Goal: Transaction & Acquisition: Book appointment/travel/reservation

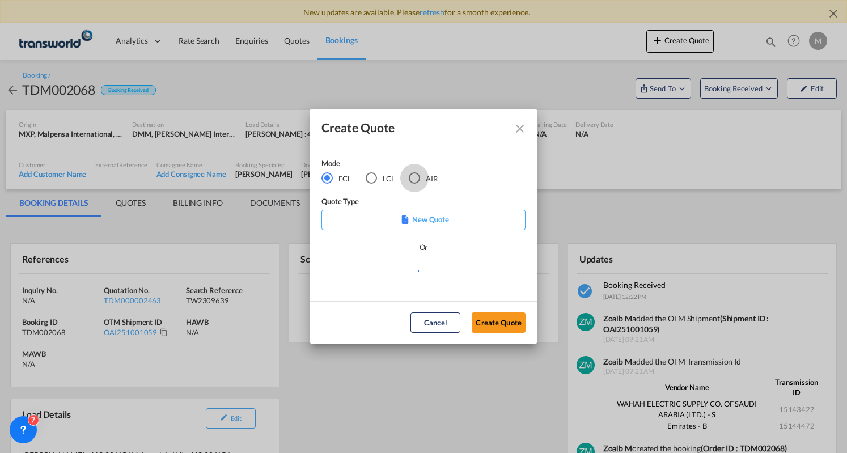
click at [417, 180] on div "AIR" at bounding box center [414, 177] width 11 height 11
click at [480, 319] on button "Create Quote" at bounding box center [499, 322] width 54 height 20
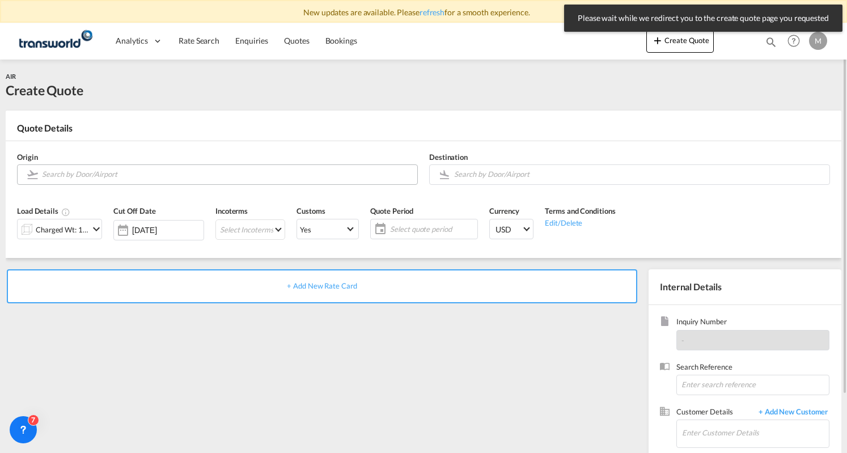
click at [155, 177] on input "Search by Door/Airport" at bounding box center [227, 174] width 370 height 20
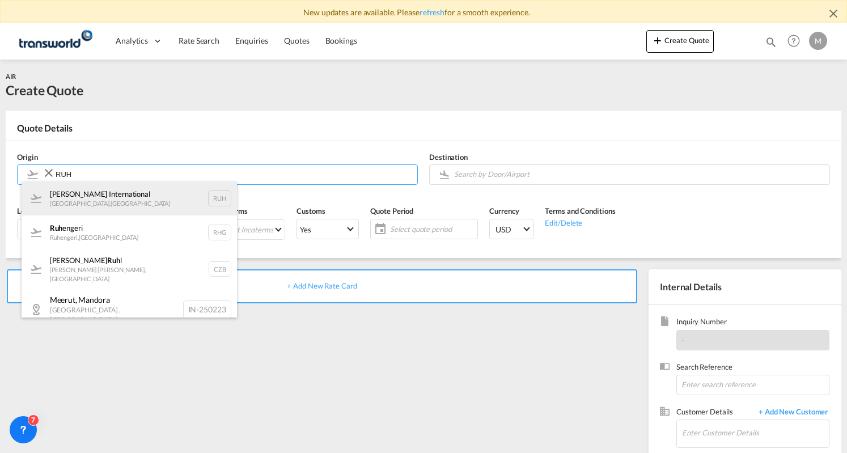
click at [96, 197] on div "[PERSON_NAME] International [GEOGRAPHIC_DATA] , [GEOGRAPHIC_DATA] RUH" at bounding box center [129, 198] width 215 height 34
type input "[PERSON_NAME] International, [GEOGRAPHIC_DATA], RUH"
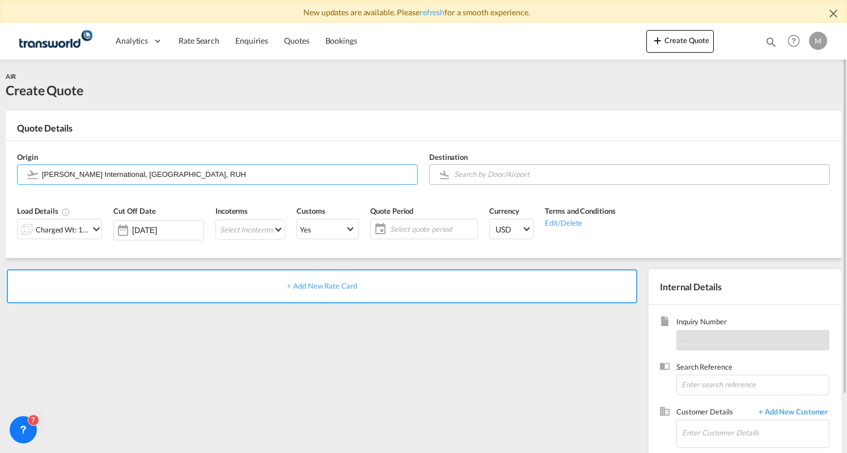
click at [496, 172] on input "Search by Door/Airport" at bounding box center [639, 174] width 370 height 20
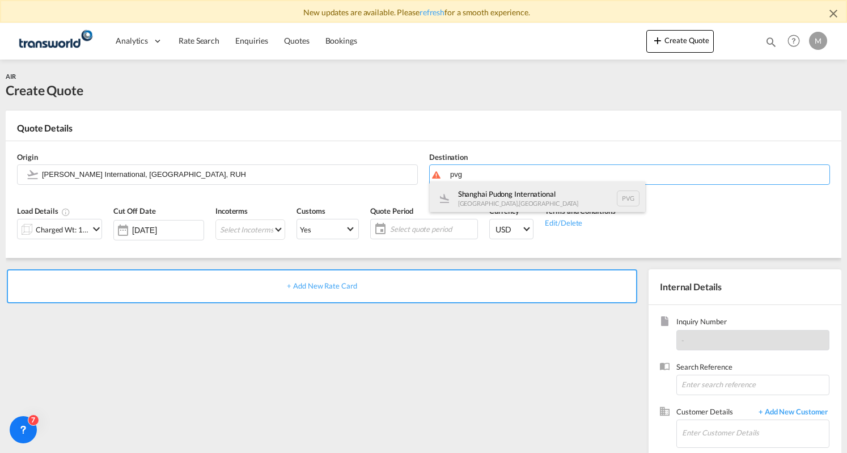
click at [485, 194] on div "Shanghai Pudong International [GEOGRAPHIC_DATA] , [GEOGRAPHIC_DATA] PVG" at bounding box center [537, 198] width 215 height 34
type input "Shanghai Pudong International, [GEOGRAPHIC_DATA], PVG"
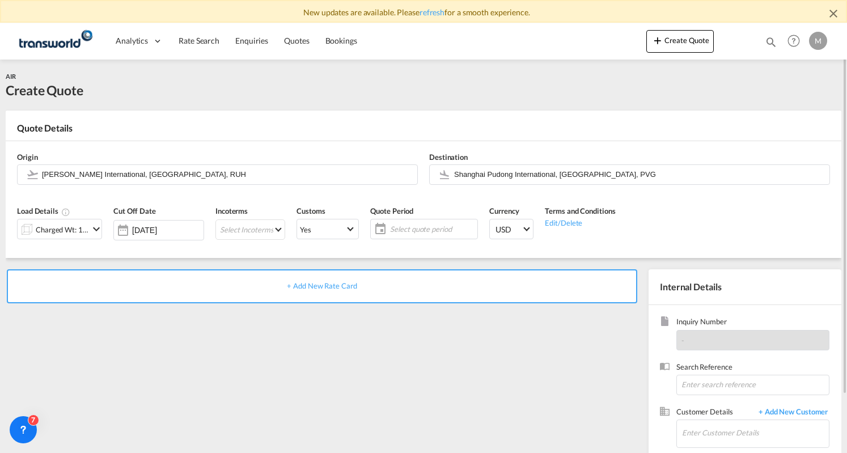
click at [408, 226] on span "Select quote period" at bounding box center [432, 229] width 84 height 10
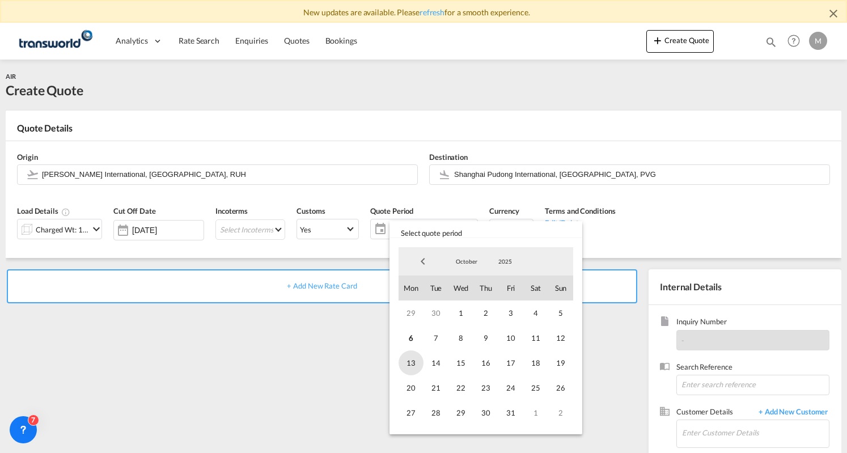
click at [407, 362] on span "13" at bounding box center [411, 362] width 25 height 25
click at [410, 370] on span "13" at bounding box center [411, 362] width 25 height 25
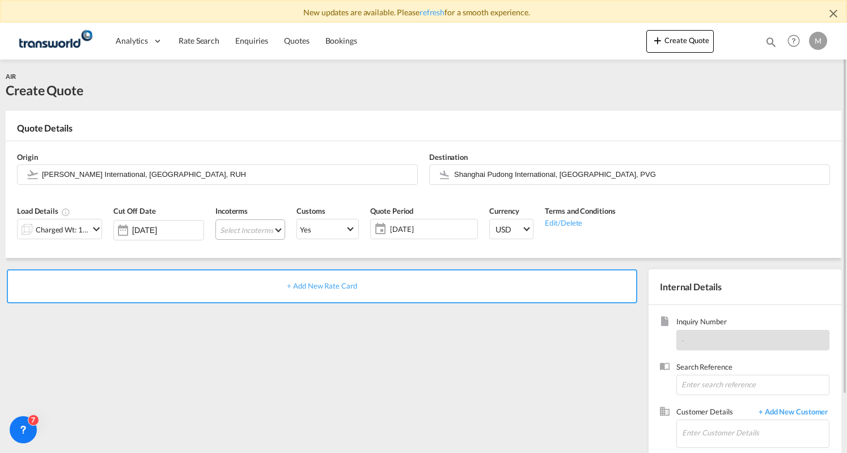
click at [267, 221] on md-select "Select Incoterms CIF - export Cost,Insurance and Freight CFR - import Cost and …" at bounding box center [250, 229] width 70 height 20
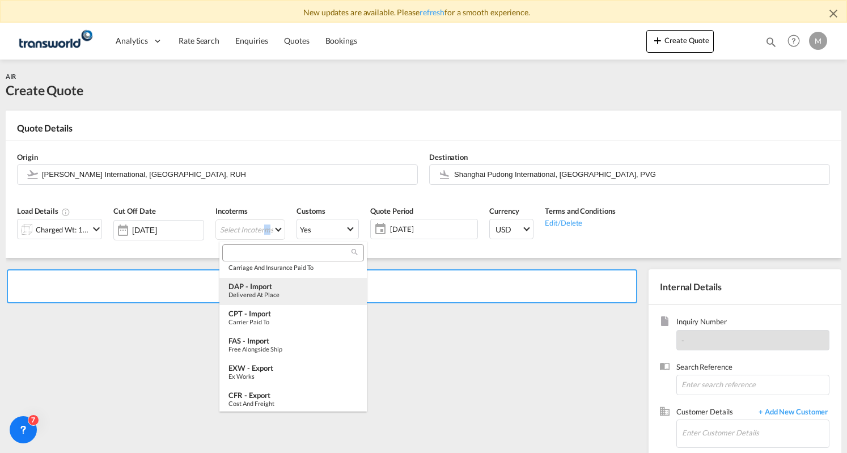
scroll to position [424, 0]
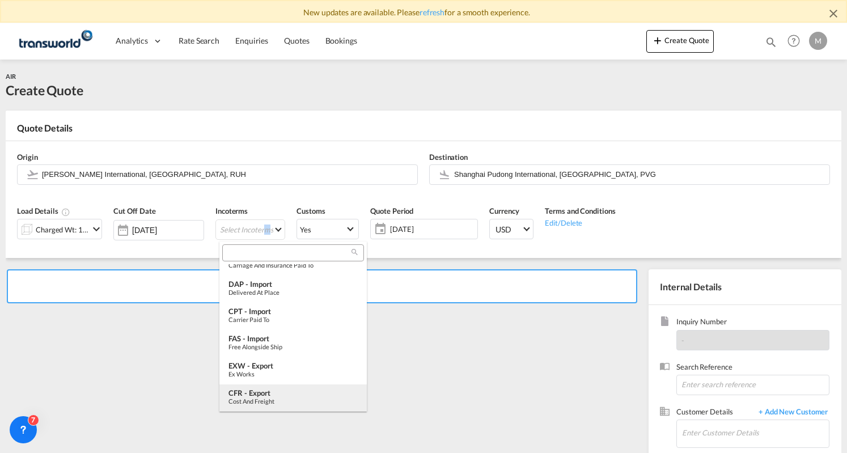
click at [299, 396] on div "CFR - export" at bounding box center [293, 392] width 129 height 9
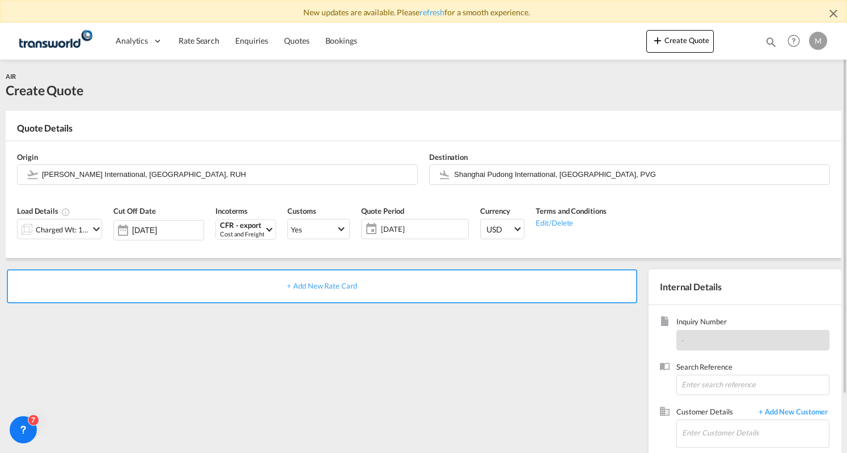
click at [94, 226] on md-icon "icon-chevron-down" at bounding box center [97, 229] width 14 height 14
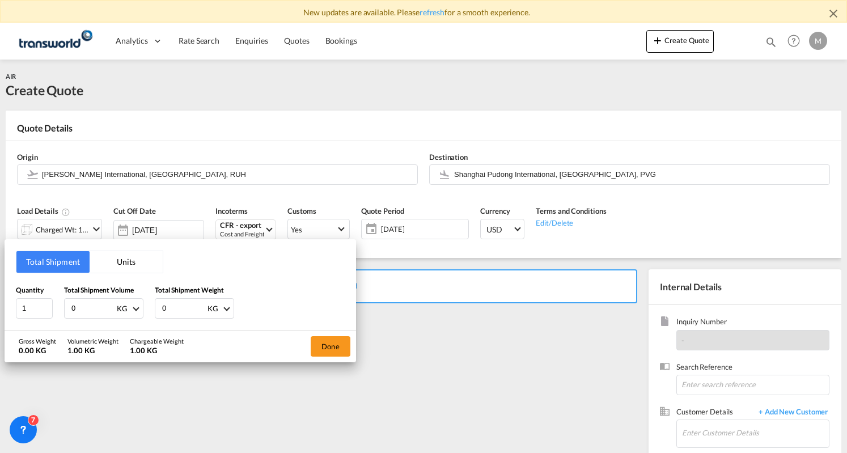
drag, startPoint x: 90, startPoint y: 311, endPoint x: 69, endPoint y: 316, distance: 21.6
click at [69, 316] on div "0 KG CBM CFT KG LB" at bounding box center [103, 308] width 79 height 20
paste input "1039"
type input "1039"
drag, startPoint x: 185, startPoint y: 307, endPoint x: 146, endPoint y: 314, distance: 39.1
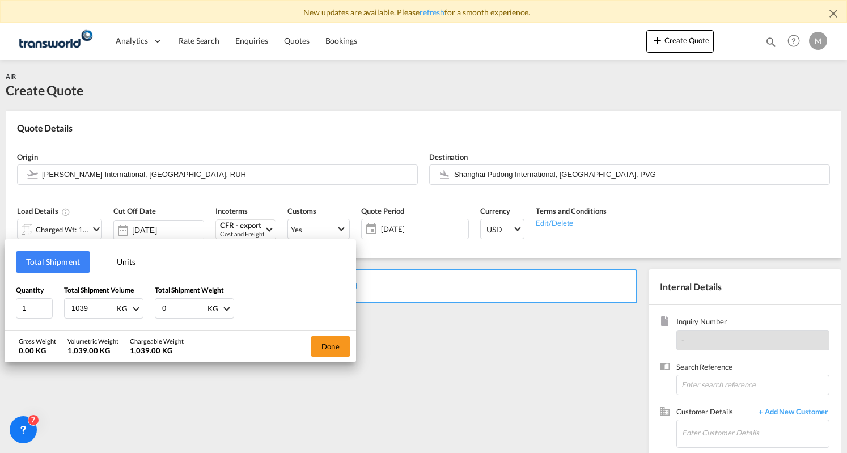
click at [146, 314] on div "Quantity 1 Total Shipment Volume 1039 KG CBM CFT KG LB Total Shipment Weight 0 …" at bounding box center [180, 302] width 329 height 34
paste input "1039"
type input "1039"
click at [318, 344] on button "Done" at bounding box center [331, 346] width 40 height 20
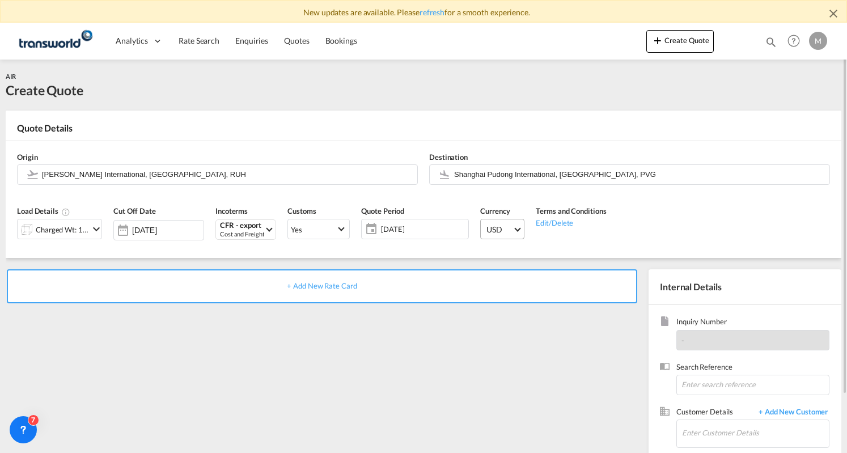
click at [518, 231] on md-select-value "USD" at bounding box center [504, 228] width 39 height 19
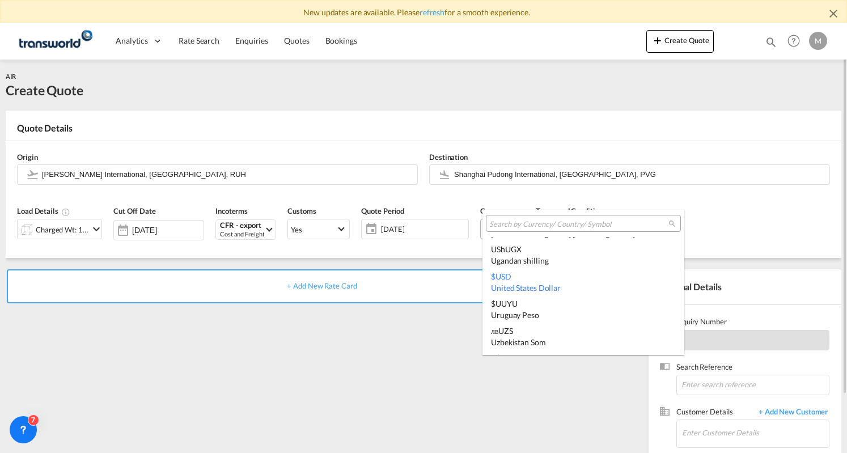
type md-option "USD"
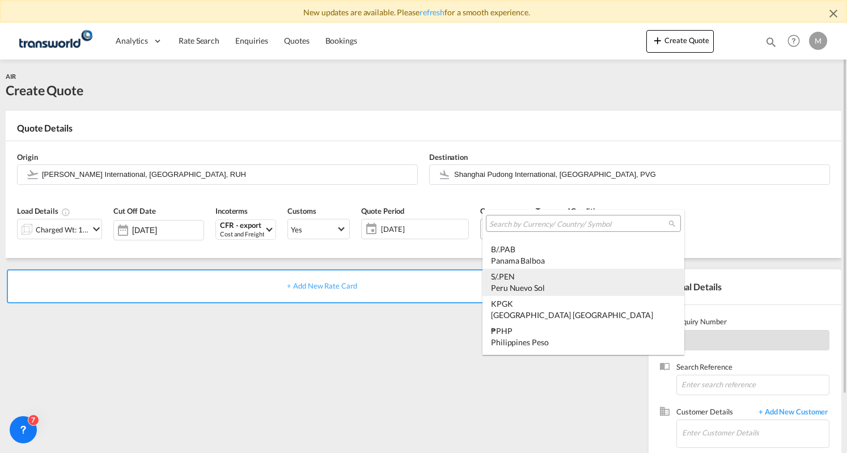
type md-option "PEN"
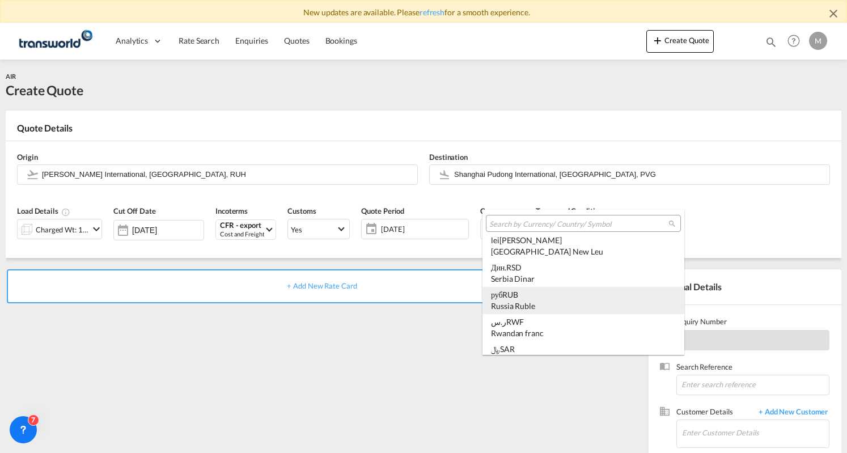
scroll to position [3191, 0]
click at [521, 293] on div "﷼ SAR [GEOGRAPHIC_DATA] Riyal" at bounding box center [583, 298] width 185 height 22
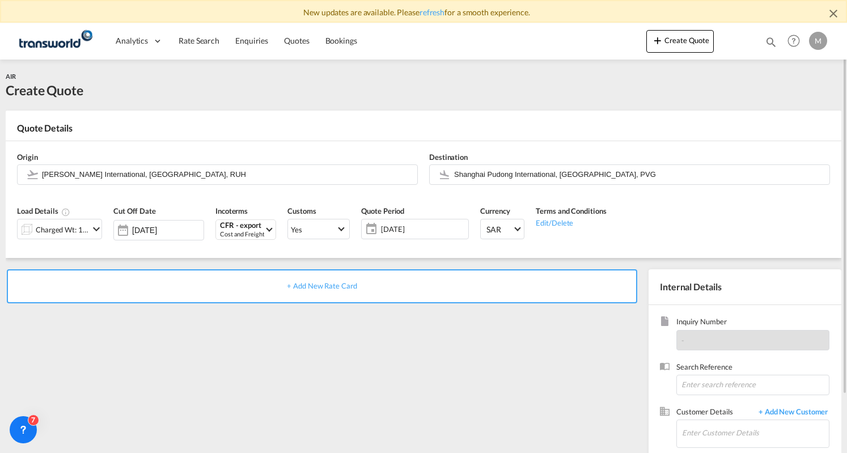
click at [483, 341] on div "+ Add New Rate Card" at bounding box center [324, 387] width 637 height 237
click at [701, 383] on input at bounding box center [752, 385] width 153 height 20
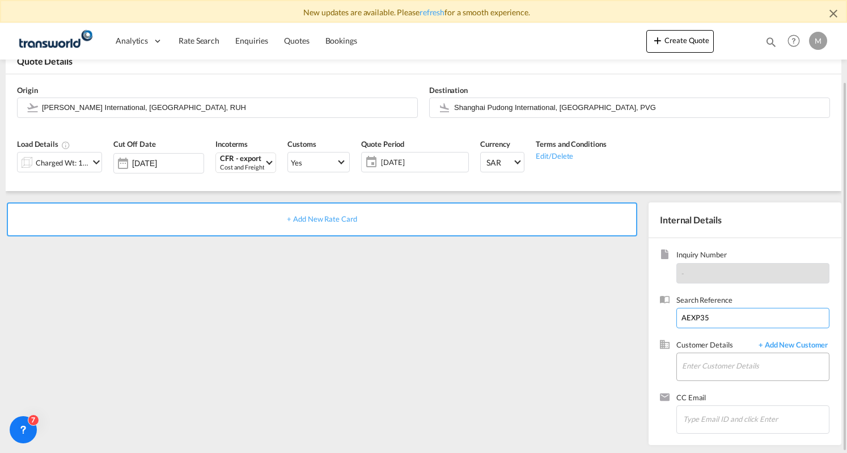
type input "AEXP35"
click at [727, 369] on input "Enter Customer Details" at bounding box center [755, 366] width 147 height 26
paste input "1039"
drag, startPoint x: 728, startPoint y: 368, endPoint x: 632, endPoint y: 369, distance: 95.3
click at [632, 369] on div "+ Add New Rate Card Internal Details Inquiry Number - Search Reference AEXP35 C…" at bounding box center [424, 318] width 836 height 254
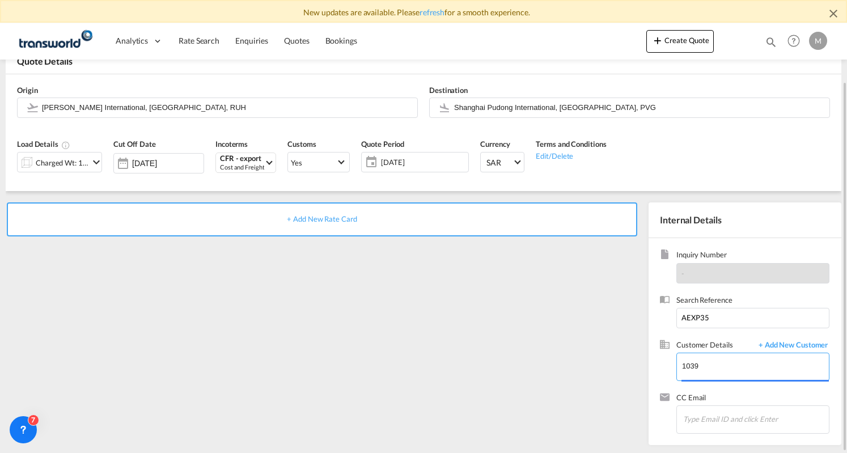
paste input "UNITED TECHNOLOGY OF ELECTRIC"
click at [764, 361] on input "UNITED TECHNOLOGY OF ELECTRIC" at bounding box center [755, 366] width 147 height 26
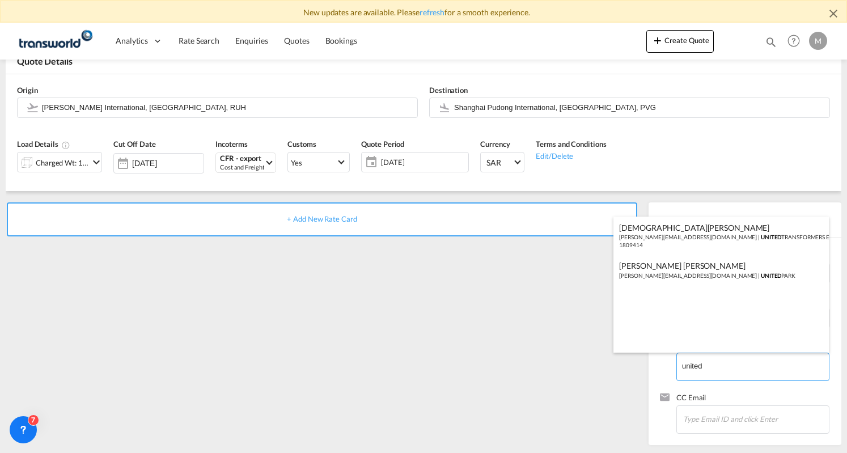
type input "united"
click at [617, 351] on body "New updates are available. Please refresh for a smooth experience. Analytics Da…" at bounding box center [423, 226] width 847 height 453
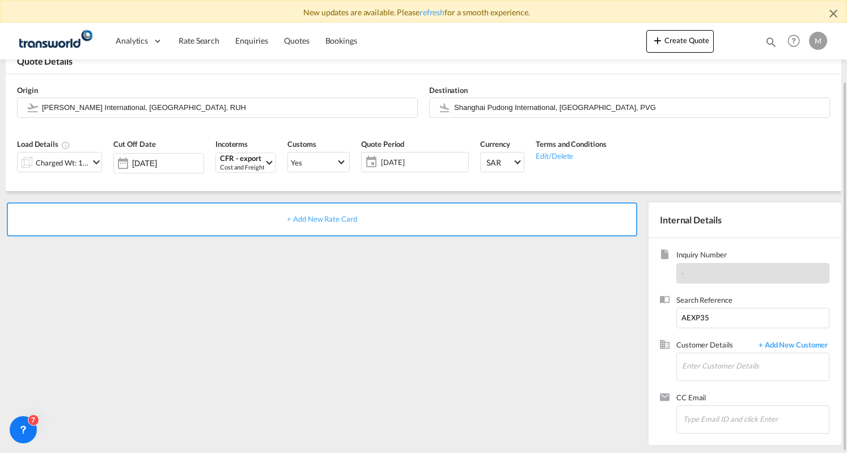
click at [786, 339] on div "Search Reference AEXP35" at bounding box center [745, 317] width 170 height 45
click at [788, 346] on span "+ Add New Customer" at bounding box center [791, 346] width 77 height 13
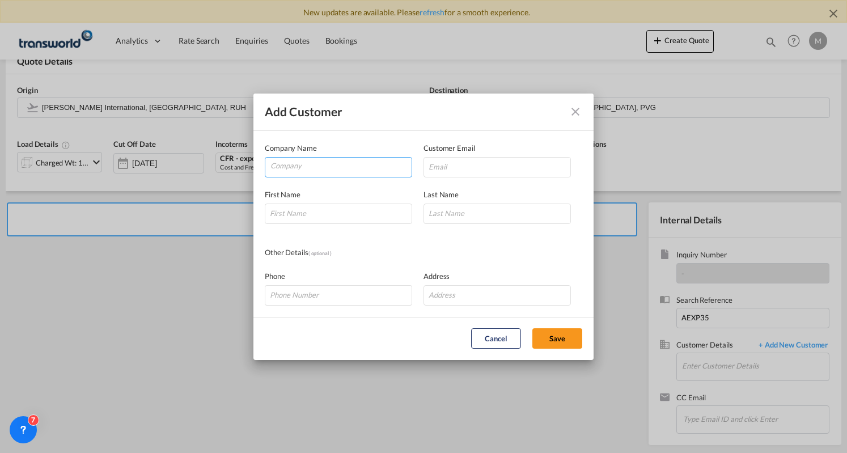
click at [301, 171] on input "Company" at bounding box center [340, 166] width 141 height 17
paste input "united"
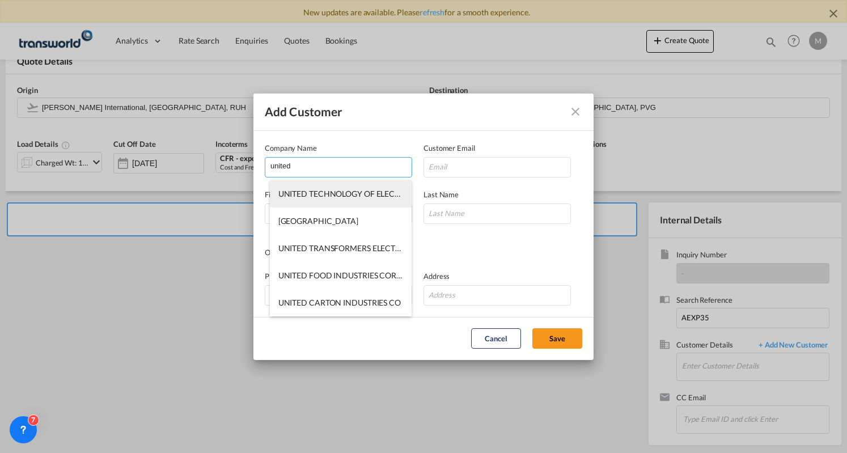
click at [319, 186] on li "UNITED TECHNOLOGY OF ELECTRIC SUBSTATIONS & SWITCHGEARS CO" at bounding box center [341, 193] width 142 height 27
type input "UNITED TECHNOLOGY OF ELECTRIC SUBSTATIONS & SWITCHGEARS CO"
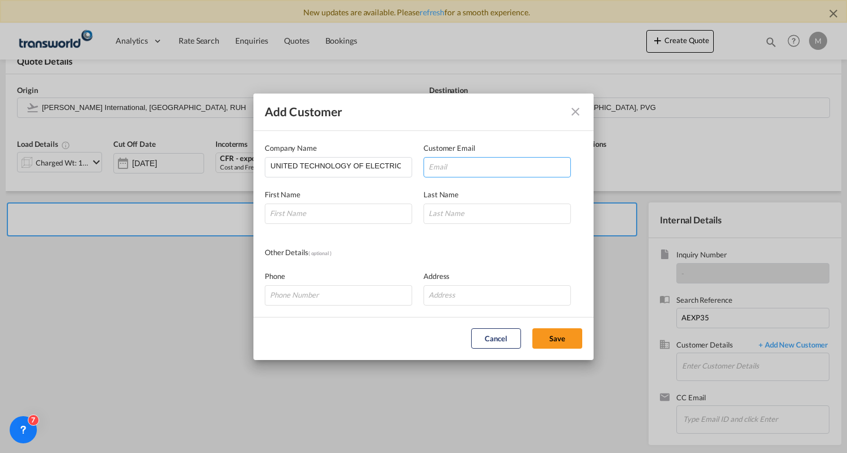
click at [496, 169] on input "Add Customer Company ..." at bounding box center [497, 167] width 147 height 20
paste input "[PERSON_NAME][EMAIL_ADDRESS][DOMAIN_NAME]"
type input "[PERSON_NAME][EMAIL_ADDRESS][DOMAIN_NAME]"
click at [339, 212] on input "Add Customer Company ..." at bounding box center [338, 214] width 147 height 20
type input "[PERSON_NAME]"
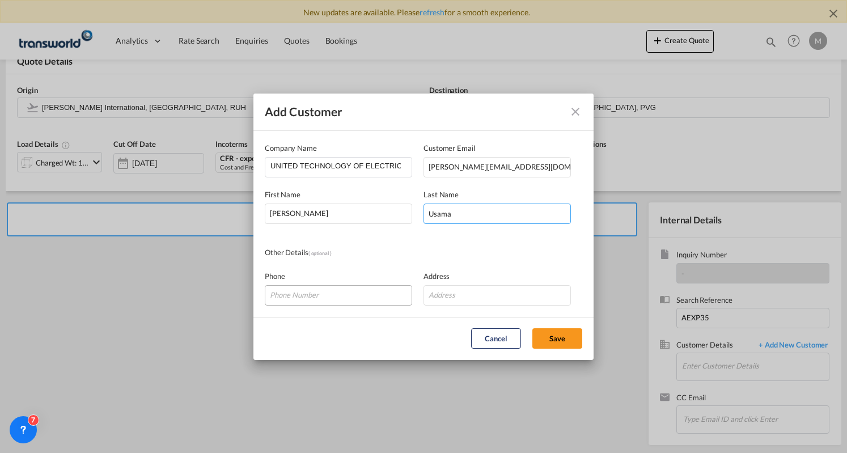
type input "Usama"
click at [291, 289] on input "Add Customer Company ..." at bounding box center [338, 295] width 147 height 20
paste input "0505708205"
type input "0505708205"
click at [553, 331] on button "Save" at bounding box center [557, 338] width 50 height 20
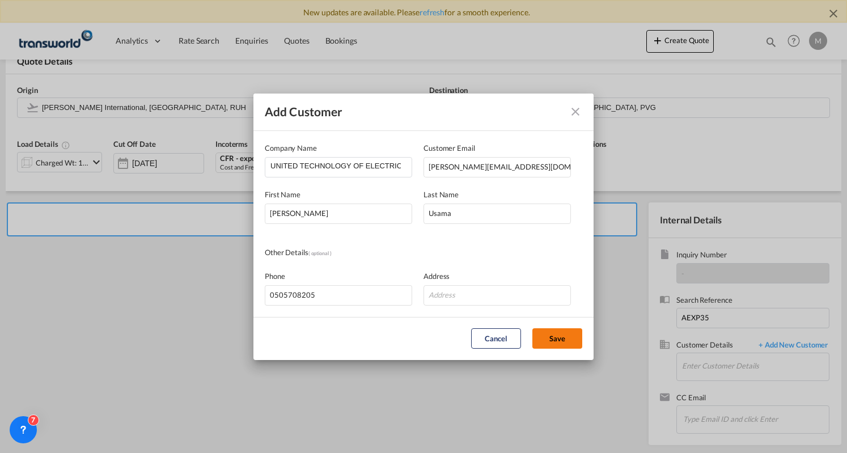
type input "UNITED TECHNOLOGY OF ELECTRIC SUBSTATIONS & SWITCHGEARS CO, [PERSON_NAME], [PER…"
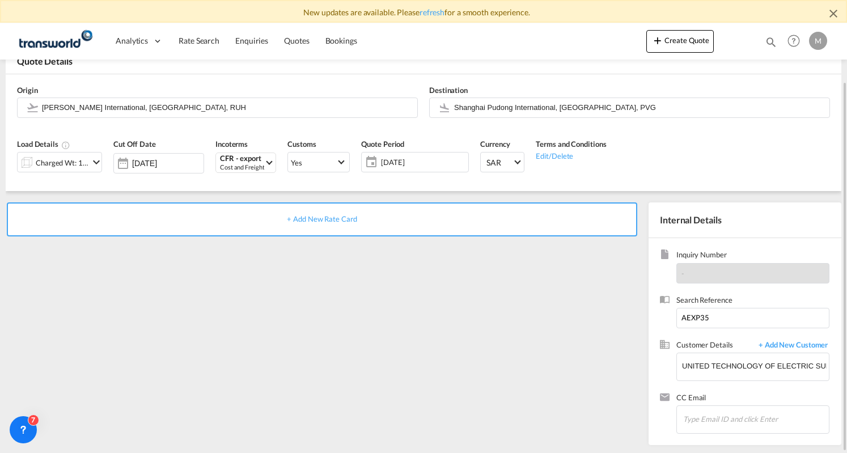
click at [329, 228] on div "+ Add New Rate Card" at bounding box center [322, 219] width 631 height 34
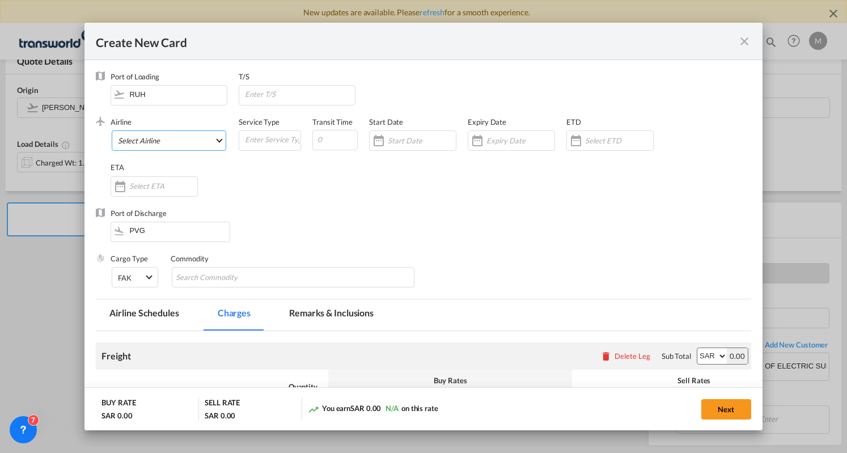
click at [164, 145] on md-select "Select Airline AIR EXPRESS S.A. (1166- / -) CMA CGM Air Cargo (1140-2C / -) DDW…" at bounding box center [169, 140] width 115 height 20
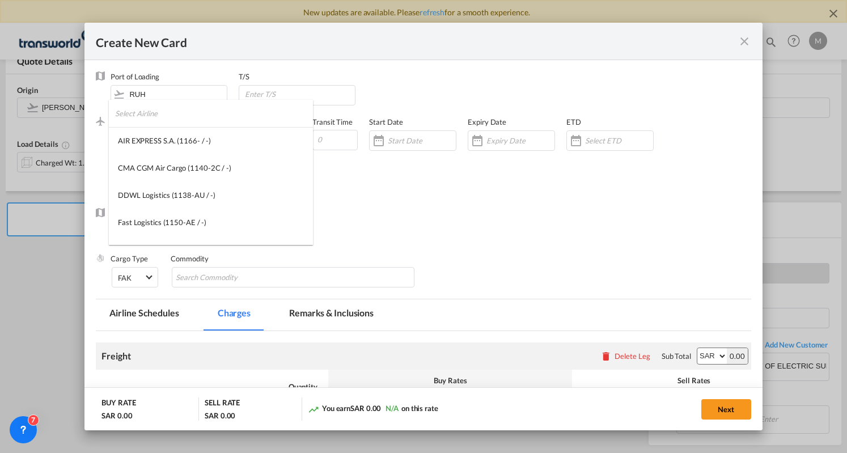
click at [161, 121] on input "search" at bounding box center [214, 113] width 198 height 27
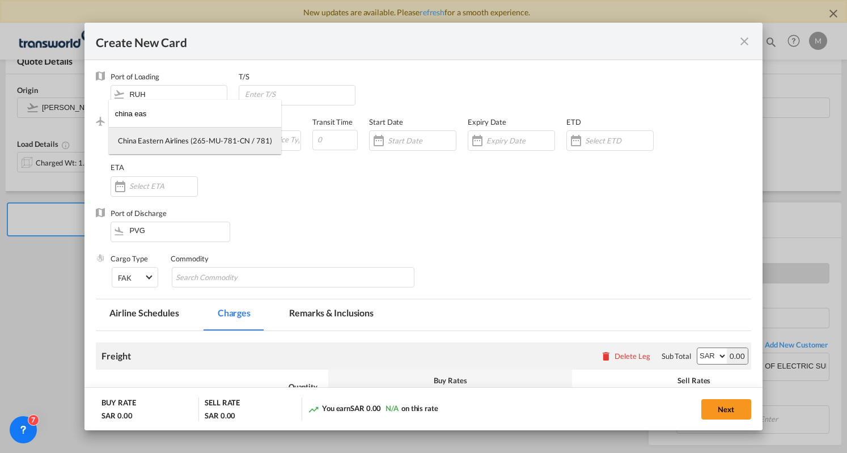
type input "china eas"
click at [166, 130] on md-option "China Eastern Airlines (265-MU-781-CN / 781)" at bounding box center [195, 140] width 172 height 27
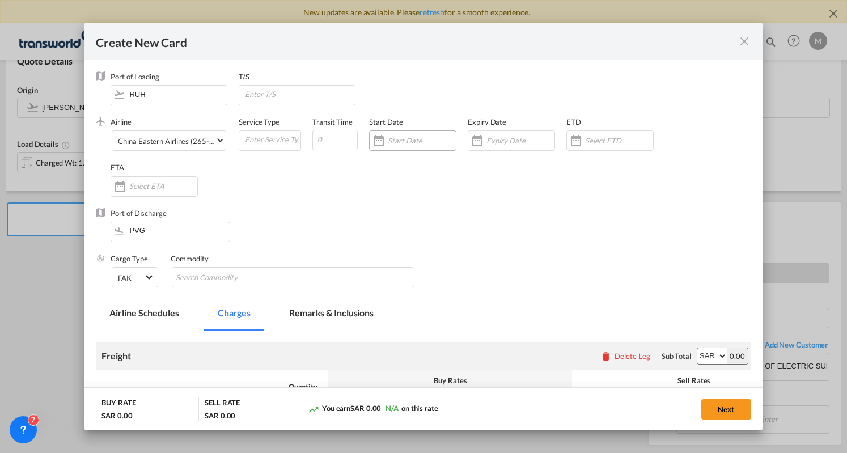
click at [380, 139] on div "Create New CardPort ..." at bounding box center [379, 140] width 18 height 23
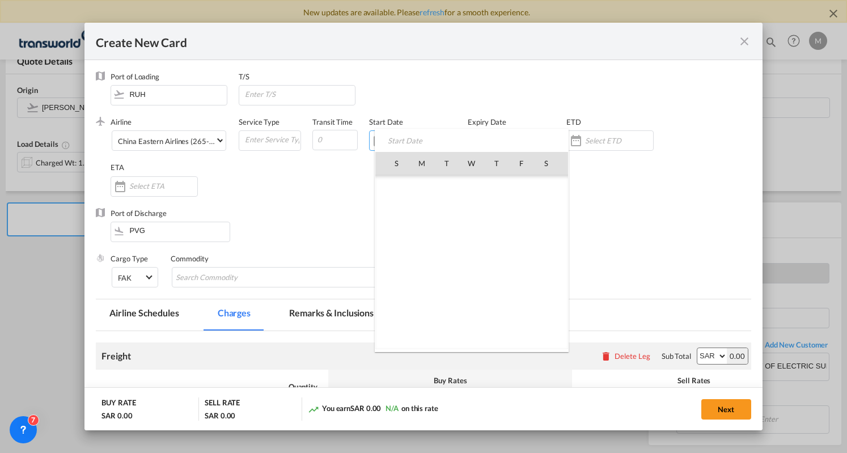
scroll to position [262822, 0]
click at [419, 204] on span "6" at bounding box center [422, 213] width 24 height 24
type input "[DATE]"
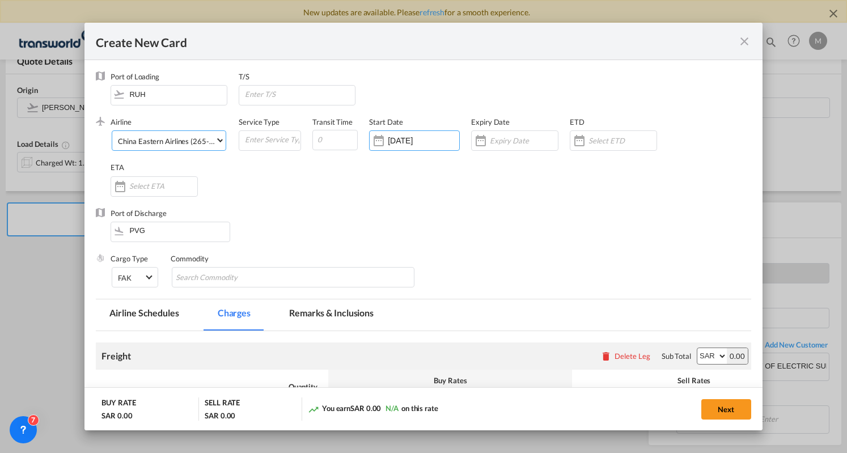
click at [185, 139] on div "China Eastern Airlines (265-MU-781-CN / 781)" at bounding box center [195, 141] width 154 height 9
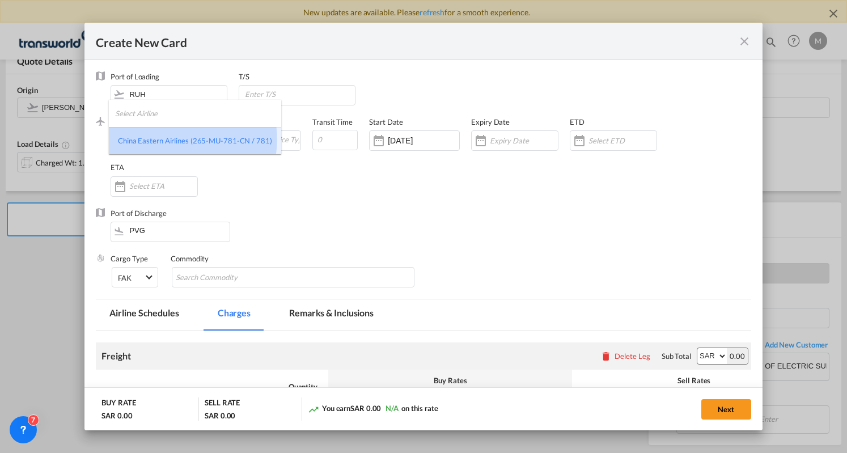
click at [185, 139] on div "China Eastern Airlines (265-MU-781-CN / 781)" at bounding box center [195, 141] width 154 height 10
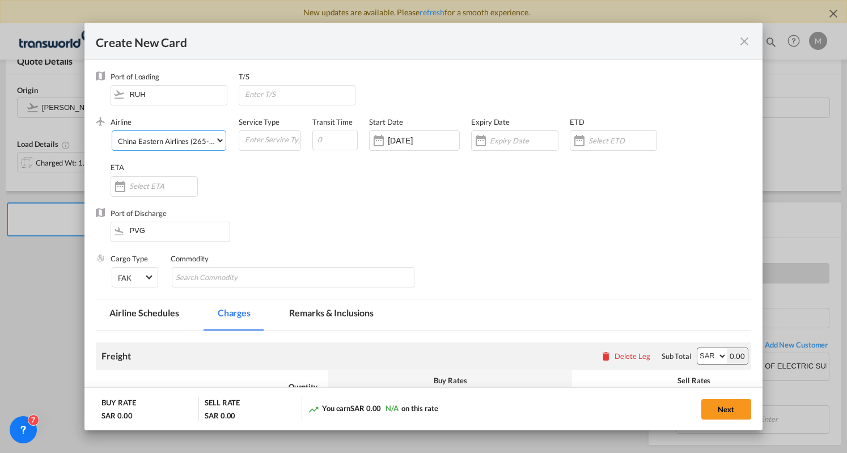
click at [185, 139] on div "China Eastern Airlines (265-MU-781-CN / 781)" at bounding box center [195, 141] width 154 height 9
click at [181, 108] on input "search" at bounding box center [198, 113] width 166 height 27
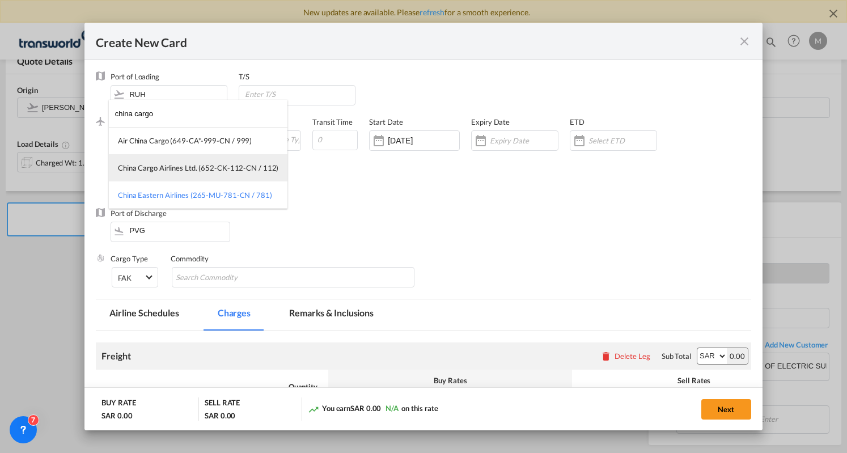
type input "china cargo"
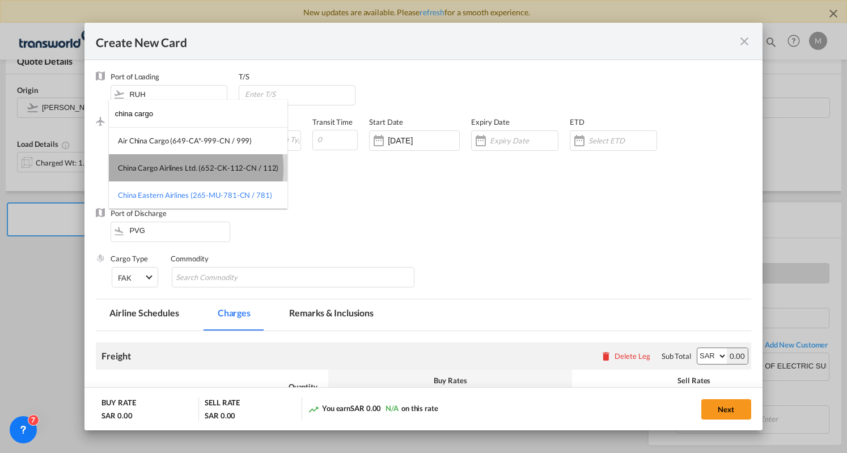
click at [189, 168] on div "China Cargo Airlines Ltd. (652-CK-112-CN / 112)" at bounding box center [198, 168] width 160 height 10
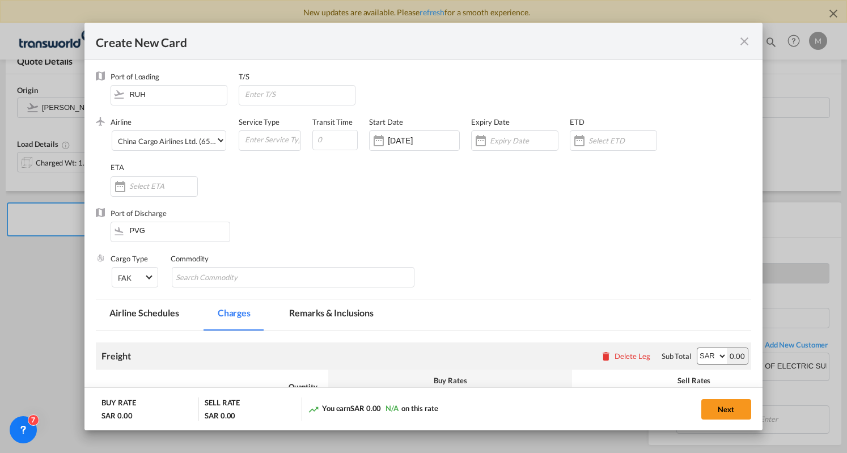
click at [346, 185] on div "Airline China Cargo Airlines Ltd. (652-CK-112-CN / 112) (- / -) Service Type Tr…" at bounding box center [431, 162] width 640 height 91
click at [487, 137] on div "Create New CardPort ..." at bounding box center [481, 140] width 18 height 23
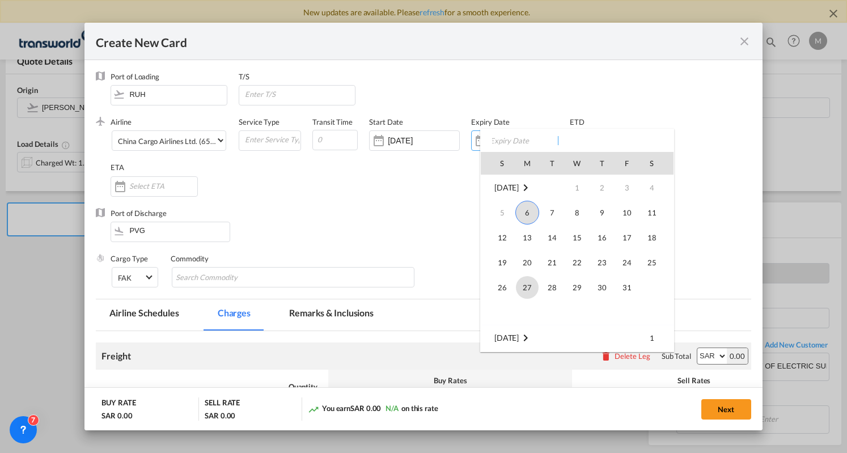
click at [526, 284] on span "27" at bounding box center [527, 287] width 23 height 23
type input "[DATE]"
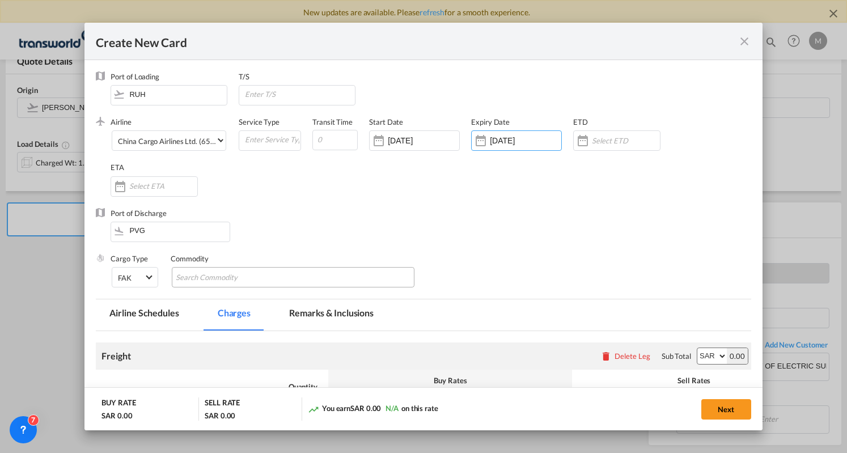
click at [214, 287] on div "Commodity" at bounding box center [299, 275] width 256 height 45
click at [215, 276] on input "Chips input." at bounding box center [228, 278] width 104 height 18
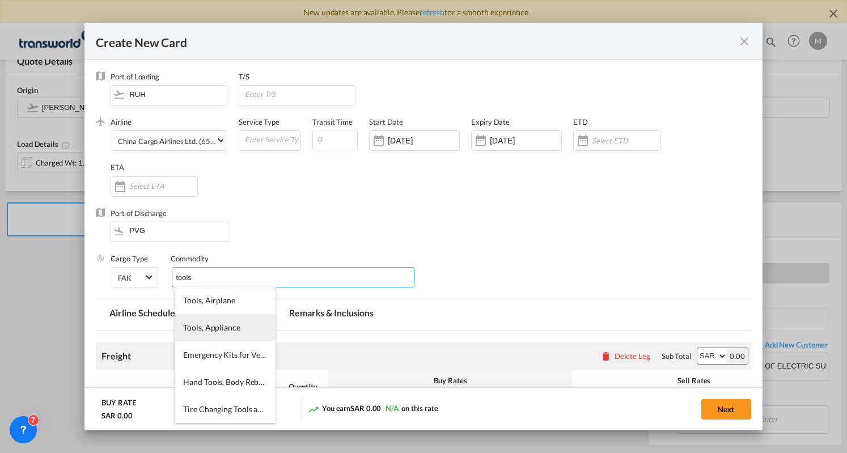
type input "tools"
drag, startPoint x: 226, startPoint y: 331, endPoint x: 378, endPoint y: 296, distance: 155.9
click at [226, 331] on span "Tools, Appliance" at bounding box center [211, 328] width 57 height 10
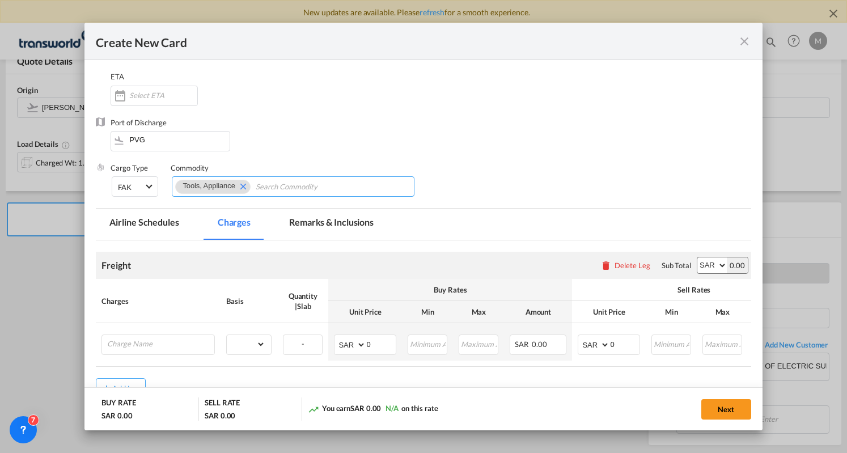
scroll to position [164, 0]
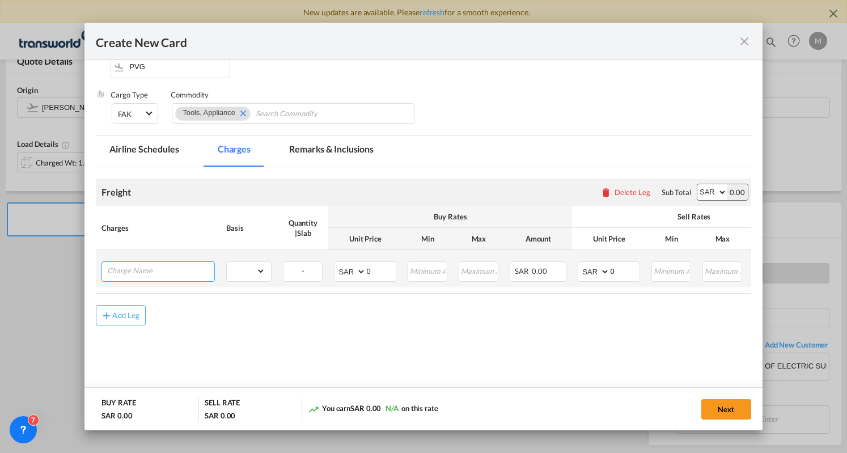
click at [162, 270] on input "Charge Name" at bounding box center [160, 270] width 107 height 17
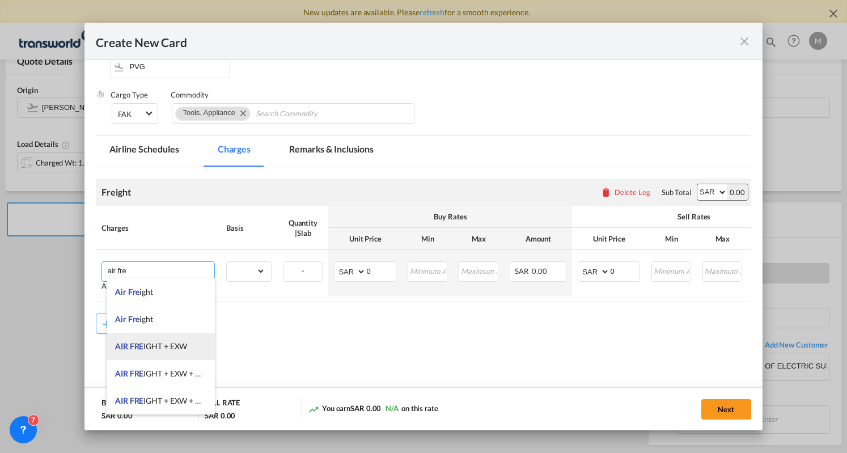
click at [179, 344] on span "AIR FRE IGHT + EXW" at bounding box center [151, 346] width 72 height 10
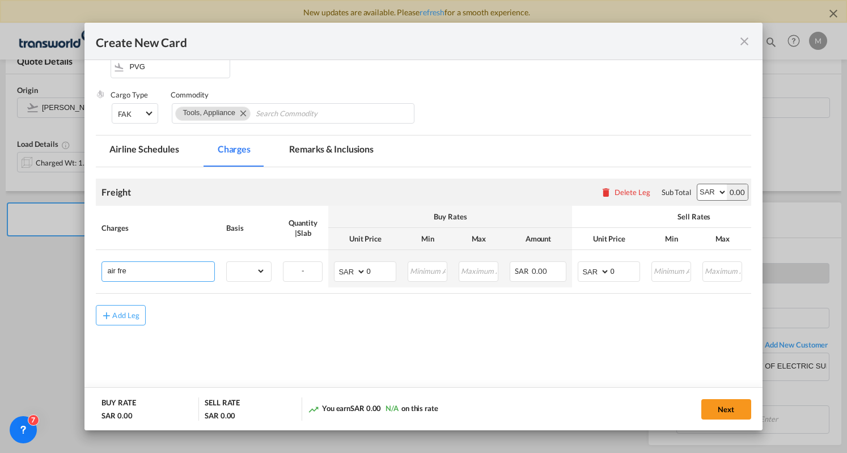
type input "AIR FREIGHT + EXW"
click at [257, 270] on select "gross_weight volumetric_weight per_shipment per_bl per_km % on air freight per_…" at bounding box center [246, 271] width 39 height 18
select select "per_shipment"
click at [227, 262] on select "gross_weight volumetric_weight per_shipment per_bl per_km % on air freight per_…" at bounding box center [246, 271] width 39 height 18
drag, startPoint x: 375, startPoint y: 270, endPoint x: 362, endPoint y: 275, distance: 14.5
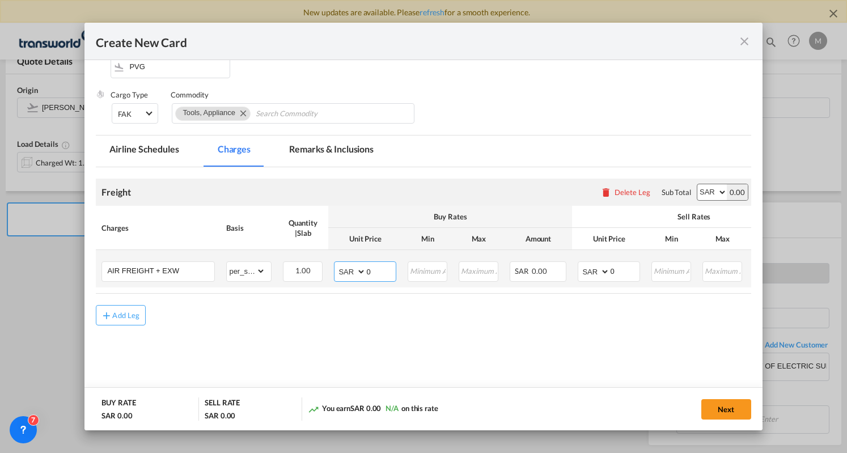
click at [362, 275] on md-input-container "AED AFN ALL AMD ANG AOA ARS AUD AWG AZN BAM BBD BDT BGN BHD BIF BMD BND [PERSON…" at bounding box center [365, 271] width 62 height 20
click at [599, 270] on select "AED AFN ALL AMD ANG AOA ARS AUD AWG AZN BAM BBD BDT BGN BHD BIF BMD BND [PERSON…" at bounding box center [594, 272] width 29 height 16
select select "string:USD"
drag, startPoint x: 620, startPoint y: 273, endPoint x: 605, endPoint y: 280, distance: 16.8
click at [605, 280] on md-input-container "AED AFN ALL AMD ANG AOA ARS AUD AWG AZN BAM BBD BDT BGN BHD BIF BMD BND [PERSON…" at bounding box center [609, 271] width 62 height 20
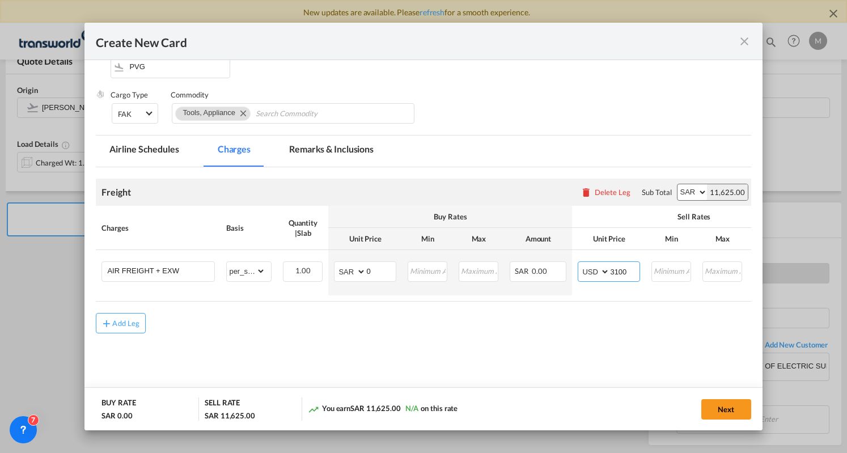
type input "3100"
click at [463, 333] on div "Add Leg" at bounding box center [423, 323] width 655 height 20
drag, startPoint x: 374, startPoint y: 267, endPoint x: 360, endPoint y: 272, distance: 14.9
click at [360, 272] on md-input-container "AED AFN ALL AMD ANG AOA ARS AUD AWG AZN BAM BBD BDT BGN BHD BIF BMD BND [PERSON…" at bounding box center [365, 271] width 62 height 20
click at [355, 272] on select "AED AFN ALL AMD ANG AOA ARS AUD AWG AZN BAM BBD BDT BGN BHD BIF BMD BND [PERSON…" at bounding box center [350, 272] width 29 height 16
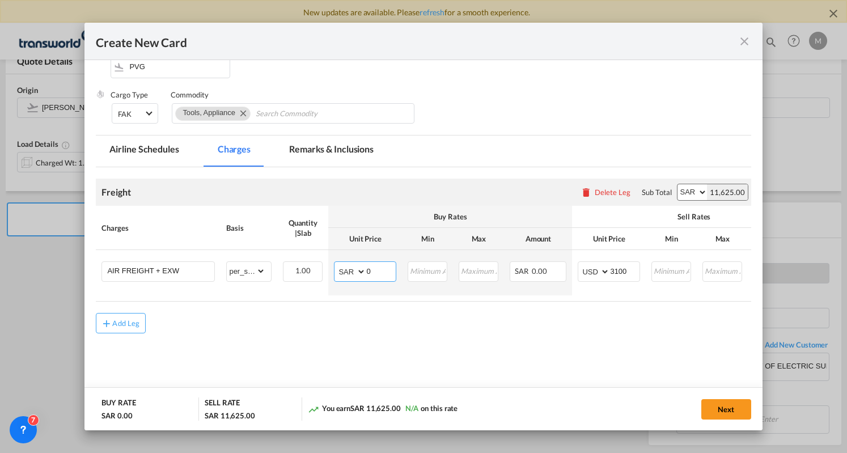
select select "string:USD"
click at [375, 318] on div "Add Leg" at bounding box center [423, 323] width 655 height 20
drag, startPoint x: 374, startPoint y: 270, endPoint x: 360, endPoint y: 277, distance: 15.2
click at [360, 277] on md-input-container "AED AFN ALL AMD ANG AOA ARS AUD AWG AZN BAM BBD BDT BGN BHD BIF BMD BND [PERSON…" at bounding box center [365, 271] width 62 height 20
type input "2500"
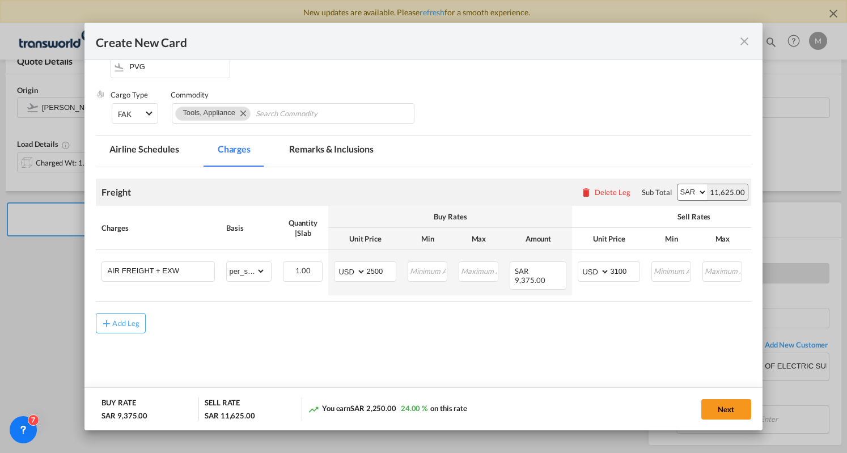
click at [565, 333] on div "Add Leg" at bounding box center [423, 323] width 655 height 20
click at [725, 405] on button "Next" at bounding box center [726, 409] width 50 height 20
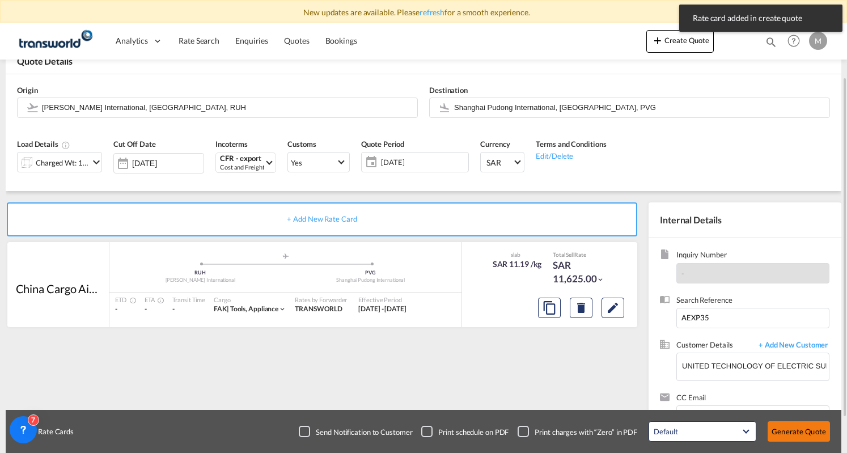
click at [798, 425] on button "Generate Quote" at bounding box center [799, 431] width 62 height 20
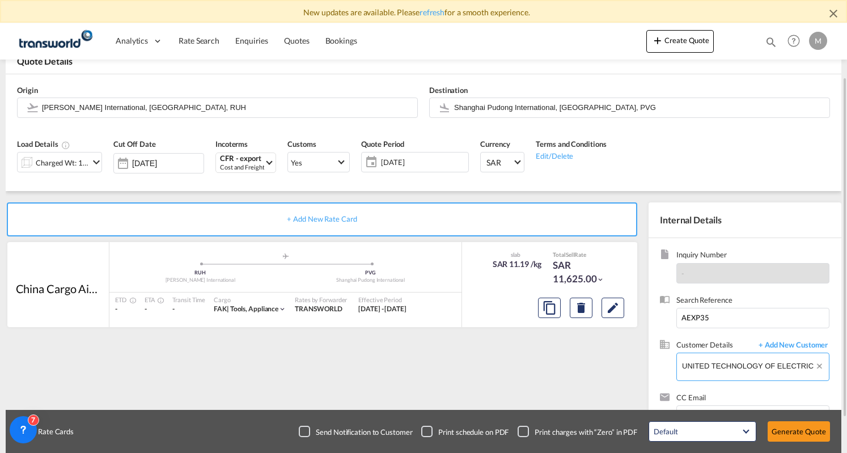
click at [775, 363] on input "UNITED TECHNOLOGY OF ELECTRIC SUBSTATIONS & SWITCHGEARS CO, [PERSON_NAME], [PER…" at bounding box center [755, 366] width 147 height 26
click at [789, 347] on span "+ Add New Customer" at bounding box center [791, 346] width 77 height 13
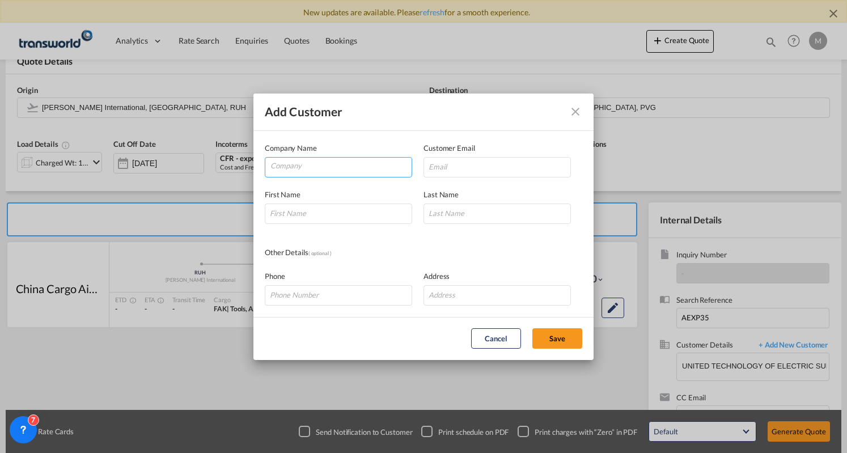
click at [359, 172] on input "Company" at bounding box center [340, 166] width 141 height 17
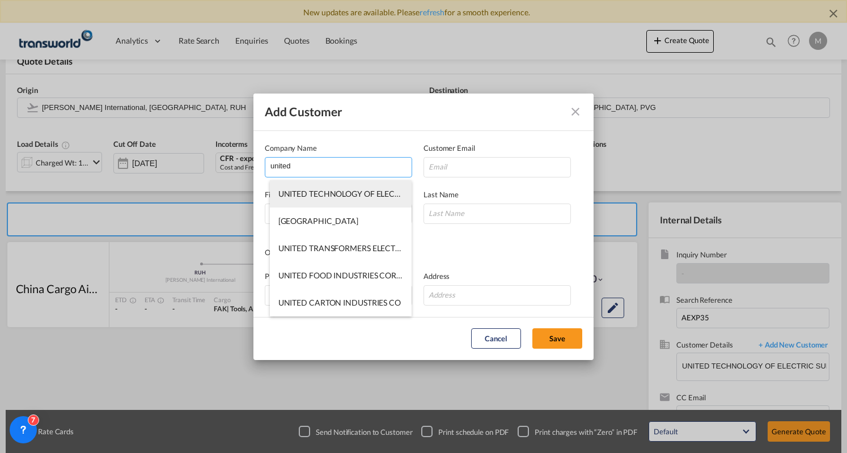
click at [352, 192] on span "UNITED TECHNOLOGY OF ELECTRIC SUBSTATIONS & SWITCHGEARS CO" at bounding box center [409, 194] width 263 height 10
type input "UNITED TECHNOLOGY OF ELECTRIC SUBSTATIONS & SWITCHGEARS CO"
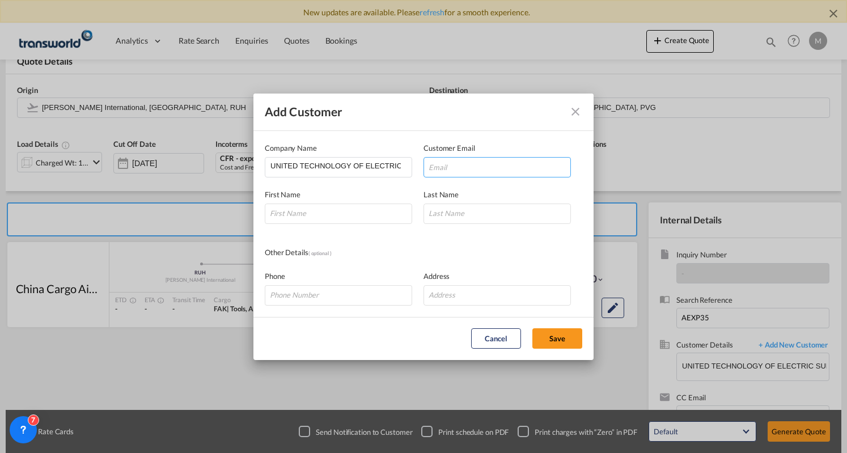
click at [458, 160] on input "Add Customer Company ..." at bounding box center [497, 167] width 147 height 20
paste input "[EMAIL_ADDRESS][PERSON_NAME][DOMAIN_NAME]"
type input "[EMAIL_ADDRESS][PERSON_NAME][DOMAIN_NAME]"
click at [345, 213] on input "Add Customer Company ..." at bounding box center [338, 214] width 147 height 20
type input "[PERSON_NAME]"
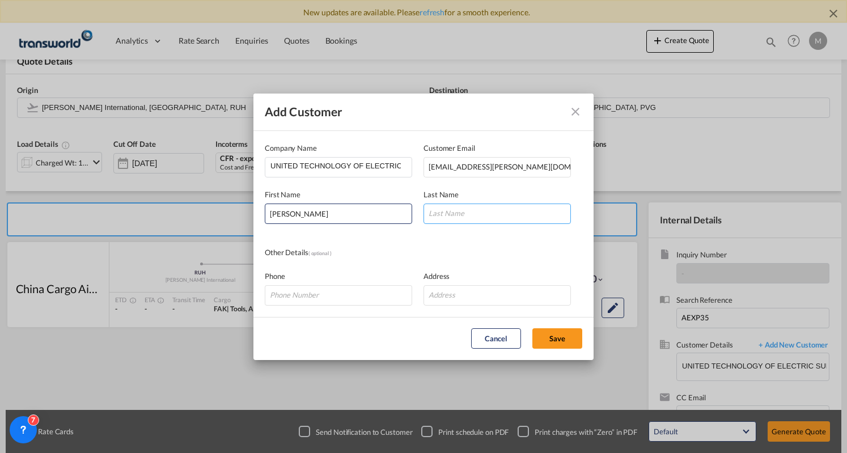
click at [447, 209] on input "Add Customer Company ..." at bounding box center [497, 214] width 147 height 20
type input "[PERSON_NAME]"
click at [308, 294] on input "Add Customer Company ..." at bounding box center [338, 295] width 147 height 20
paste input "0507839461"
type input "0507839461"
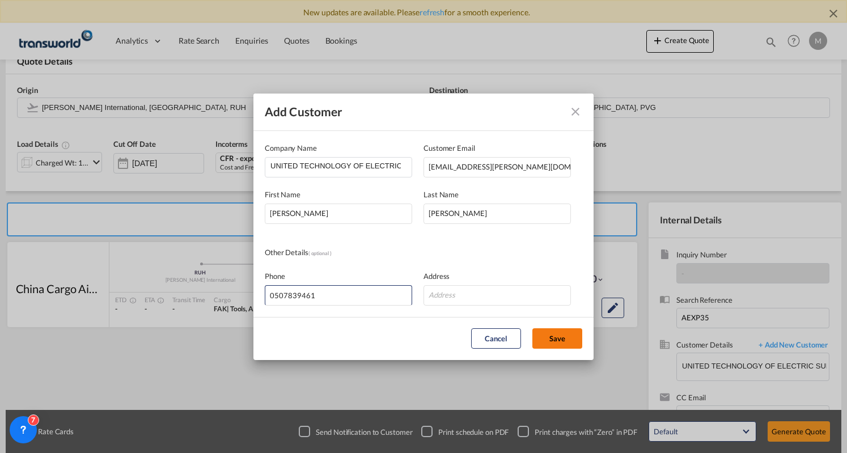
click at [552, 332] on button "Save" at bounding box center [557, 338] width 50 height 20
type input "UNITED TECHNOLOGY OF ELECTRIC SUBSTATIONS & SWITCHGEARS CO, [PERSON_NAME], [PER…"
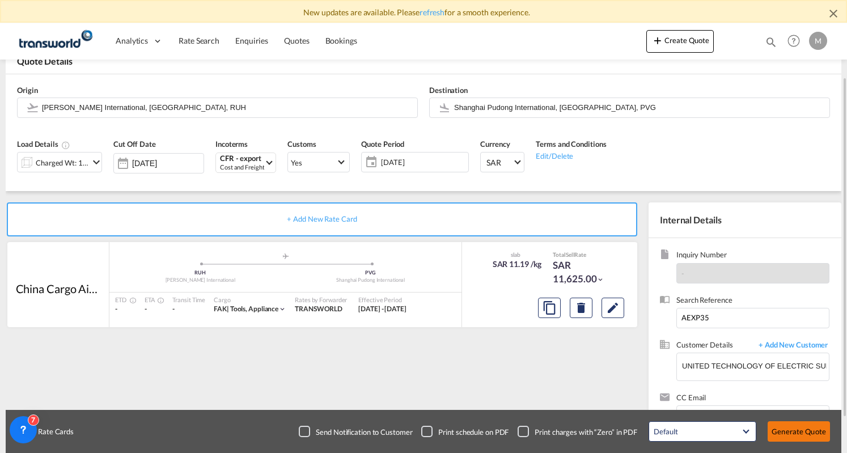
click at [803, 437] on button "Generate Quote" at bounding box center [799, 431] width 62 height 20
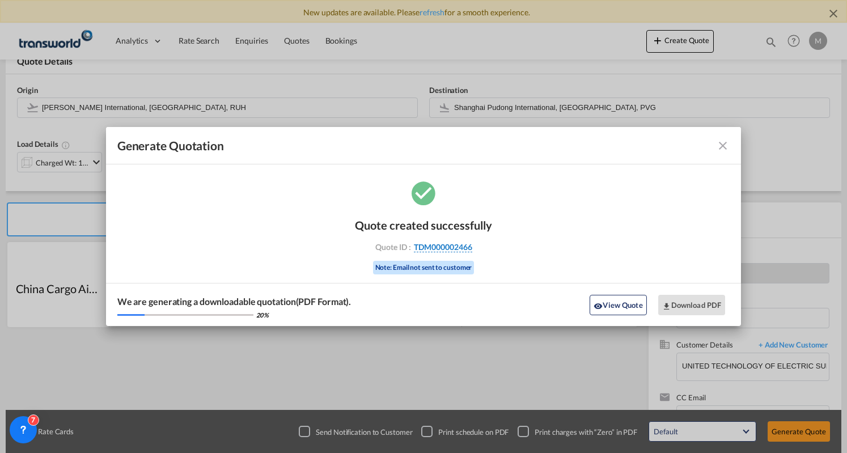
click at [441, 247] on span "TDM000002466" at bounding box center [443, 247] width 58 height 10
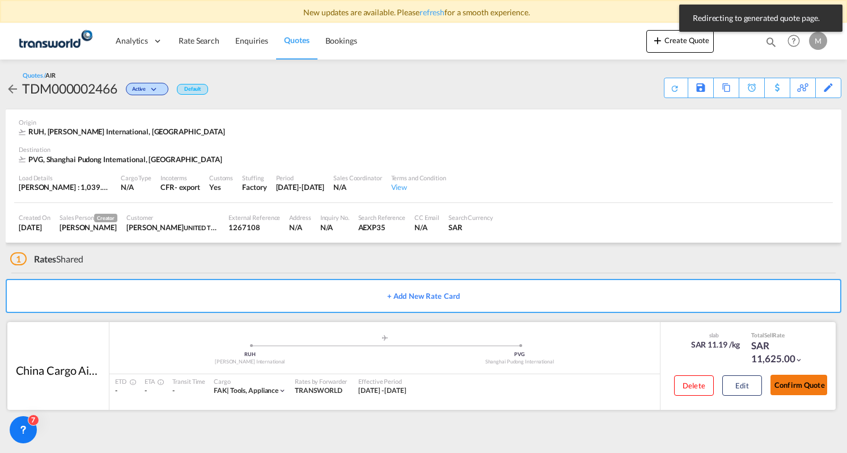
click at [792, 382] on button "Confirm Quote" at bounding box center [799, 385] width 57 height 20
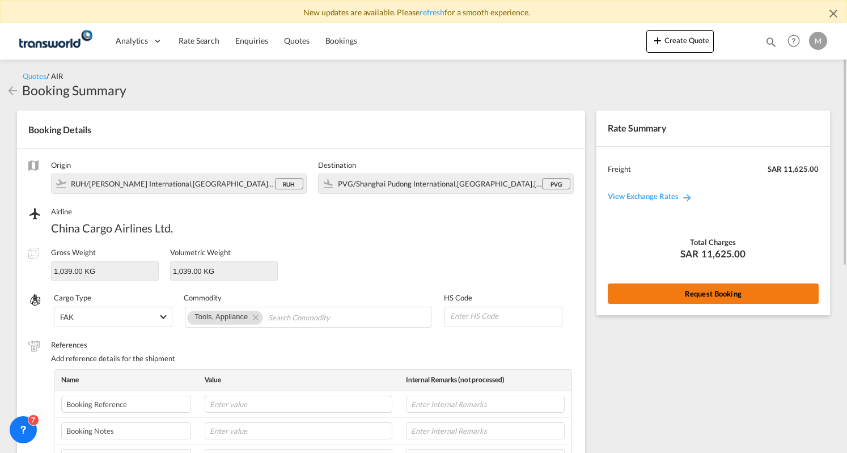
click at [718, 298] on button "Request Booking" at bounding box center [713, 294] width 211 height 20
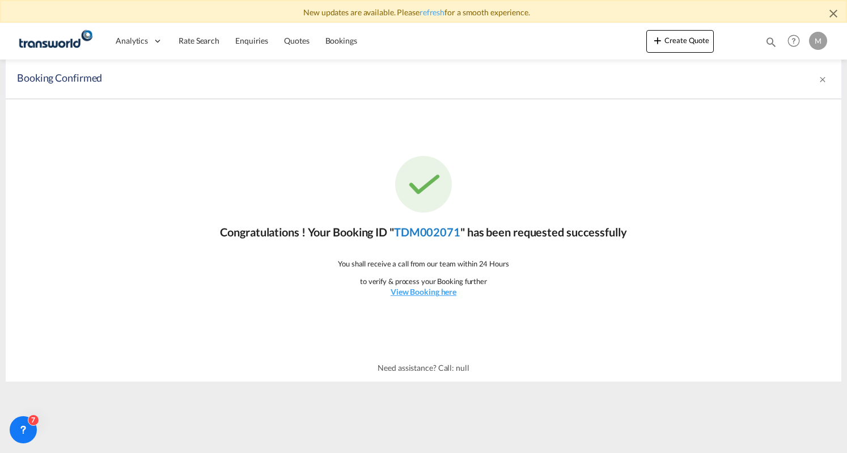
click at [430, 233] on link "TDM002071" at bounding box center [427, 232] width 66 height 14
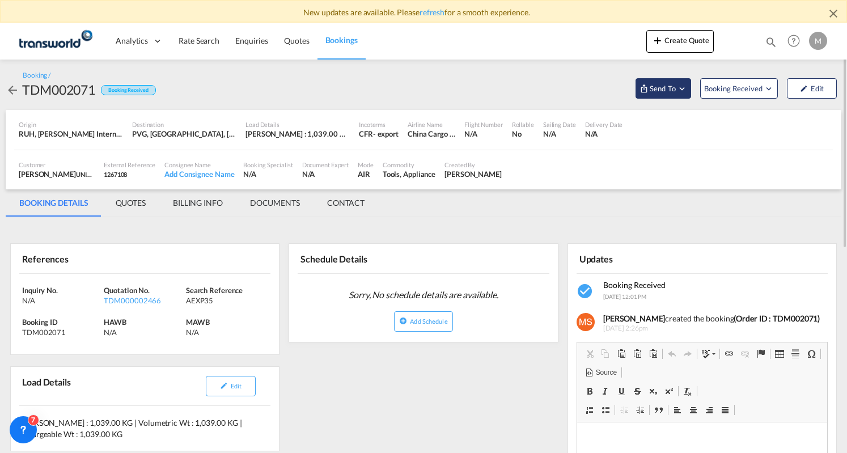
click at [678, 89] on md-icon "Open demo menu" at bounding box center [682, 88] width 10 height 10
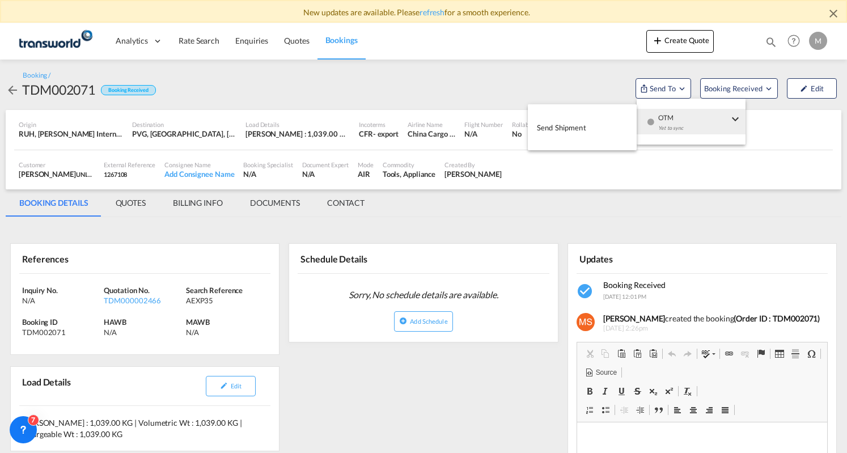
click at [666, 119] on div "Yet to sync" at bounding box center [693, 131] width 70 height 24
click at [592, 130] on button "Send Shipment" at bounding box center [582, 128] width 109 height 26
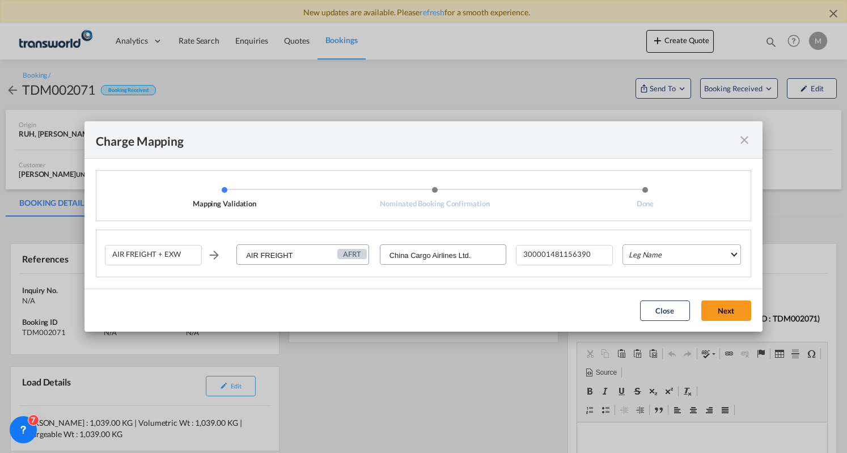
click at [646, 259] on md-select "Leg Name HANDLING ORIGIN HANDLING DESTINATION OTHERS TL PICK UP CUSTOMS ORIGIN …" at bounding box center [682, 254] width 119 height 20
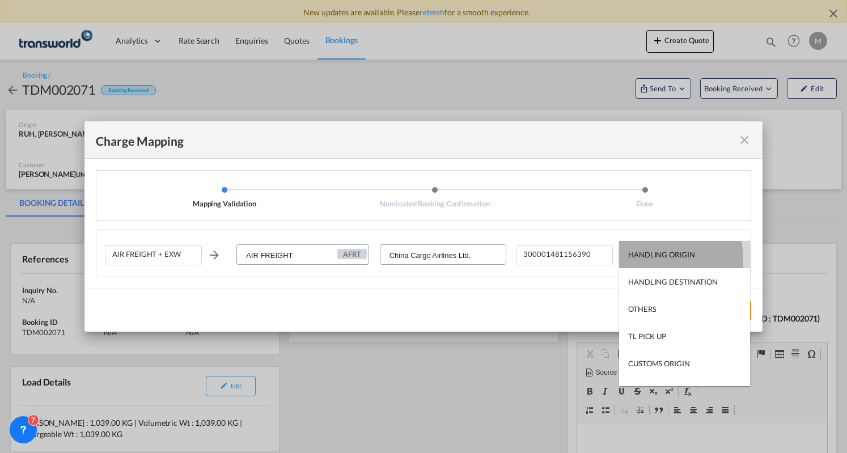
click at [647, 259] on div "HANDLING ORIGIN" at bounding box center [661, 255] width 67 height 10
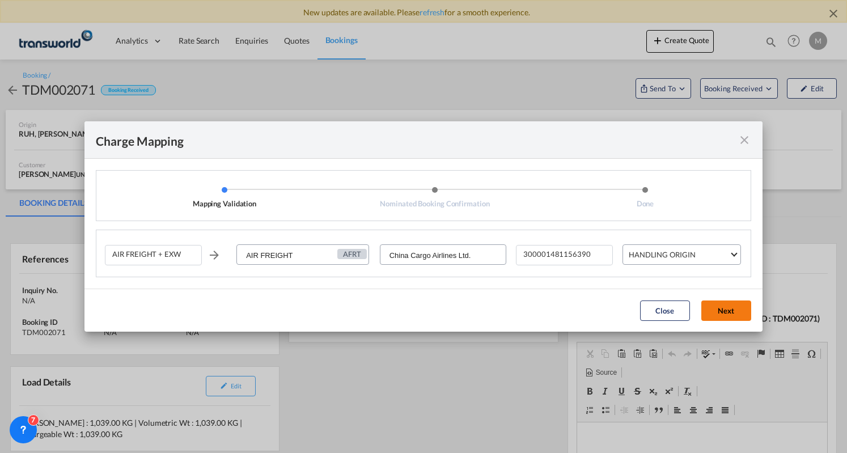
click at [721, 307] on button "Next" at bounding box center [726, 311] width 50 height 20
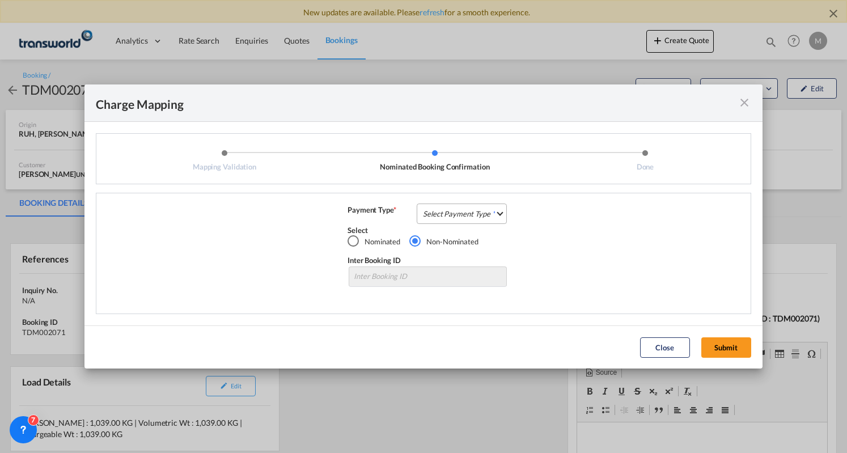
click at [481, 217] on md-select "Select Payment Type COLLECT PREPAID" at bounding box center [462, 214] width 90 height 20
click at [468, 232] on md-option "PREPAID" at bounding box center [465, 240] width 100 height 27
drag, startPoint x: 487, startPoint y: 212, endPoint x: 478, endPoint y: 212, distance: 9.1
click at [487, 212] on span "Select Payment Type: \aPREPAID" at bounding box center [485, 212] width 6 height 6
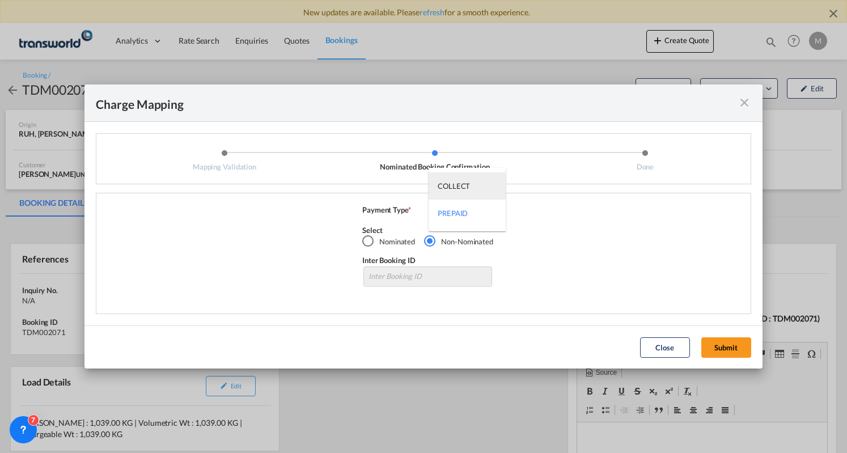
click at [465, 185] on div "COLLECT" at bounding box center [454, 186] width 32 height 10
click at [720, 345] on button "Submit" at bounding box center [726, 347] width 50 height 20
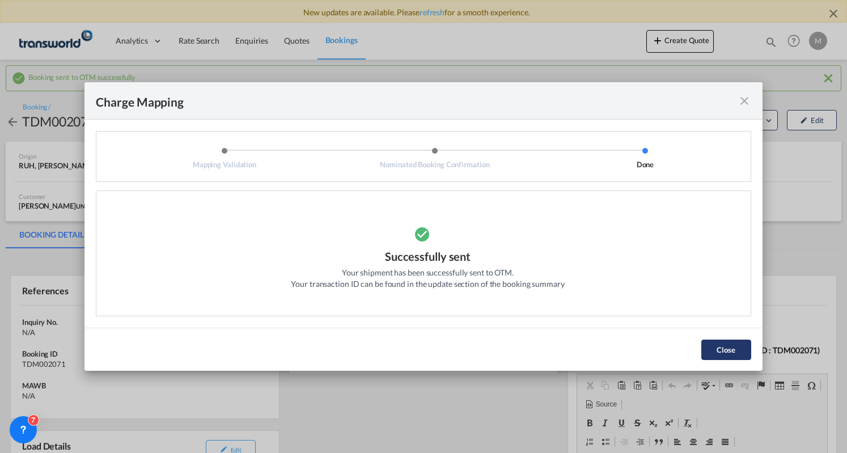
click at [726, 350] on button "Close" at bounding box center [726, 350] width 50 height 20
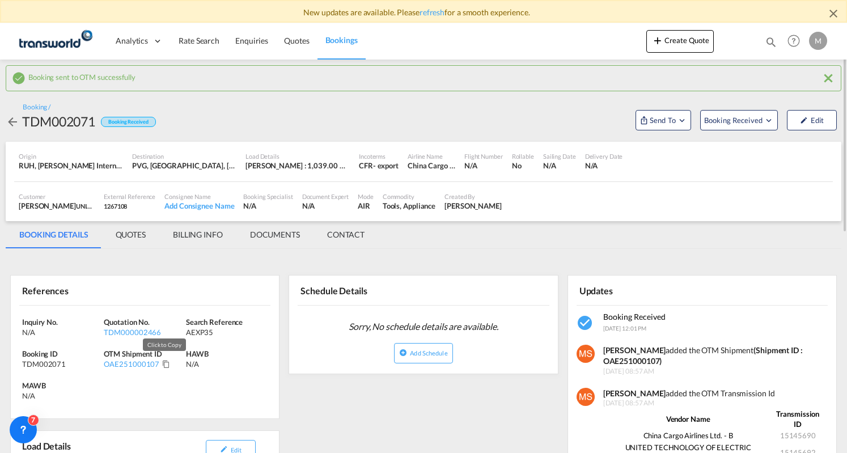
click at [164, 363] on md-icon "Click to Copy" at bounding box center [166, 364] width 8 height 8
click at [677, 46] on button "Create Quote" at bounding box center [679, 41] width 67 height 23
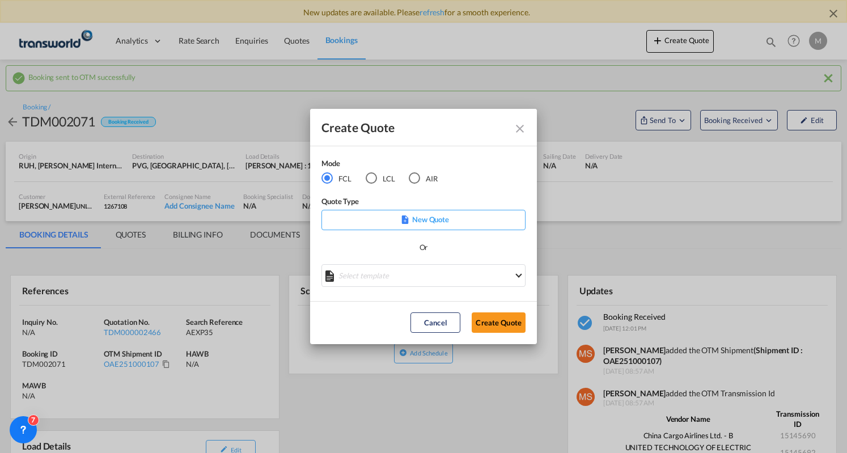
click at [418, 180] on div "AIR" at bounding box center [414, 177] width 11 height 11
click at [496, 319] on button "Create Quote" at bounding box center [499, 322] width 54 height 20
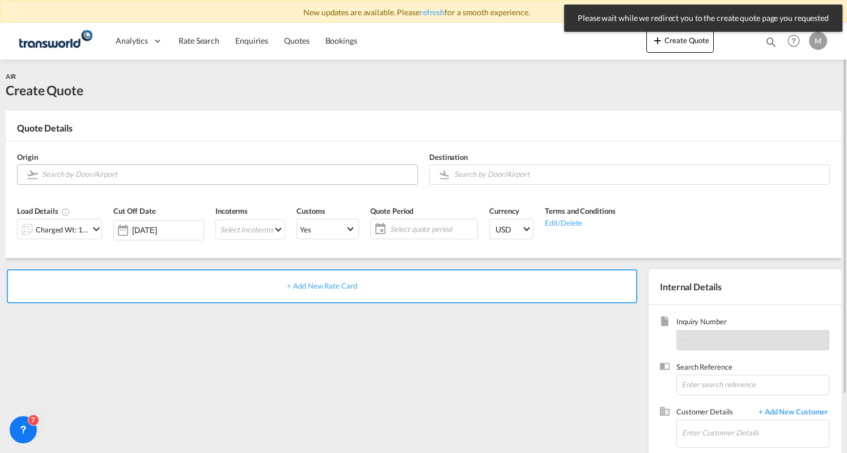
click at [104, 184] on md-autocomplete at bounding box center [226, 174] width 370 height 20
click at [104, 174] on input "Search by Door/Airport" at bounding box center [227, 174] width 370 height 20
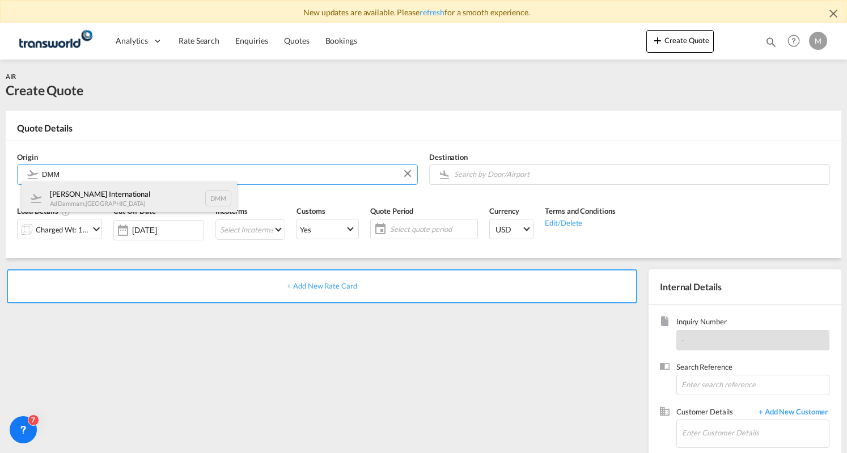
click at [68, 199] on div "[PERSON_NAME] International Ad Dammam , [GEOGRAPHIC_DATA] DMM" at bounding box center [129, 198] width 215 height 34
type input "[PERSON_NAME] International, Ad Dammam, DMM"
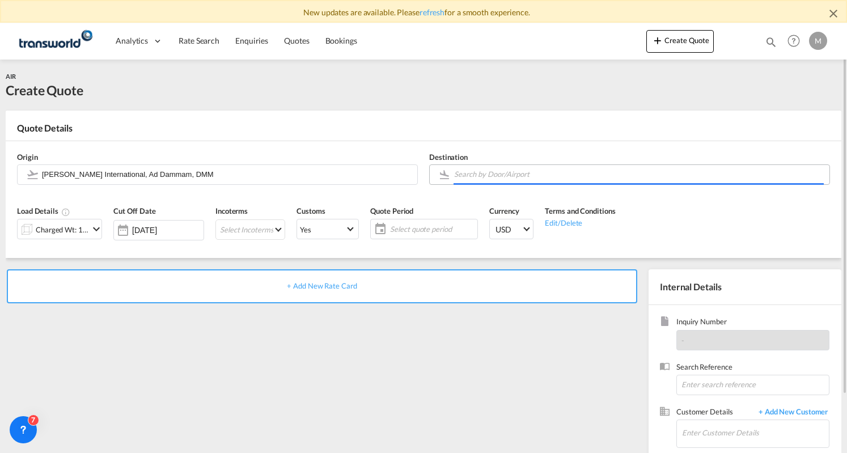
click at [464, 175] on input "Search by Door/Airport" at bounding box center [639, 174] width 370 height 20
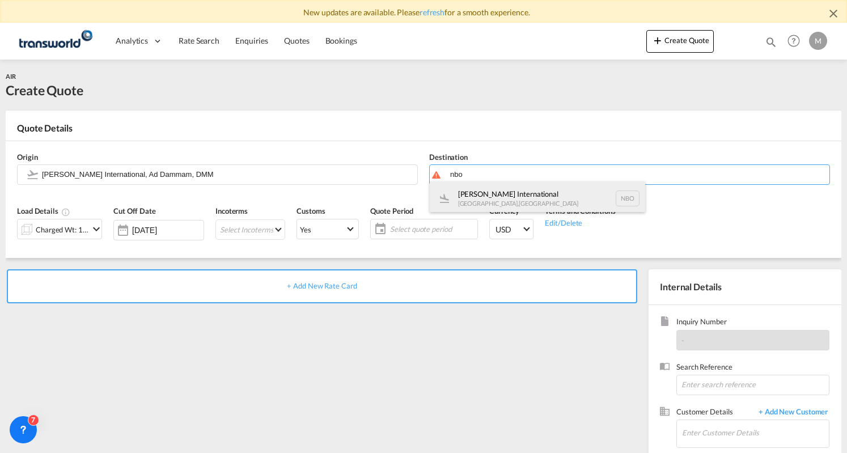
click at [501, 189] on div "[PERSON_NAME] International [GEOGRAPHIC_DATA] , [GEOGRAPHIC_DATA] NBO" at bounding box center [537, 198] width 215 height 34
type input "[PERSON_NAME] International, [GEOGRAPHIC_DATA], [GEOGRAPHIC_DATA]"
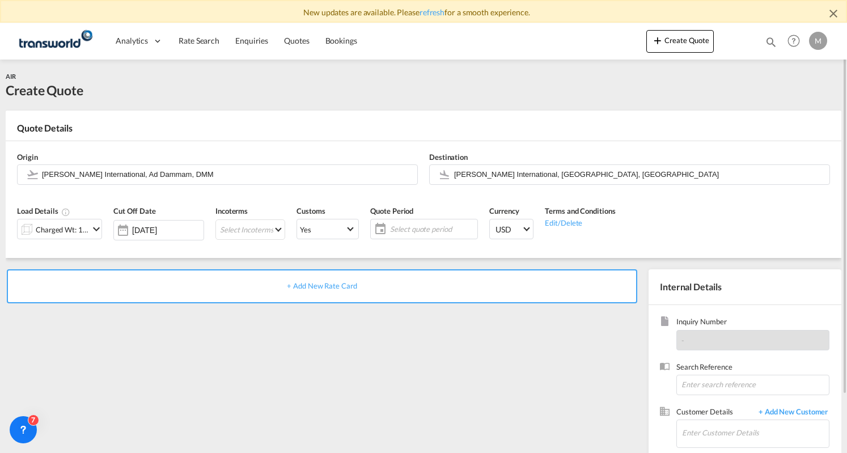
click at [96, 227] on md-icon "icon-chevron-down" at bounding box center [97, 229] width 14 height 14
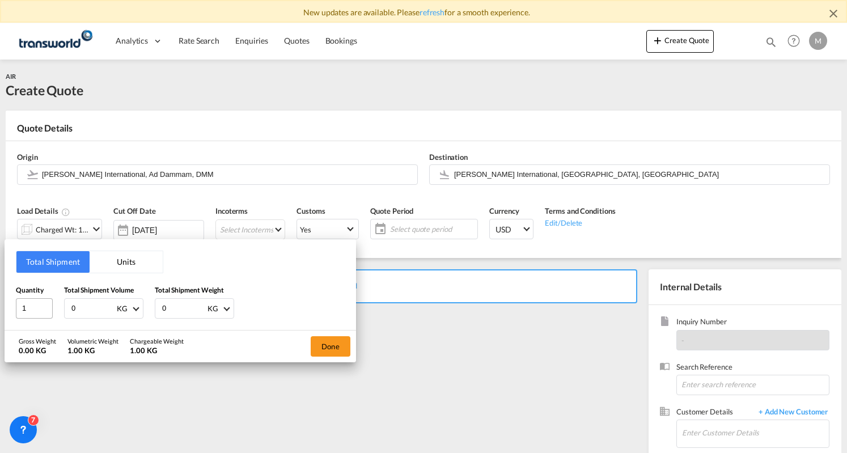
drag, startPoint x: 79, startPoint y: 307, endPoint x: 19, endPoint y: 310, distance: 60.7
click at [19, 310] on div "Quantity 1 Total Shipment Volume 0 KG CBM CFT KG LB Total Shipment Weight 0 KG …" at bounding box center [180, 302] width 329 height 34
paste input "573"
type input "573"
drag, startPoint x: 173, startPoint y: 302, endPoint x: 147, endPoint y: 307, distance: 26.6
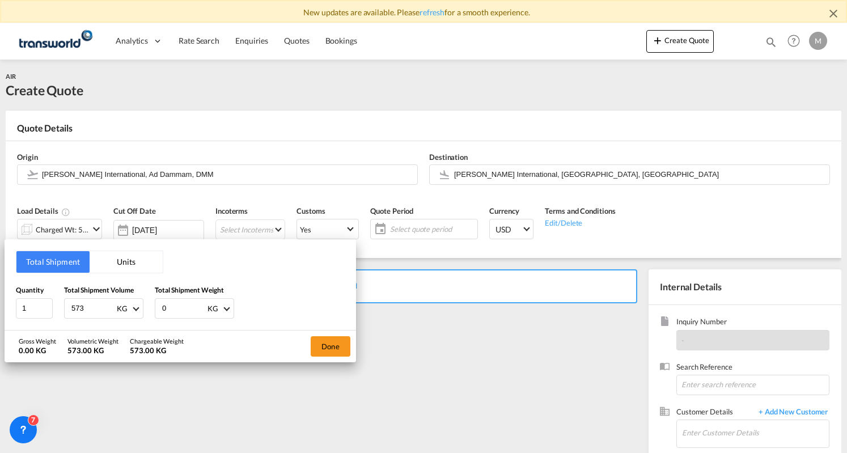
click at [147, 307] on div "Quantity 1 Total Shipment Volume 573 KG CBM CFT KG LB Total Shipment Weight 0 K…" at bounding box center [180, 302] width 329 height 34
paste input "279"
type input "279"
click at [329, 352] on button "Done" at bounding box center [331, 346] width 40 height 20
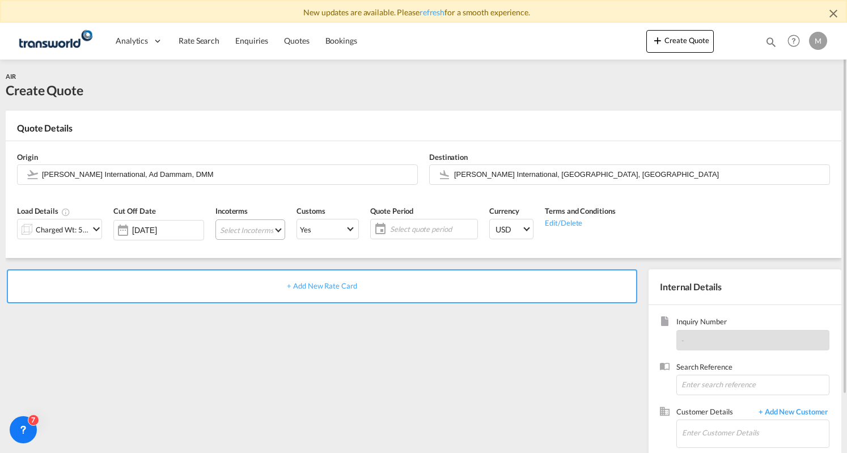
click at [265, 229] on md-select "Select Incoterms CIF - export Cost,Insurance and Freight CFR - import Cost and …" at bounding box center [250, 229] width 70 height 20
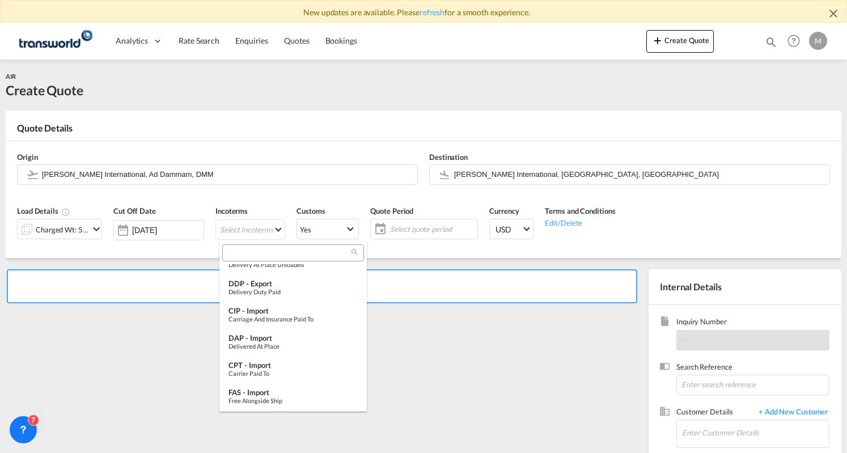
scroll to position [424, 0]
click at [268, 395] on div "CFR - export" at bounding box center [293, 392] width 129 height 9
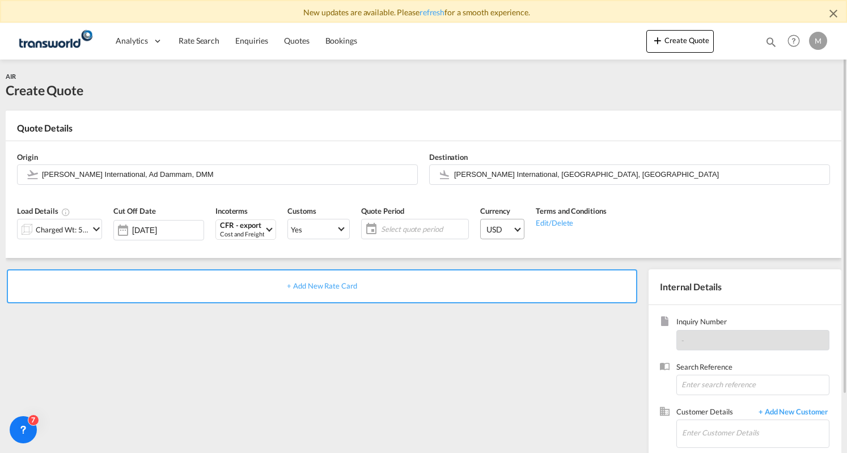
click at [521, 229] on span "Select Currency: $ USDUnited States Dollar" at bounding box center [518, 228] width 6 height 6
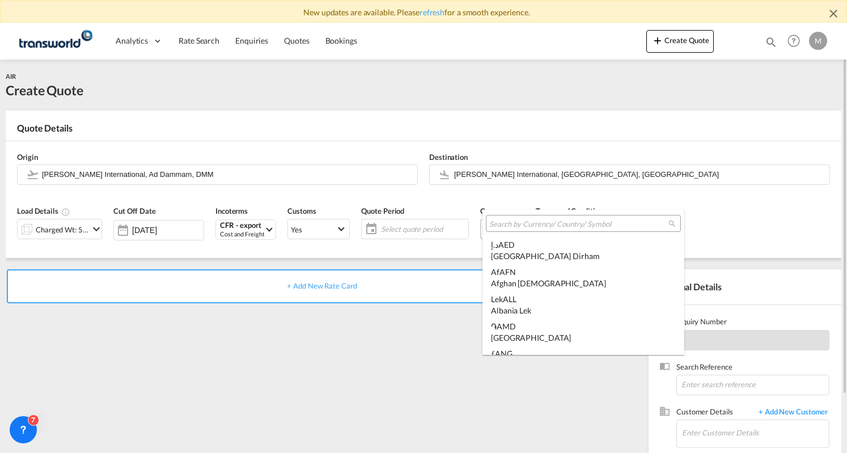
type md-option "USD"
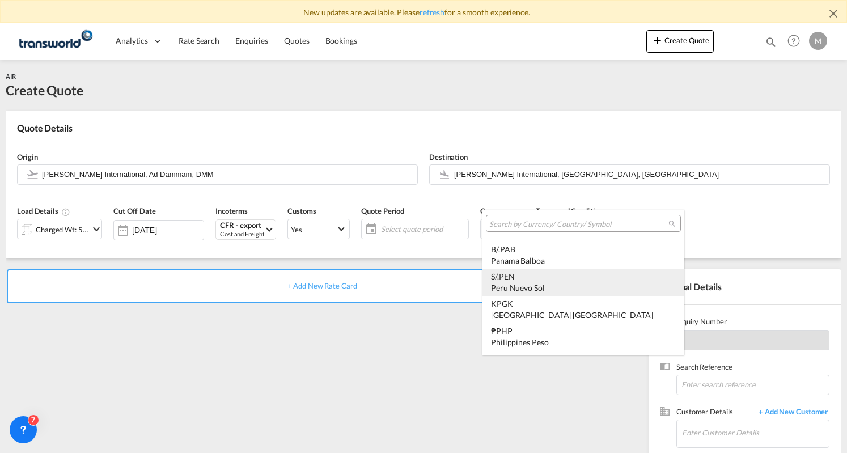
type md-option "PEN"
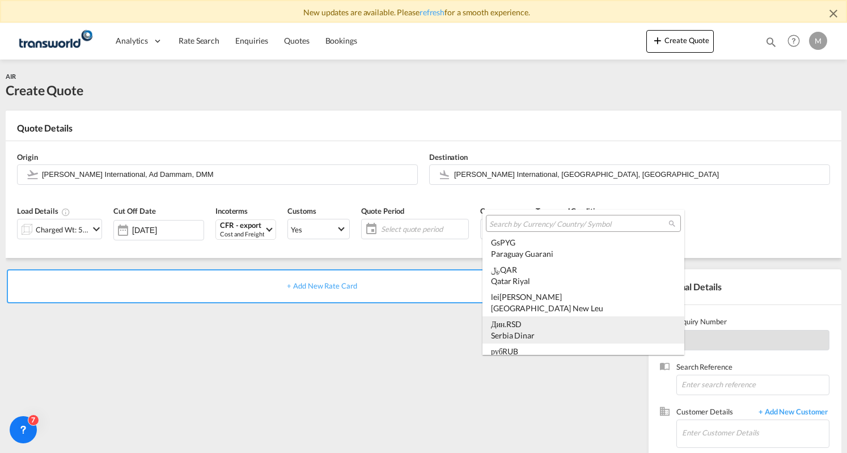
scroll to position [3191, 0]
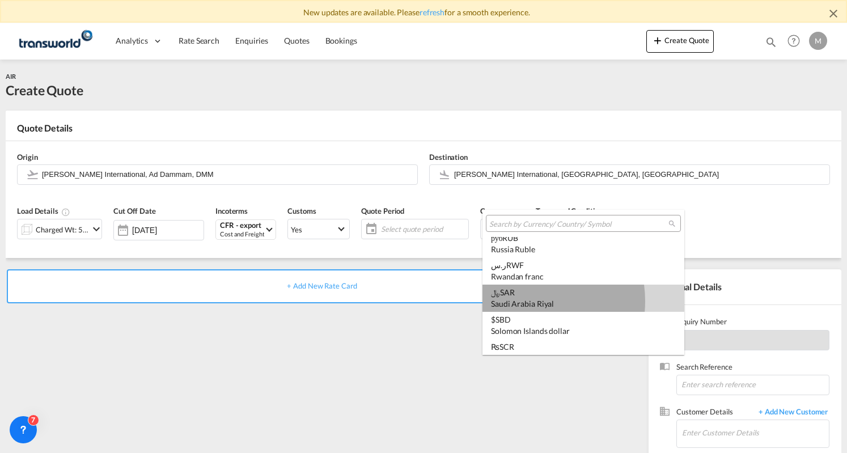
click at [525, 301] on div "Saudi Arabia Riyal" at bounding box center [583, 303] width 185 height 11
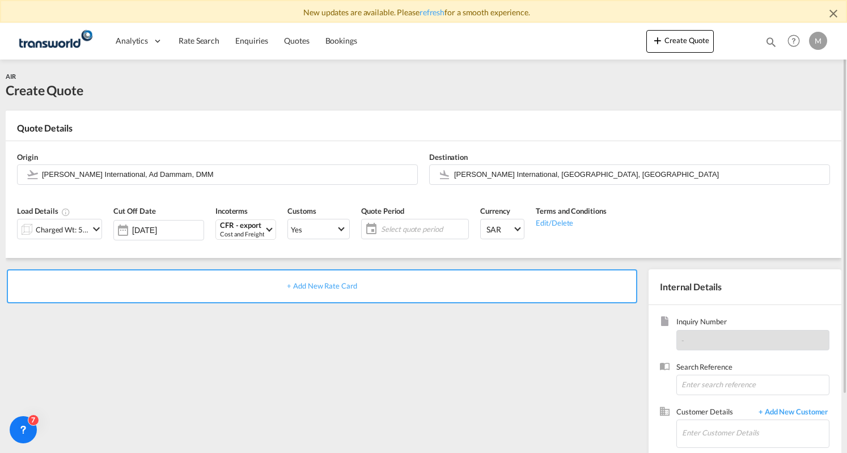
click at [375, 223] on md-icon "icon-calendar" at bounding box center [369, 229] width 14 height 14
click at [375, 232] on md-icon "icon-calendar" at bounding box center [369, 229] width 14 height 14
click at [375, 224] on md-icon "icon-calendar" at bounding box center [369, 229] width 14 height 14
click at [428, 224] on span "Select quote period" at bounding box center [423, 229] width 84 height 10
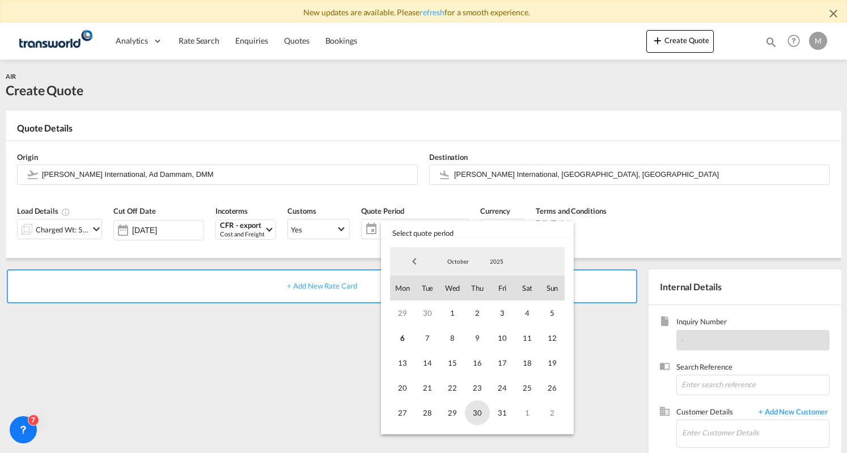
click at [477, 412] on span "30" at bounding box center [477, 412] width 25 height 25
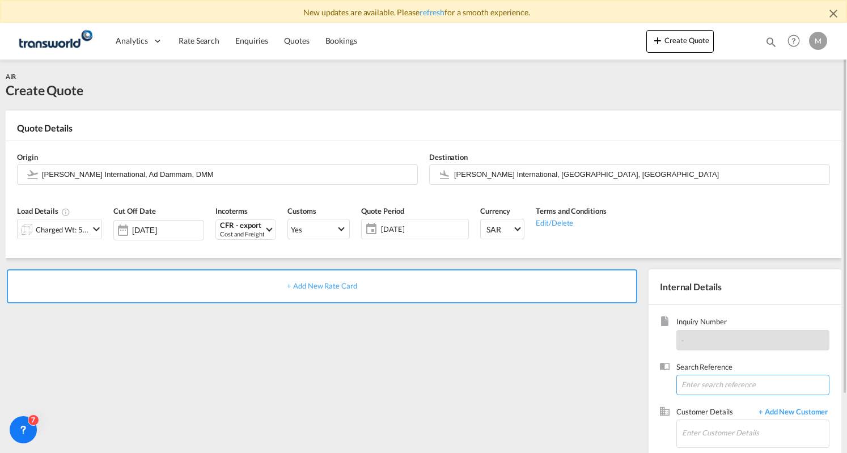
click at [707, 387] on input at bounding box center [752, 385] width 153 height 20
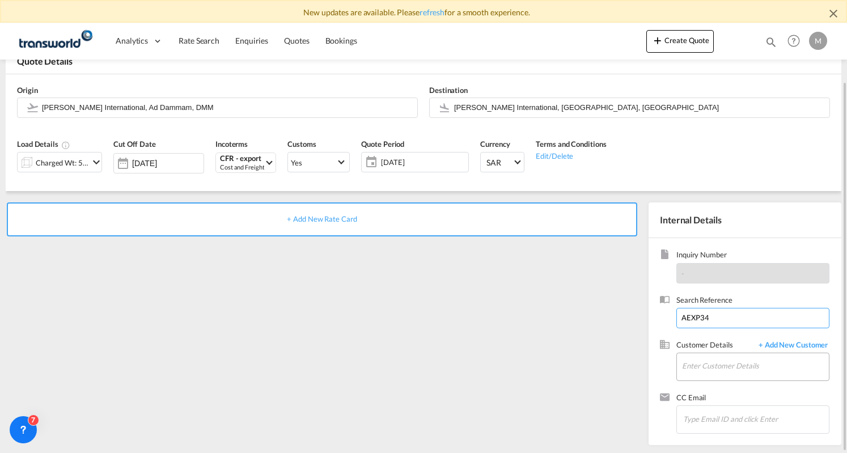
type input "AEXP34"
click at [729, 372] on input "Enter Customer Details" at bounding box center [755, 366] width 147 height 26
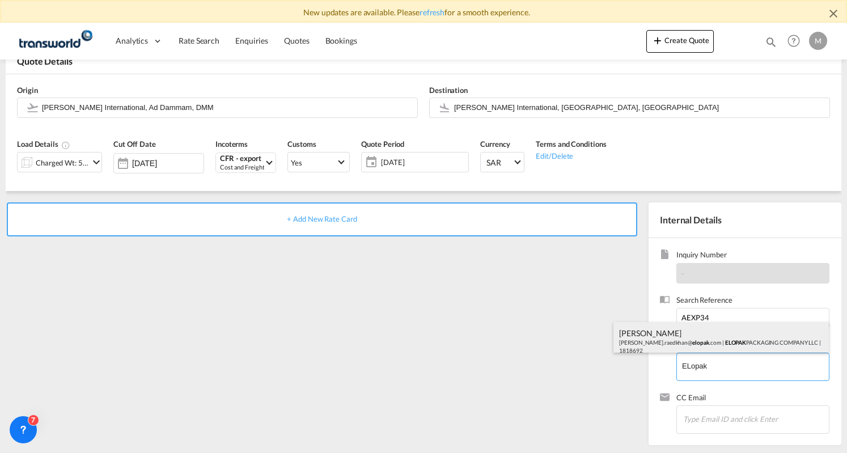
click at [702, 337] on div "[PERSON_NAME] [PERSON_NAME].raedkhan@ elopak .com | ELOPAK PACKAGING COMPANY LL…" at bounding box center [721, 341] width 215 height 39
type input "ELOPAK PACKAGING COMPANY LLC, [PERSON_NAME], [PERSON_NAME][EMAIL_ADDRESS][DOMAI…"
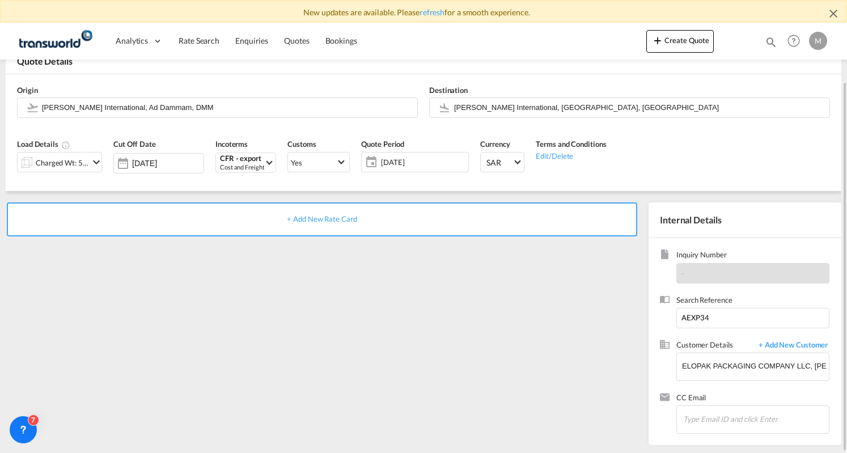
click at [400, 215] on div "+ Add New Rate Card" at bounding box center [322, 219] width 631 height 34
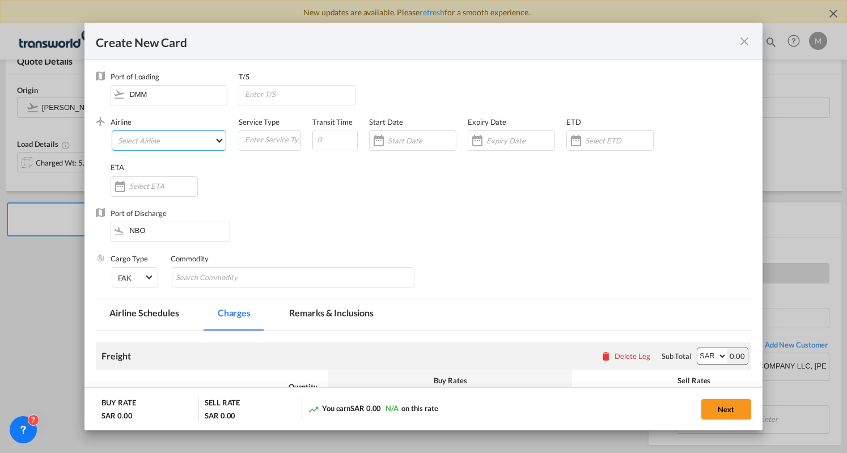
click at [167, 140] on md-select "Select Airline AIR EXPRESS S.A. (1166- / -) CMA CGM Air Cargo (1140-2C / -) DDW…" at bounding box center [169, 140] width 115 height 20
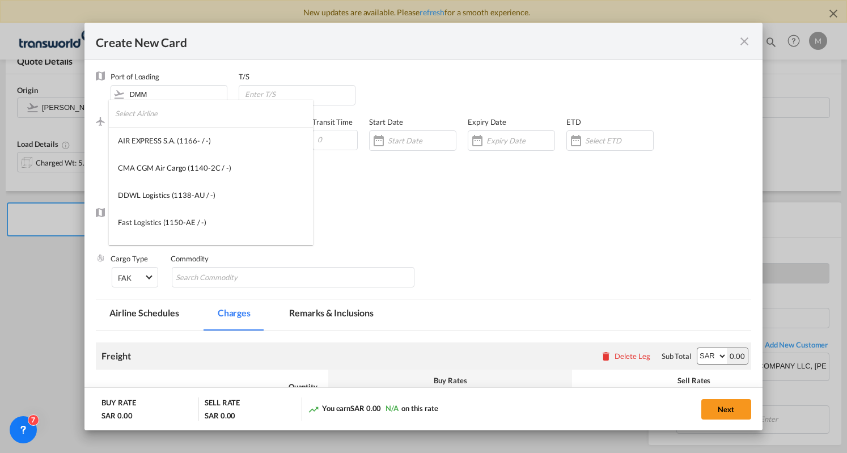
click at [163, 117] on input "search" at bounding box center [214, 113] width 198 height 27
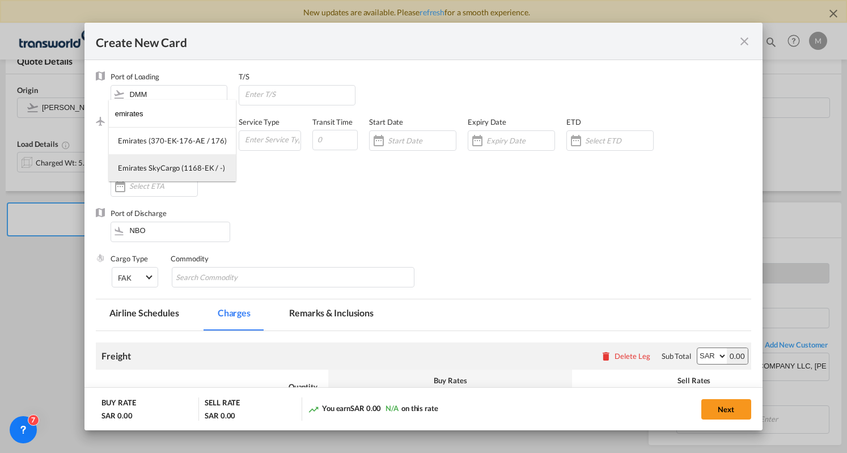
type input "emirates"
click at [188, 170] on div "Emirates SkyCargo (1168-EK / -)" at bounding box center [171, 168] width 107 height 10
click at [376, 141] on div "Create New Card ..." at bounding box center [379, 140] width 18 height 23
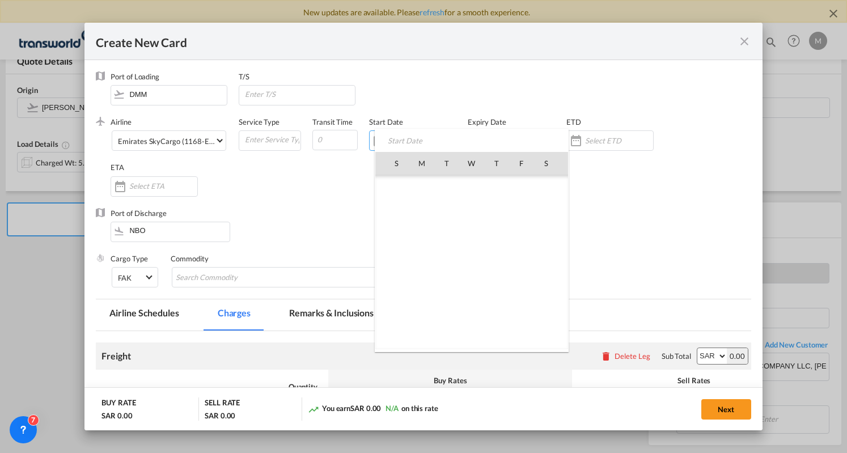
scroll to position [262822, 0]
drag, startPoint x: 422, startPoint y: 206, endPoint x: 427, endPoint y: 202, distance: 6.0
click at [422, 206] on span "6" at bounding box center [422, 213] width 24 height 24
type input "[DATE]"
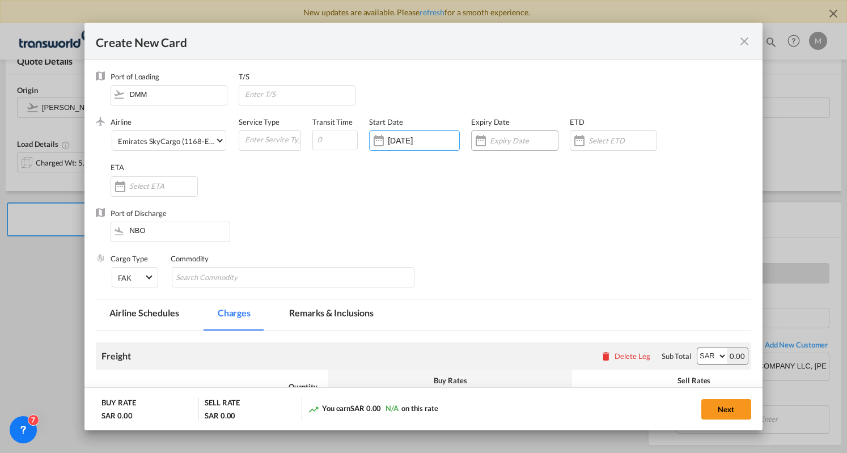
click at [481, 142] on div "Create New Card ..." at bounding box center [481, 140] width 18 height 23
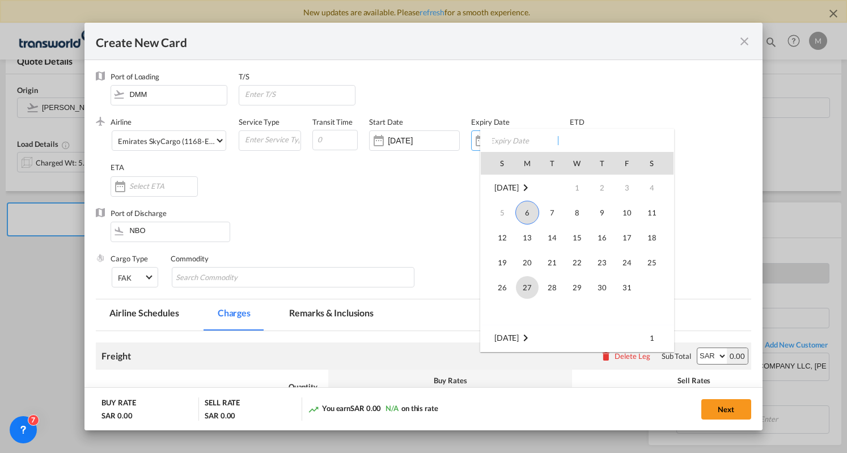
click at [528, 290] on span "27" at bounding box center [527, 287] width 23 height 23
type input "[DATE]"
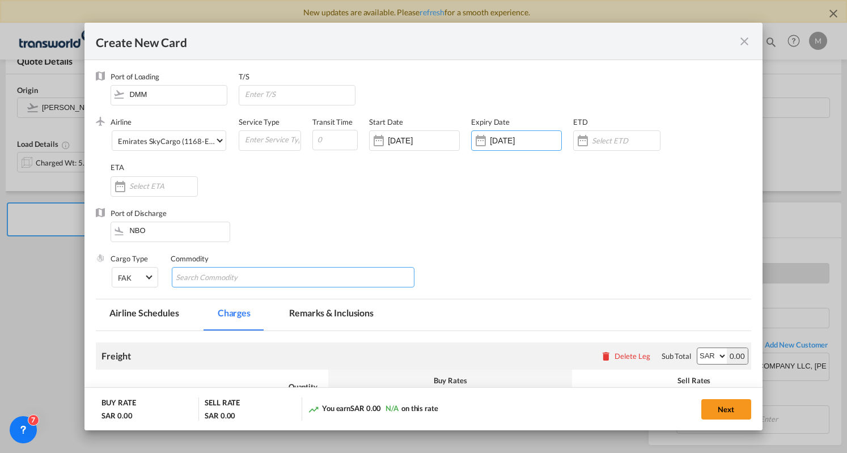
click at [231, 283] on input "Search Commodity" at bounding box center [228, 278] width 104 height 18
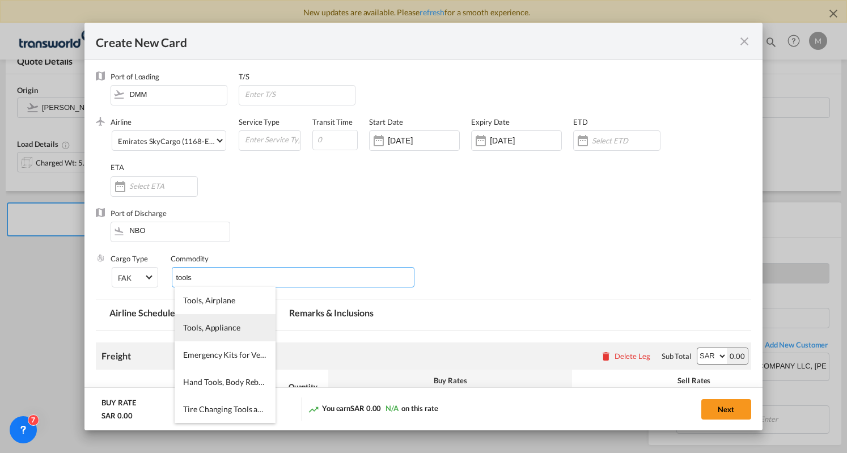
type input "tools"
click at [229, 320] on li "Tools, Appliance" at bounding box center [225, 327] width 100 height 27
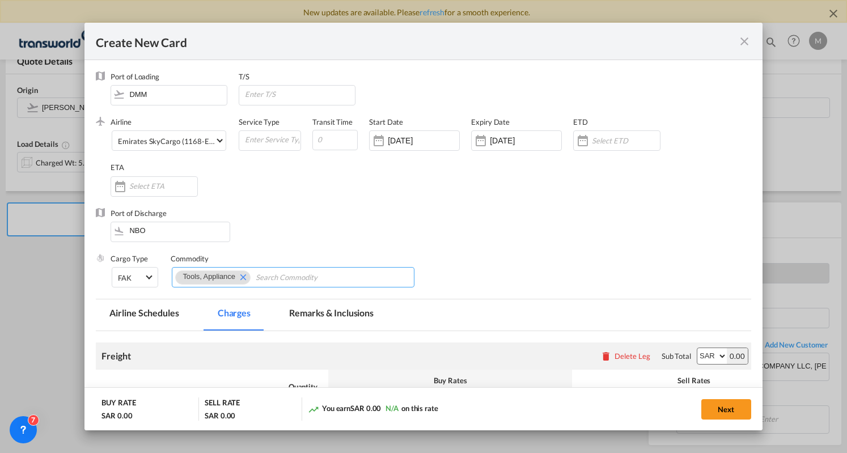
scroll to position [164, 0]
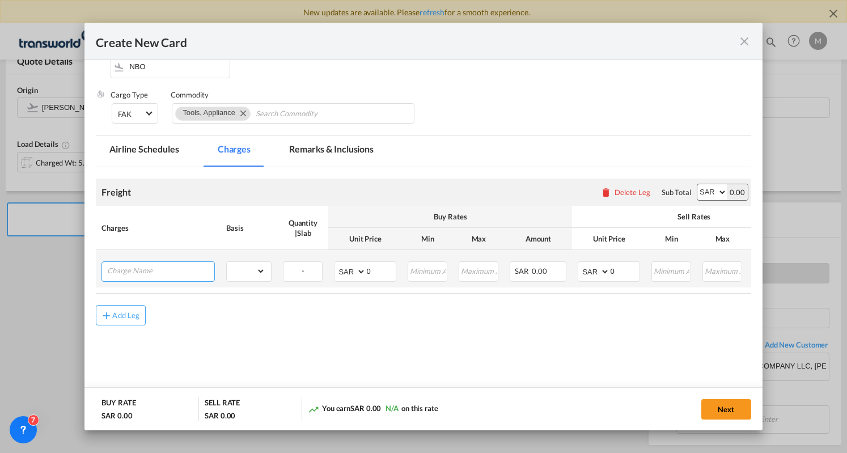
click at [181, 269] on input "Charge Name" at bounding box center [160, 270] width 107 height 17
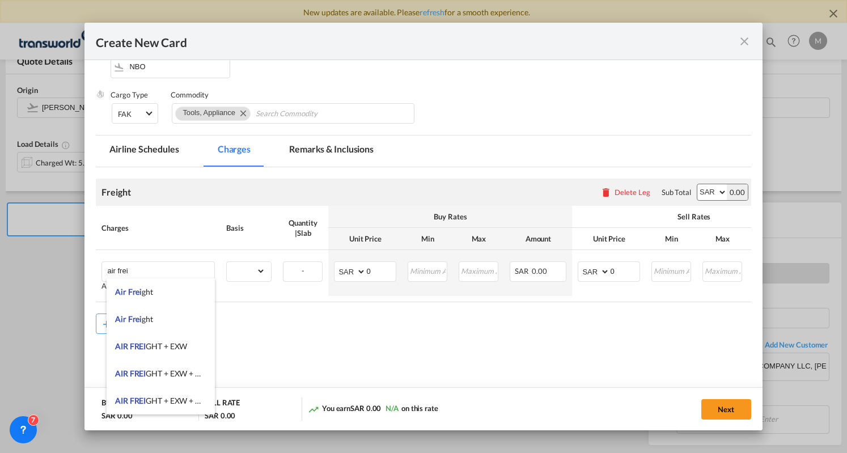
drag, startPoint x: 168, startPoint y: 341, endPoint x: 219, endPoint y: 302, distance: 63.9
click at [175, 335] on li "AIR FREI GHT + EXW" at bounding box center [161, 346] width 108 height 27
type input "AIR FREIGHT + EXW"
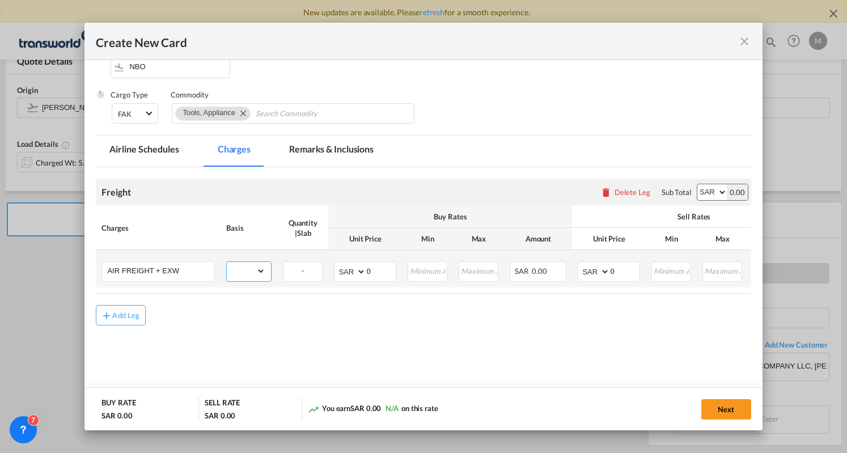
click at [256, 276] on select "gross_weight volumetric_weight per_shipment per_bl per_km % on air freight per_…" at bounding box center [246, 271] width 39 height 18
select select "per_shipment"
click at [227, 262] on select "gross_weight volumetric_weight per_shipment per_bl per_km % on air freight per_…" at bounding box center [246, 271] width 39 height 18
click at [353, 269] on select "AED AFN ALL AMD ANG AOA ARS AUD AWG AZN BAM BBD BDT BGN BHD BIF BMD BND [PERSON…" at bounding box center [350, 272] width 29 height 16
select select "string:USD"
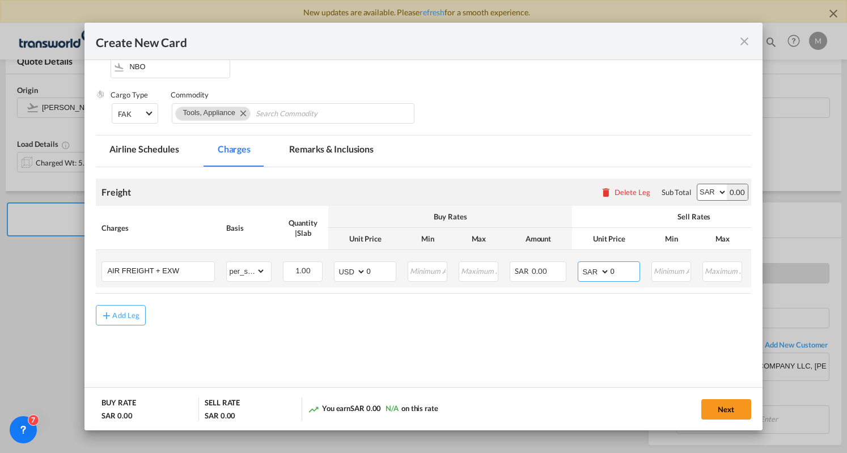
click at [620, 269] on input "0" at bounding box center [624, 270] width 29 height 17
type input "0"
click at [604, 270] on select "AED AFN ALL AMD ANG AOA ARS AUD AWG AZN BAM BBD BDT BGN BHD BIF BMD BND [PERSON…" at bounding box center [594, 272] width 29 height 16
select select "string:USD"
click at [631, 277] on input "Create New Card ..." at bounding box center [624, 270] width 29 height 17
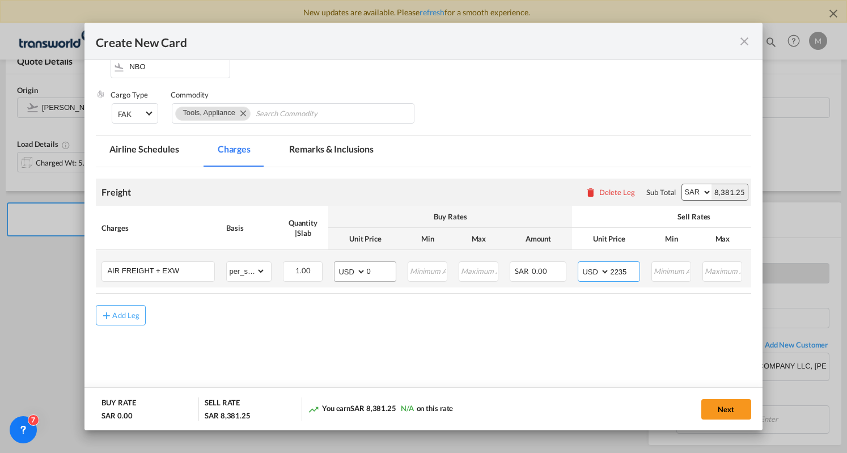
type input "2235"
drag, startPoint x: 375, startPoint y: 272, endPoint x: 338, endPoint y: 274, distance: 37.5
click at [338, 274] on md-input-container "AED AFN ALL AMD ANG AOA ARS AUD AWG AZN BAM BBD BDT BGN BHD BIF BMD BND [PERSON…" at bounding box center [365, 271] width 62 height 20
type input "1735"
click at [597, 350] on md-content "Freight Please enter leg name Leg Name Already Exists Delete Leg Sub Total AED …" at bounding box center [423, 273] width 655 height 212
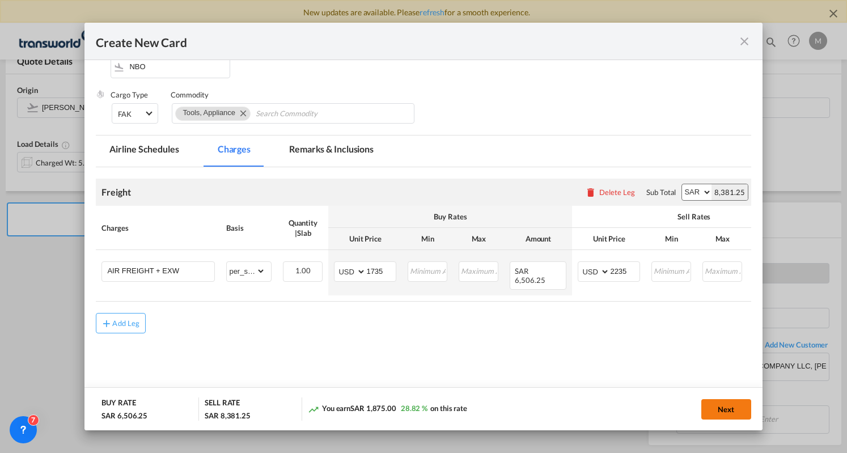
click at [724, 407] on button "Next" at bounding box center [726, 409] width 50 height 20
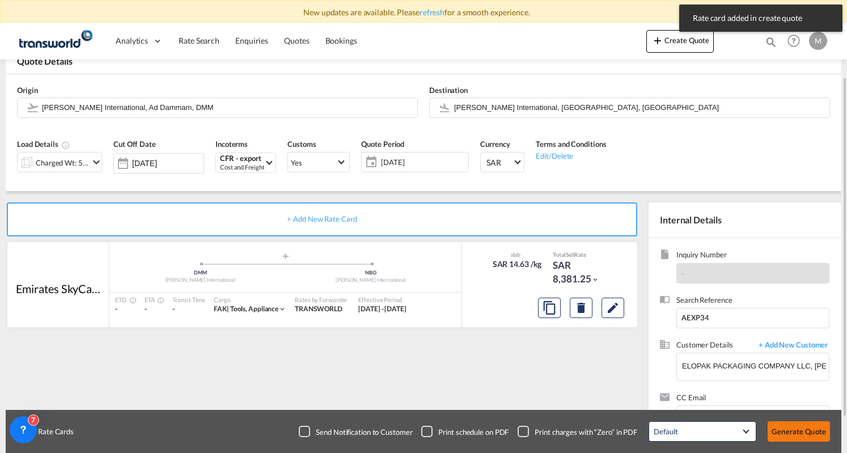
click at [803, 434] on button "Generate Quote" at bounding box center [799, 431] width 62 height 20
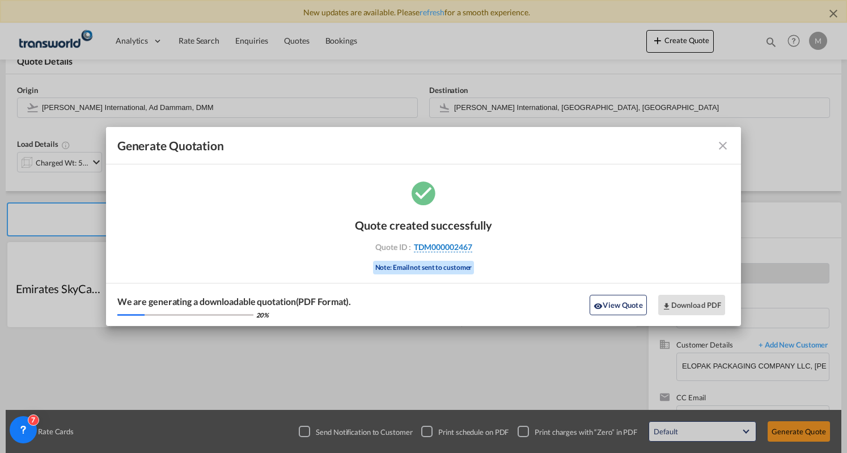
click at [443, 244] on span "TDM000002467" at bounding box center [443, 247] width 58 height 10
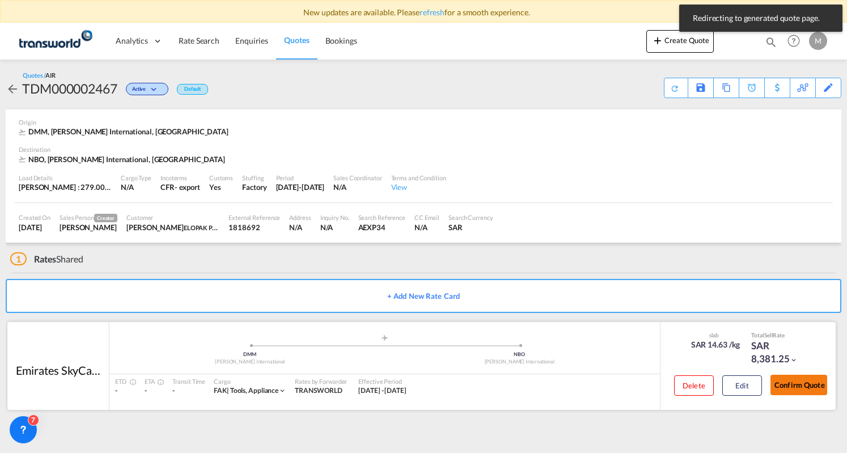
click at [801, 380] on button "Confirm Quote" at bounding box center [799, 385] width 57 height 20
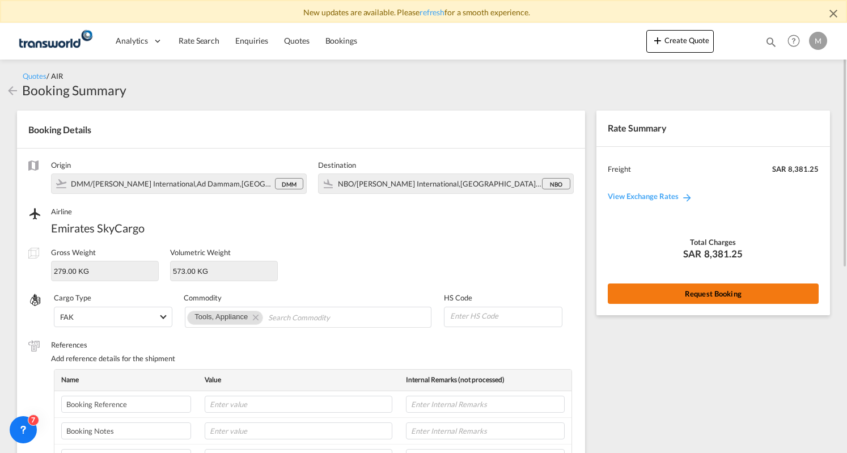
click at [706, 301] on button "Request Booking" at bounding box center [713, 294] width 211 height 20
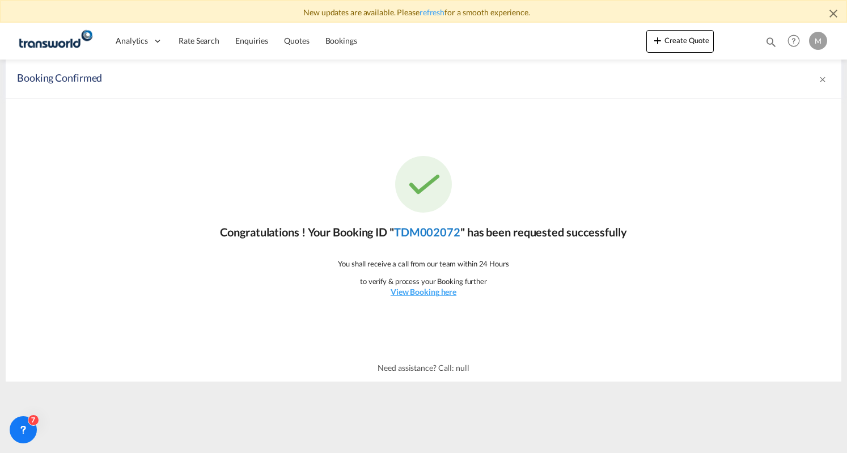
click at [434, 233] on link "TDM002072" at bounding box center [427, 232] width 66 height 14
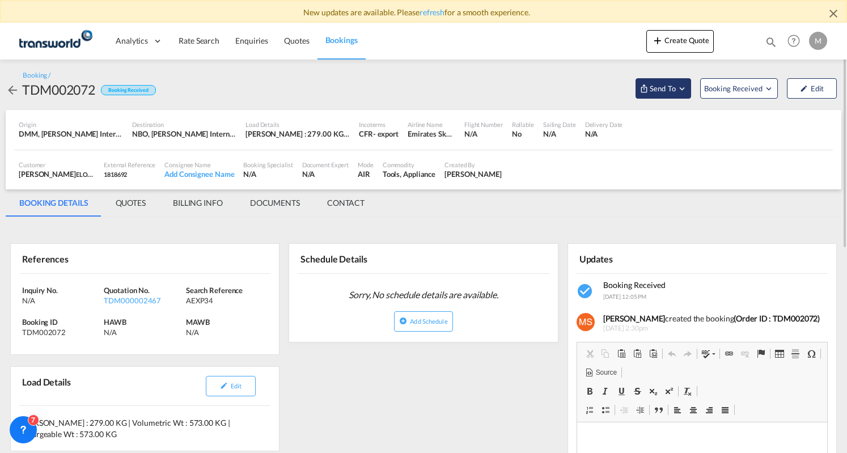
click at [658, 91] on span "Send To" at bounding box center [663, 88] width 28 height 11
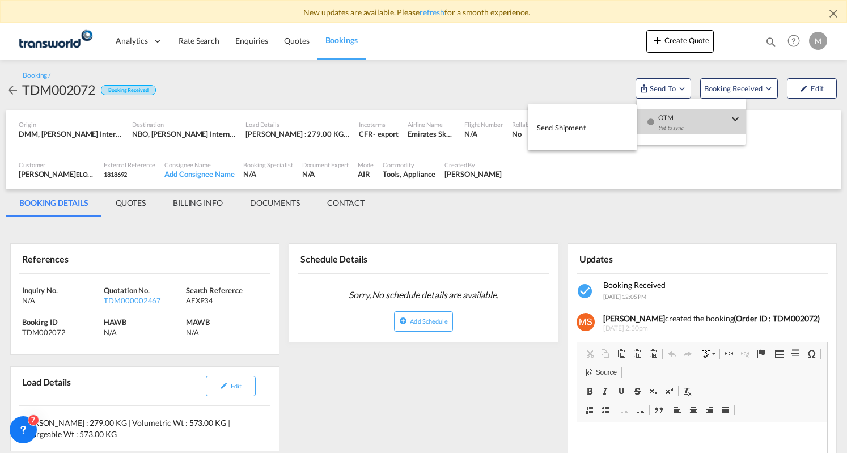
click at [648, 119] on md-icon "icon-checkbox-blank-circle" at bounding box center [651, 122] width 8 height 8
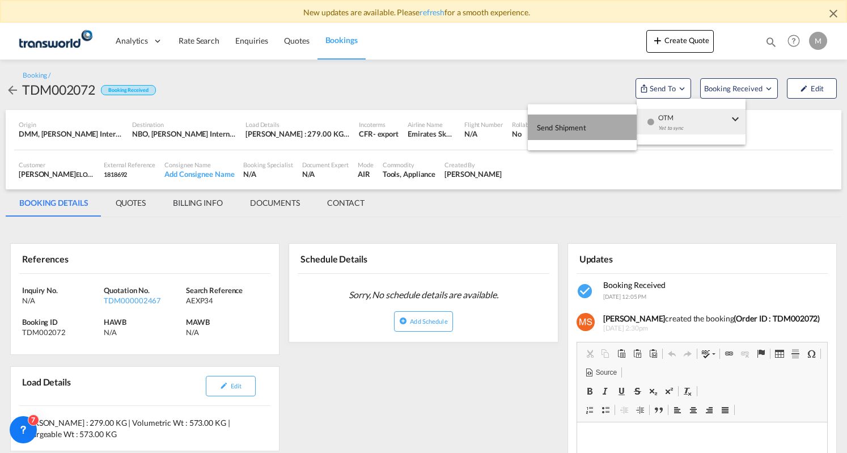
click at [544, 129] on span "Send Shipment" at bounding box center [561, 128] width 49 height 18
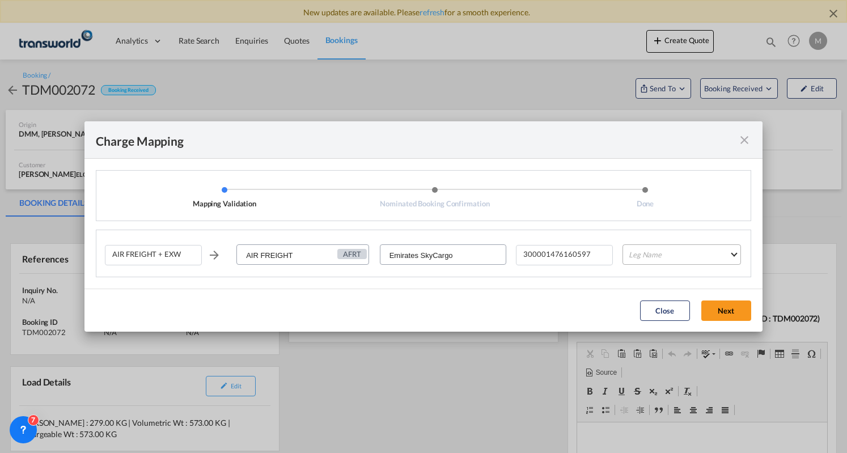
click at [665, 256] on md-select "Leg Name HANDLING ORIGIN HANDLING DESTINATION OTHERS TL PICK UP CUSTOMS ORIGIN …" at bounding box center [682, 254] width 119 height 20
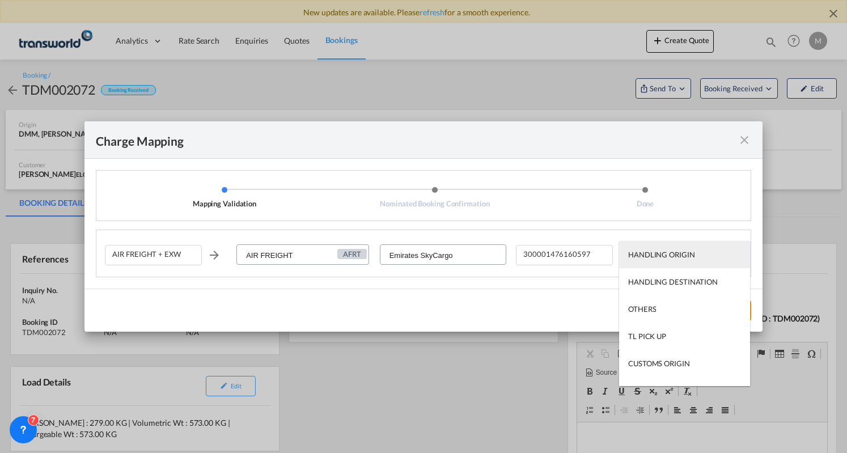
click at [663, 255] on div "HANDLING ORIGIN" at bounding box center [661, 255] width 67 height 10
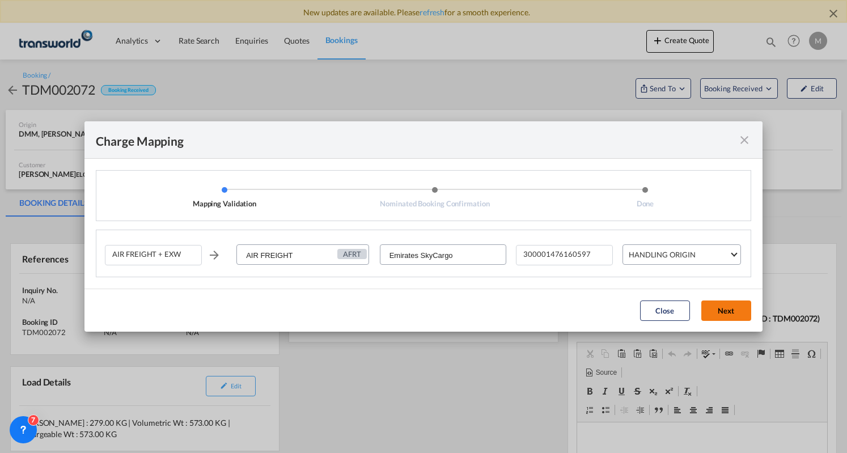
click at [725, 308] on button "Next" at bounding box center [726, 311] width 50 height 20
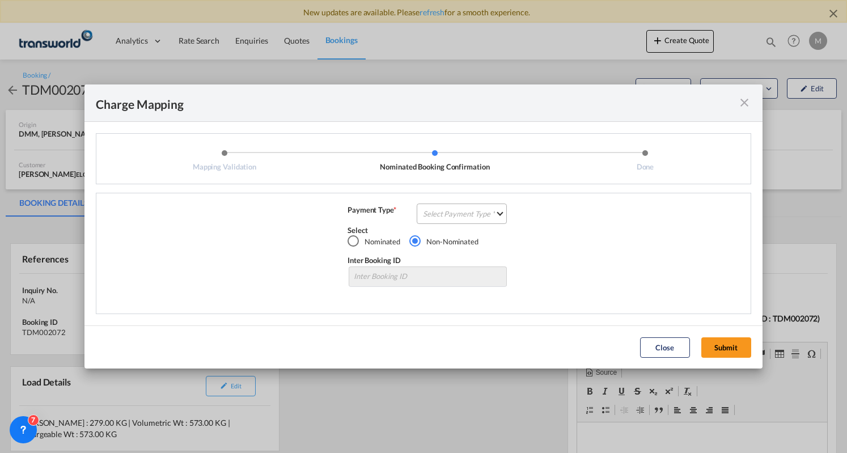
click at [477, 213] on md-select "Select Payment Type COLLECT PREPAID" at bounding box center [462, 214] width 90 height 20
click at [468, 240] on md-option "PREPAID" at bounding box center [465, 240] width 100 height 27
drag, startPoint x: 468, startPoint y: 240, endPoint x: 475, endPoint y: 226, distance: 15.2
click at [474, 230] on div "Select Nominated Non-Nominated" at bounding box center [427, 236] width 131 height 22
click at [475, 214] on span "PREPAID" at bounding box center [459, 214] width 43 height 10
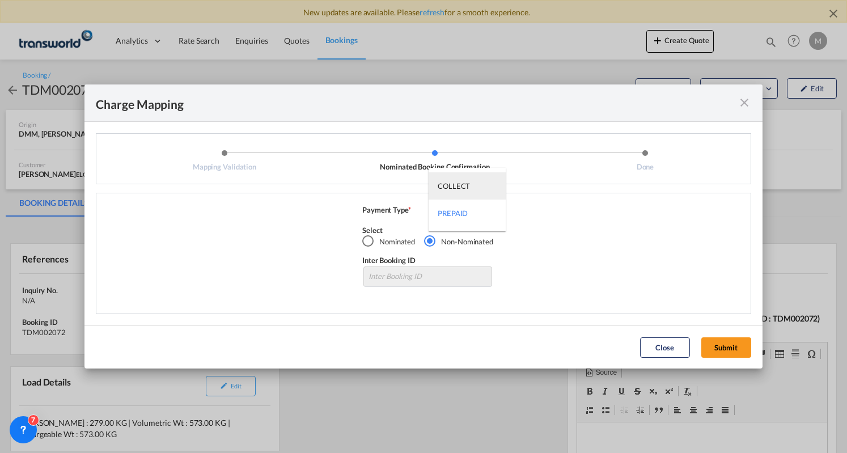
click at [475, 189] on md-option "COLLECT" at bounding box center [467, 185] width 77 height 27
click at [730, 342] on button "Submit" at bounding box center [726, 347] width 50 height 20
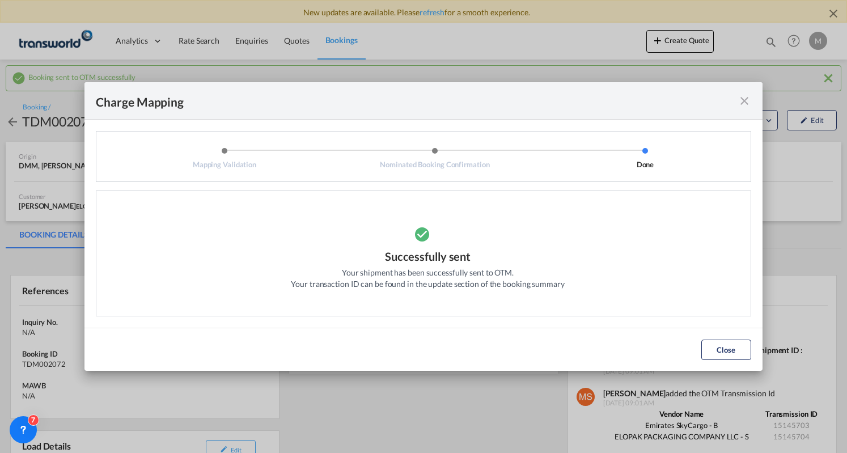
click at [741, 104] on md-icon "icon-close fg-AAA8AD cursor" at bounding box center [745, 101] width 14 height 14
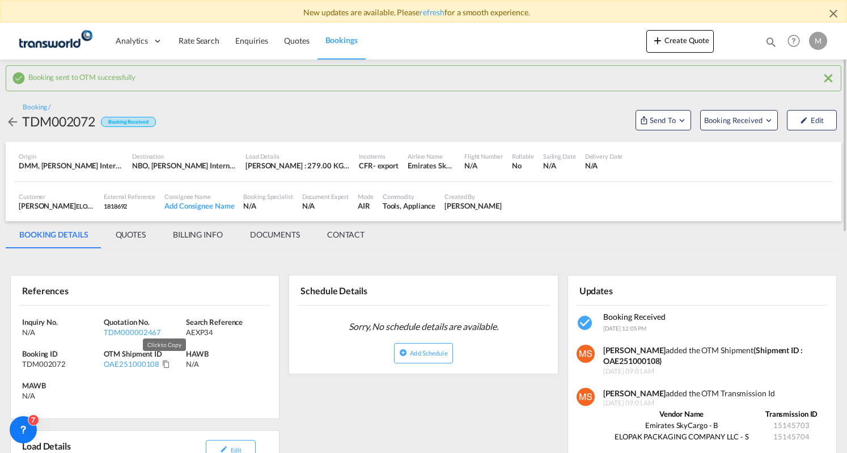
click at [163, 366] on md-icon "Click to Copy" at bounding box center [166, 364] width 8 height 8
click at [679, 44] on button "Create Quote" at bounding box center [679, 41] width 67 height 23
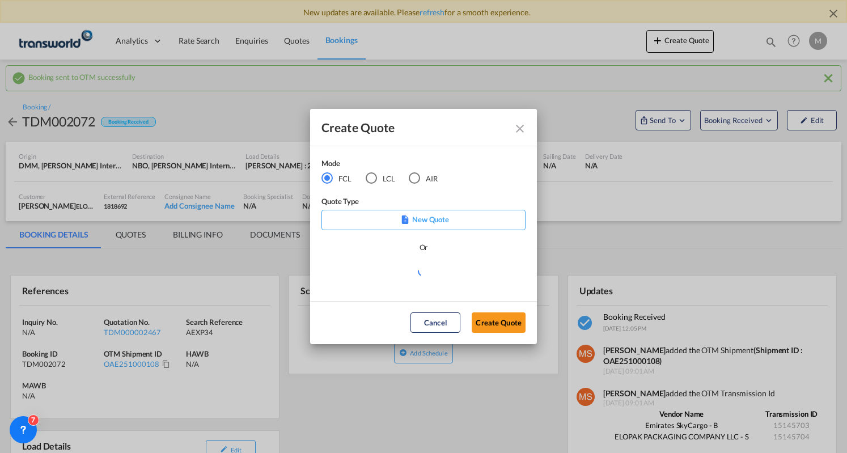
click at [409, 176] on div "AIR" at bounding box center [414, 177] width 11 height 11
click at [510, 329] on button "Create Quote" at bounding box center [499, 322] width 54 height 20
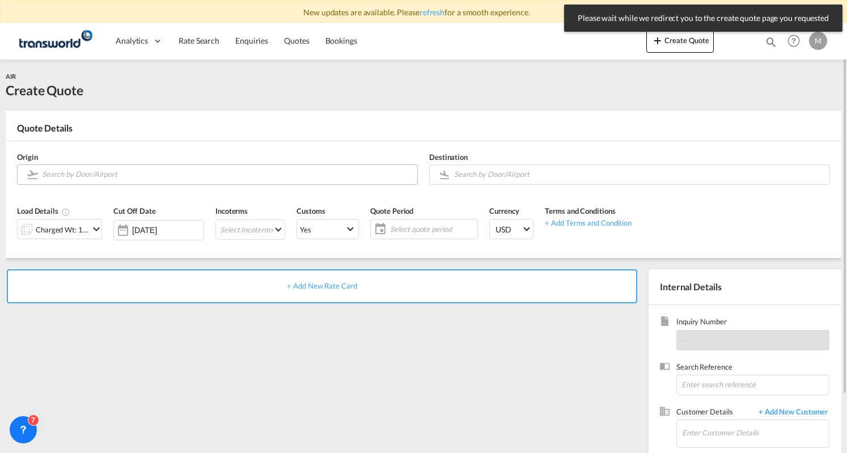
click at [83, 173] on input "Search by Door/Airport" at bounding box center [227, 174] width 370 height 20
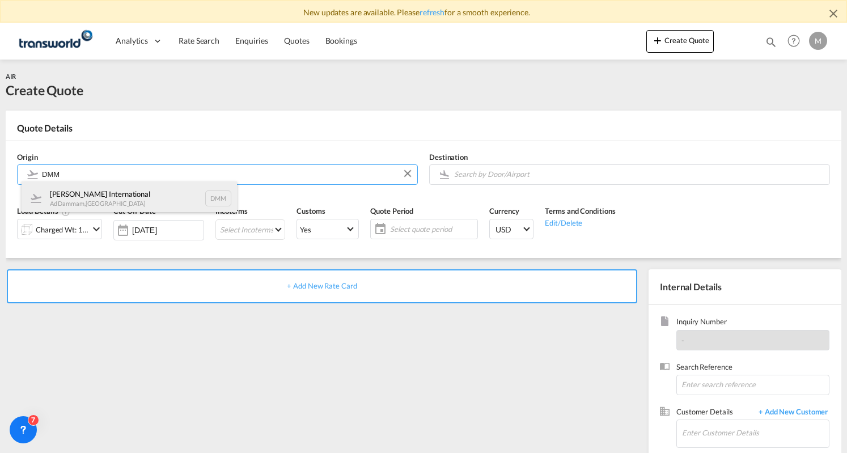
click at [86, 190] on div "[PERSON_NAME] International Ad Dammam , [GEOGRAPHIC_DATA] DMM" at bounding box center [129, 198] width 215 height 34
type input "[PERSON_NAME] International, Ad Dammam, DMM"
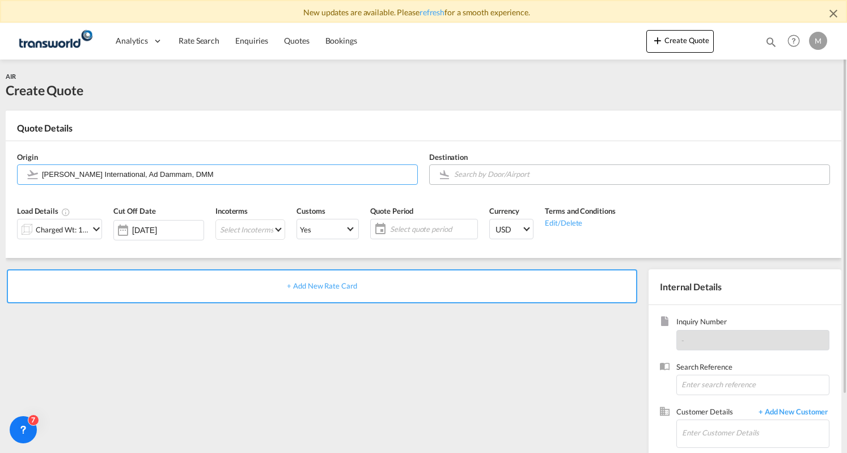
click at [479, 176] on input "Search by Door/Airport" at bounding box center [639, 174] width 370 height 20
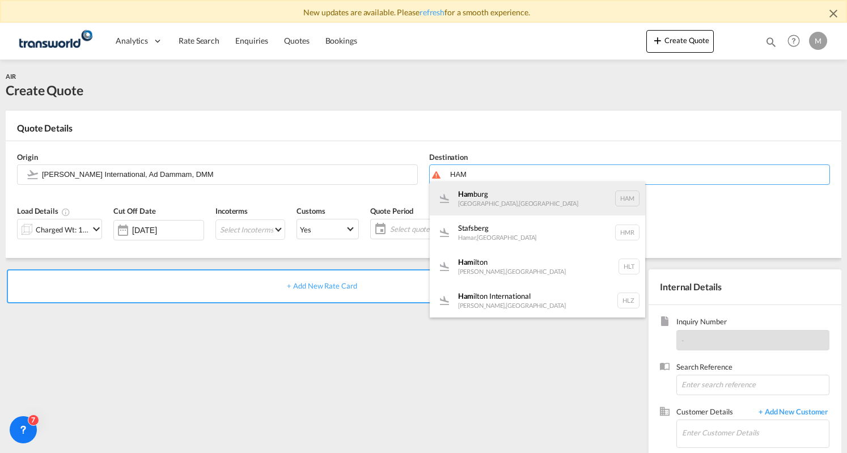
click at [479, 197] on div "Ham [GEOGRAPHIC_DATA] , [GEOGRAPHIC_DATA] HAM" at bounding box center [537, 198] width 215 height 34
type input "[GEOGRAPHIC_DATA], [GEOGRAPHIC_DATA], HAM"
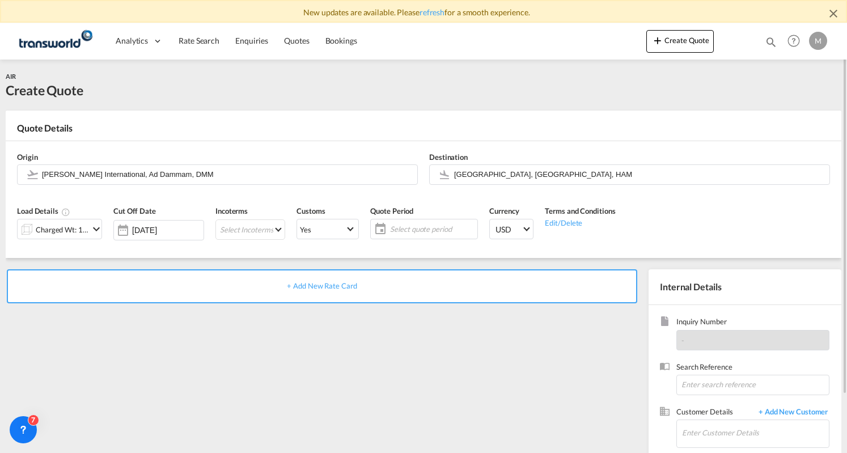
click at [94, 227] on md-icon "icon-chevron-down" at bounding box center [97, 229] width 14 height 14
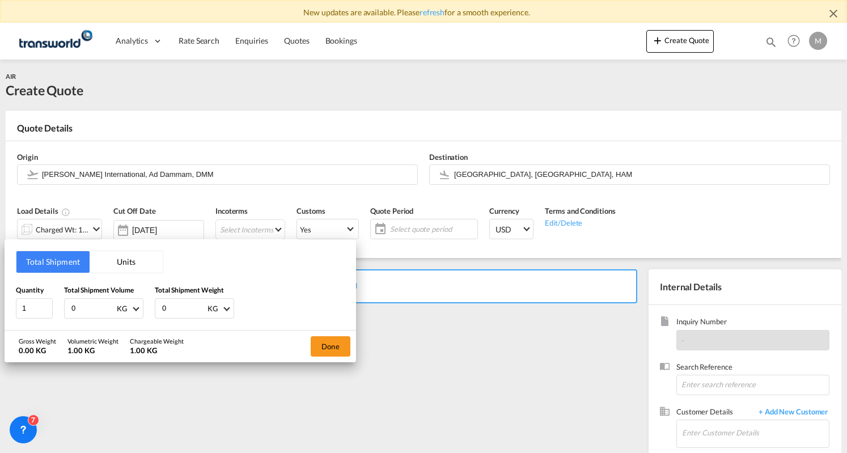
drag, startPoint x: 92, startPoint y: 313, endPoint x: 56, endPoint y: 313, distance: 36.9
click at [56, 313] on div "Quantity 1 Total Shipment Volume 0 KG CBM CFT KG LB Total Shipment Weight 0 KG …" at bounding box center [180, 302] width 329 height 34
paste input "211"
type input "2110"
drag, startPoint x: 188, startPoint y: 311, endPoint x: 138, endPoint y: 315, distance: 50.6
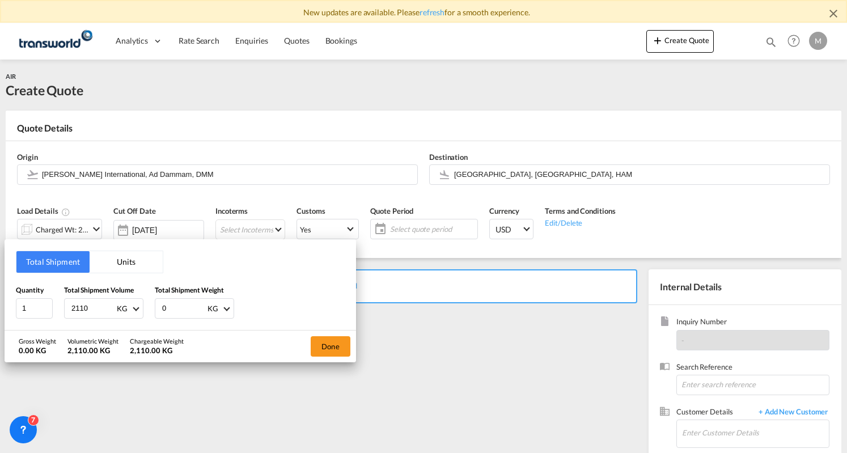
click at [138, 315] on div "Quantity 1 Total Shipment Volume 2110 KG CBM CFT KG LB Total Shipment Weight 0 …" at bounding box center [180, 302] width 329 height 34
paste input "211"
type input "2110"
click at [320, 341] on button "Done" at bounding box center [331, 346] width 40 height 20
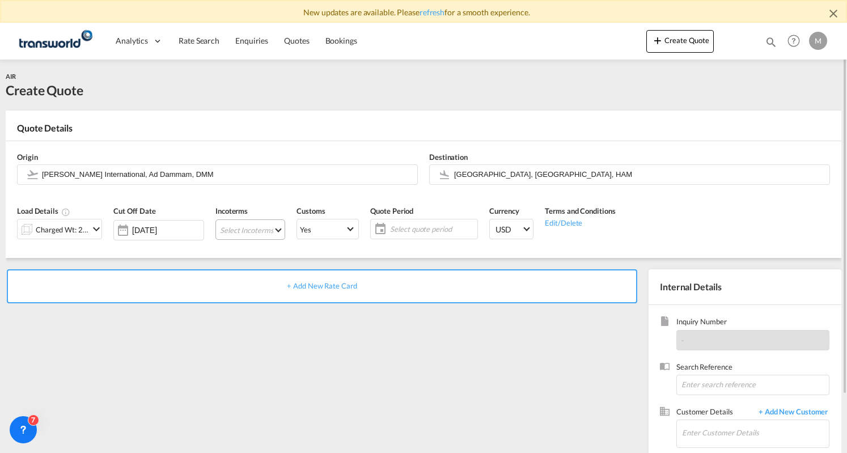
click at [274, 231] on md-select "Select Incoterms CIF - export Cost,Insurance and Freight CFR - import Cost and …" at bounding box center [250, 229] width 70 height 20
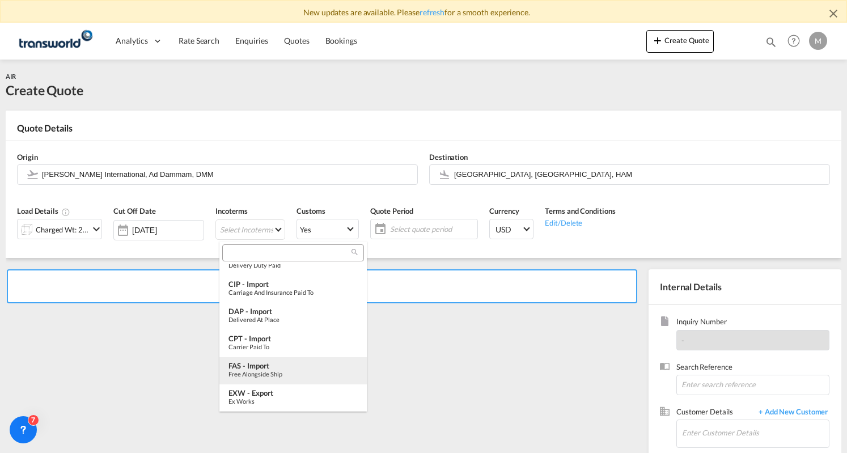
scroll to position [424, 0]
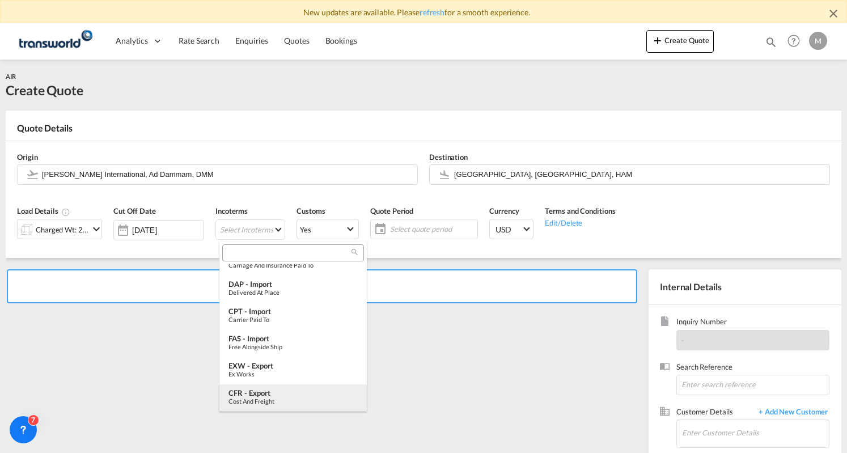
click at [272, 395] on div "CFR - export" at bounding box center [293, 392] width 129 height 9
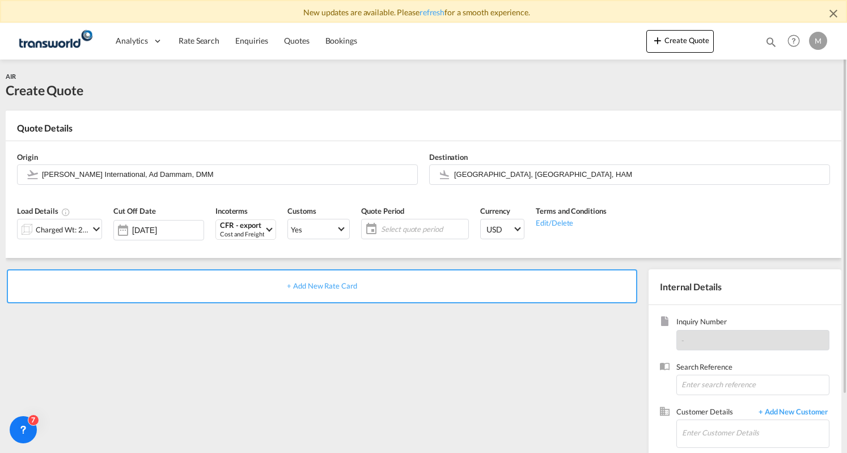
click at [401, 232] on span "Select quote period" at bounding box center [423, 229] width 84 height 10
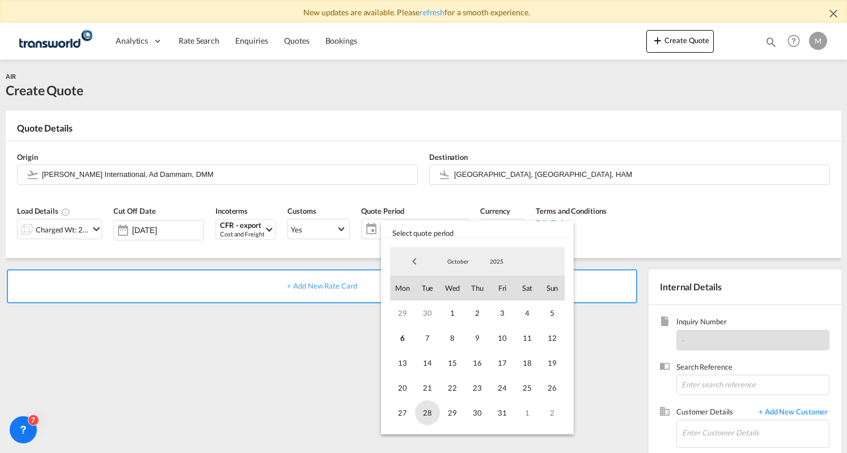
click at [424, 408] on span "28" at bounding box center [427, 412] width 25 height 25
click at [481, 418] on span "30" at bounding box center [477, 412] width 25 height 25
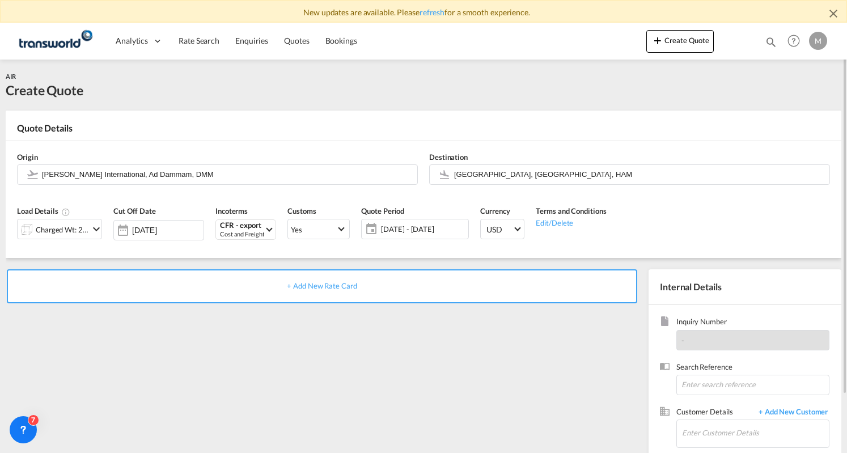
click at [384, 232] on span "[DATE] - [DATE]" at bounding box center [423, 229] width 84 height 10
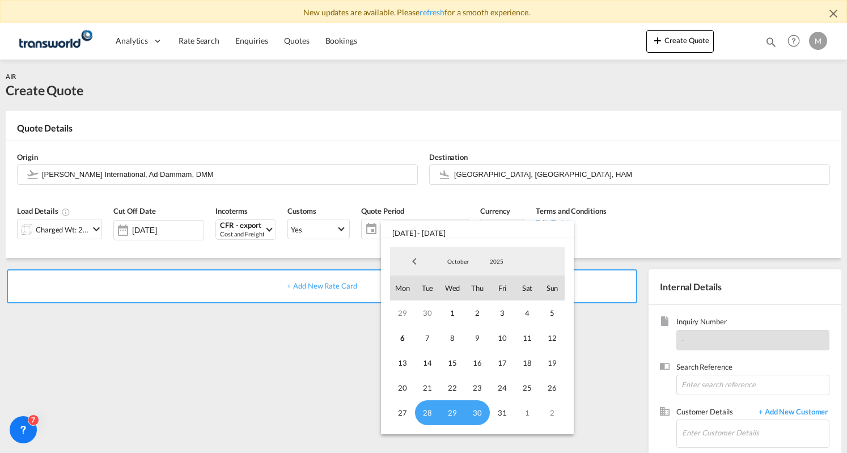
click at [451, 411] on span "29" at bounding box center [452, 412] width 25 height 25
click at [308, 352] on md-backdrop at bounding box center [423, 226] width 847 height 453
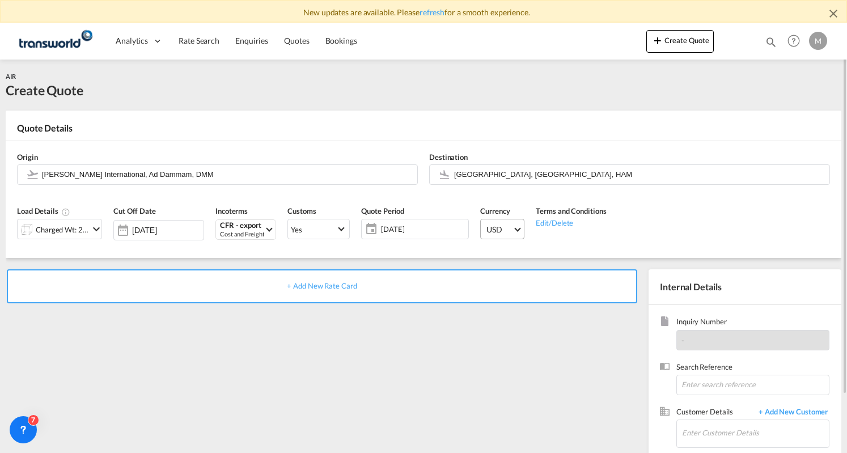
click at [512, 227] on span "USD" at bounding box center [500, 229] width 26 height 11
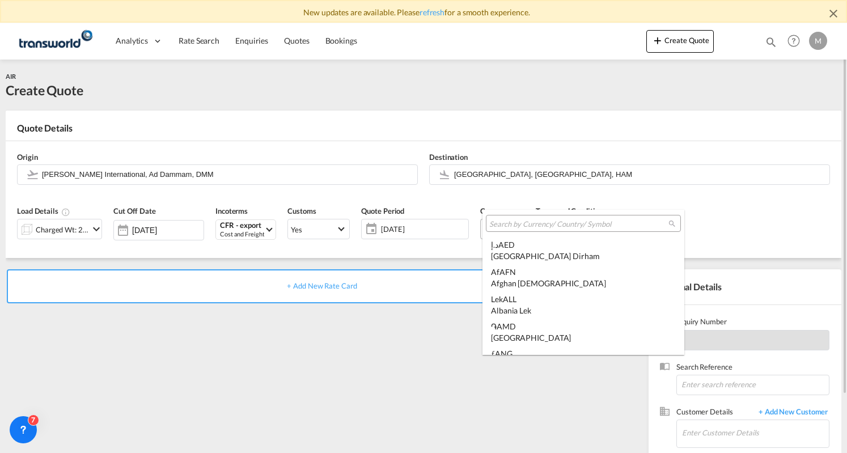
scroll to position [3915, 0]
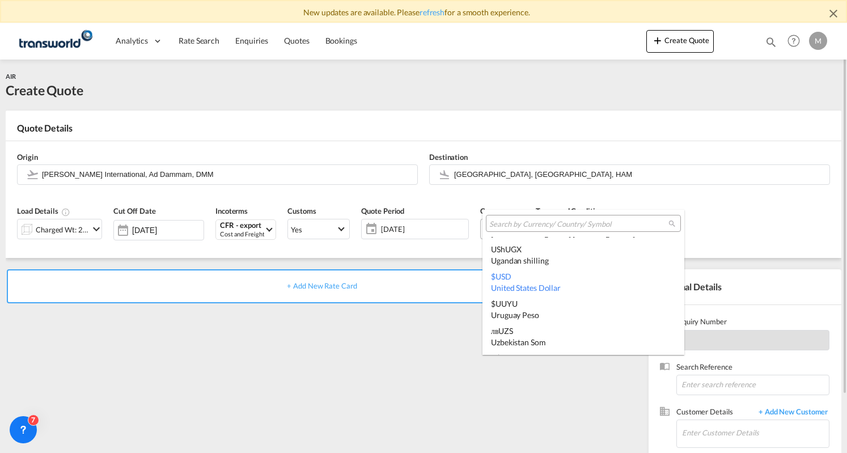
type md-option "USD"
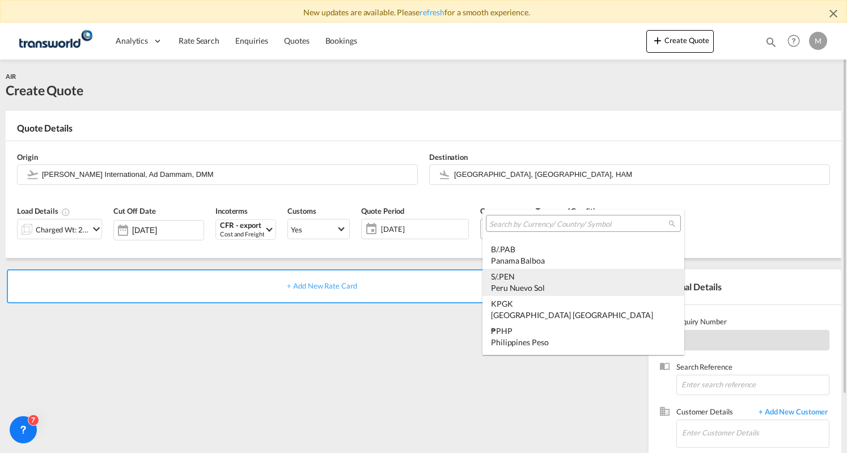
type md-option "PEN"
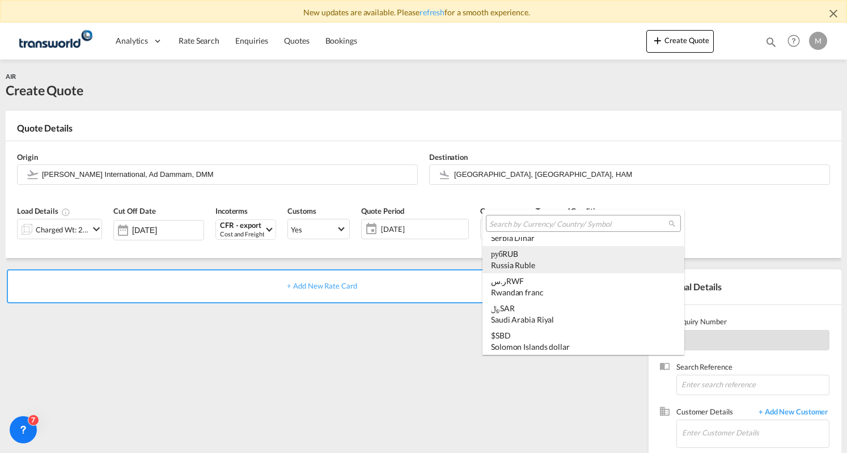
scroll to position [3191, 0]
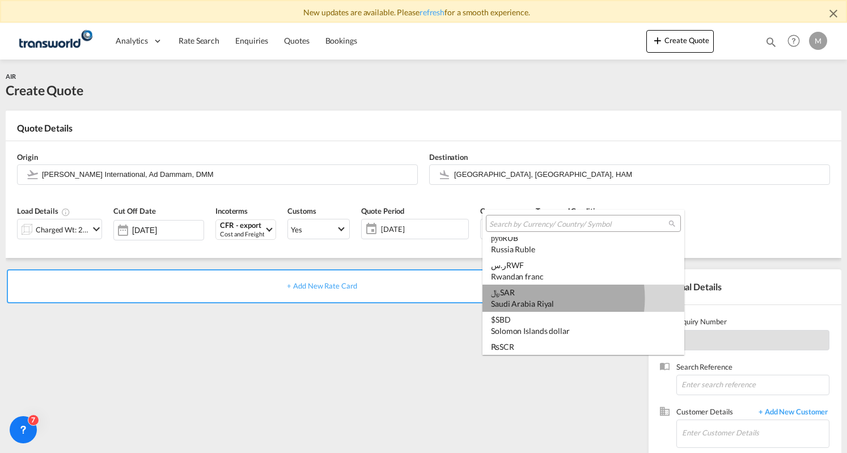
click at [534, 298] on div "Saudi Arabia Riyal" at bounding box center [583, 303] width 185 height 11
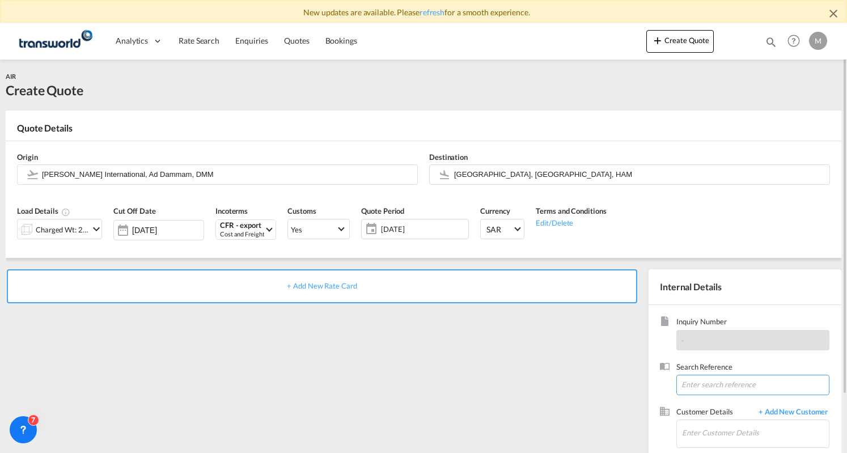
click at [716, 380] on input at bounding box center [752, 385] width 153 height 20
type input "a"
type input "AEXP36"
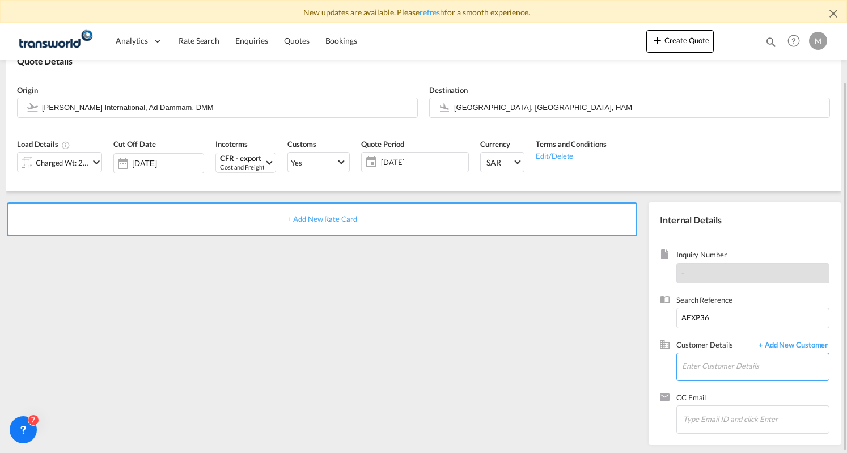
click at [736, 362] on input "Enter Customer Details" at bounding box center [755, 366] width 147 height 26
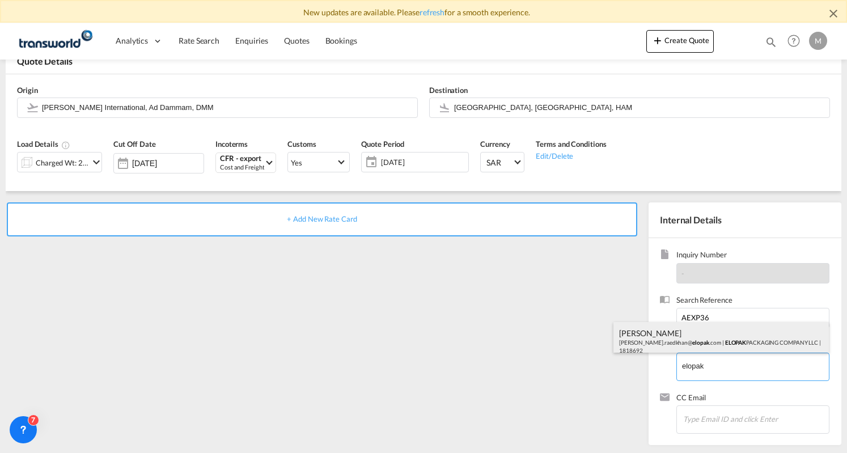
click at [703, 343] on div "[PERSON_NAME] [PERSON_NAME].raedkhan@ elopak .com | ELOPAK PACKAGING COMPANY LL…" at bounding box center [721, 341] width 215 height 39
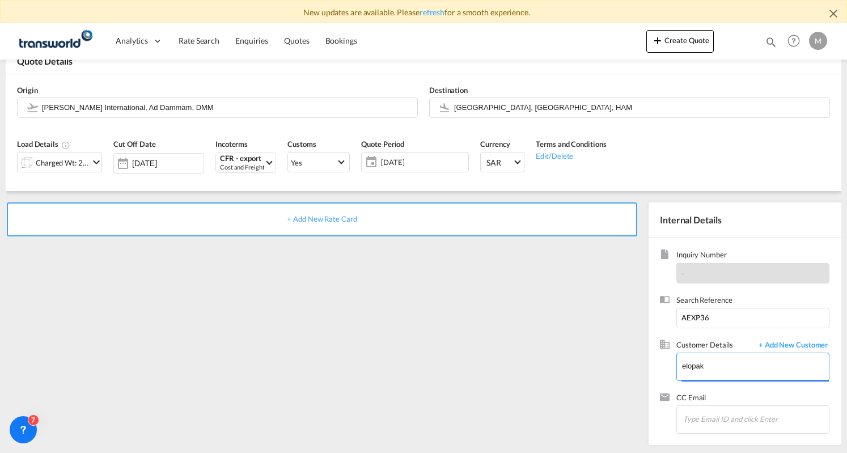
type input "ELOPAK PACKAGING COMPANY LLC, [PERSON_NAME], [PERSON_NAME][EMAIL_ADDRESS][DOMAI…"
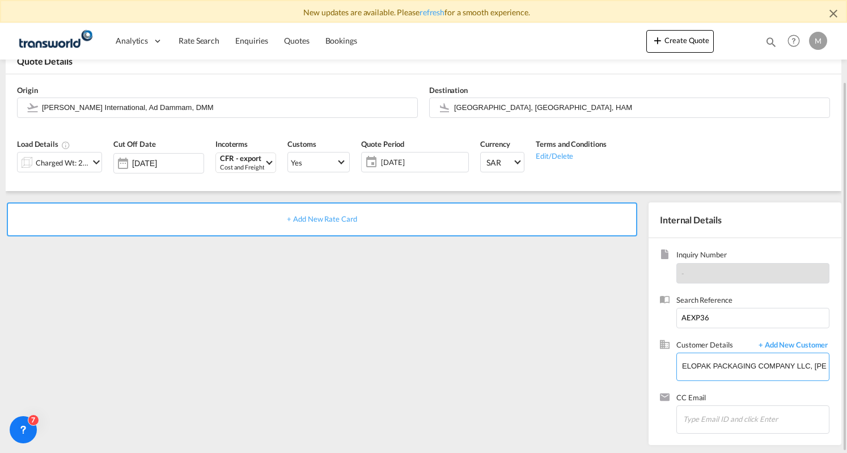
scroll to position [10, 0]
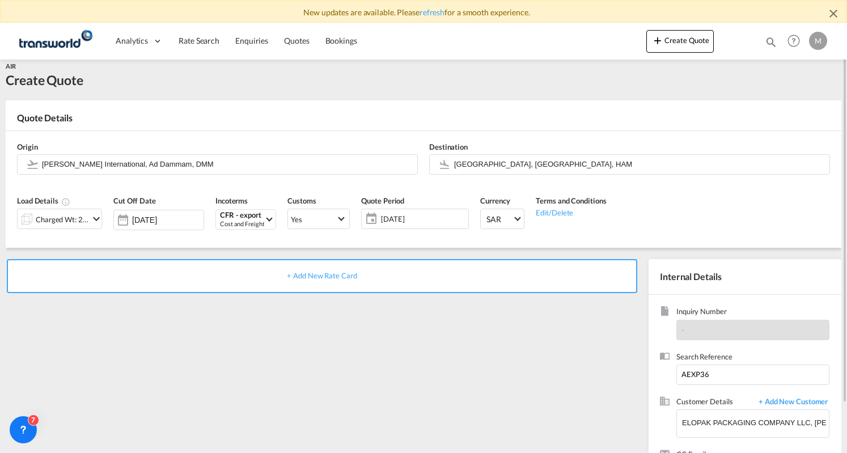
click at [323, 269] on div "+ Add New Rate Card" at bounding box center [322, 276] width 631 height 34
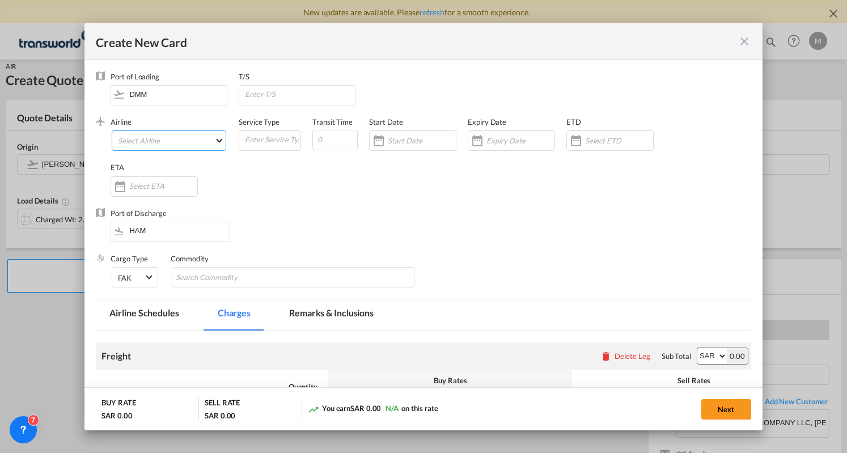
click at [186, 142] on md-select "Select Airline AIR EXPRESS S.A. (1166- / -) CMA CGM Air Cargo (1140-2C / -) DDW…" at bounding box center [169, 140] width 115 height 20
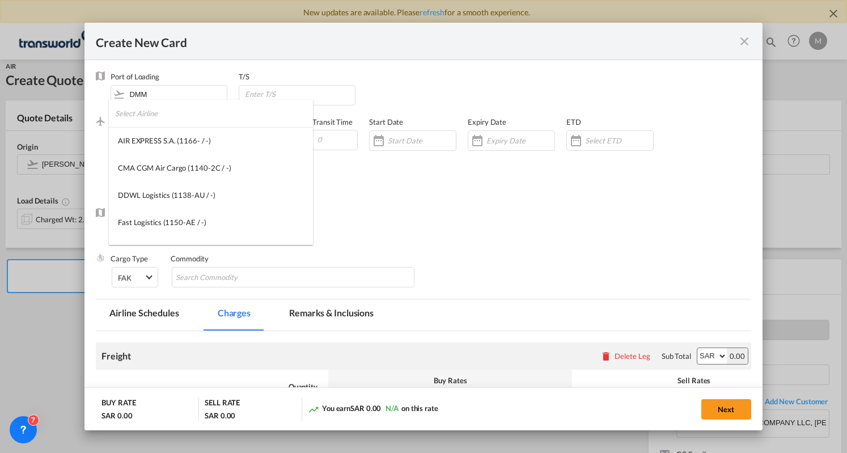
click at [185, 114] on input "search" at bounding box center [214, 113] width 198 height 27
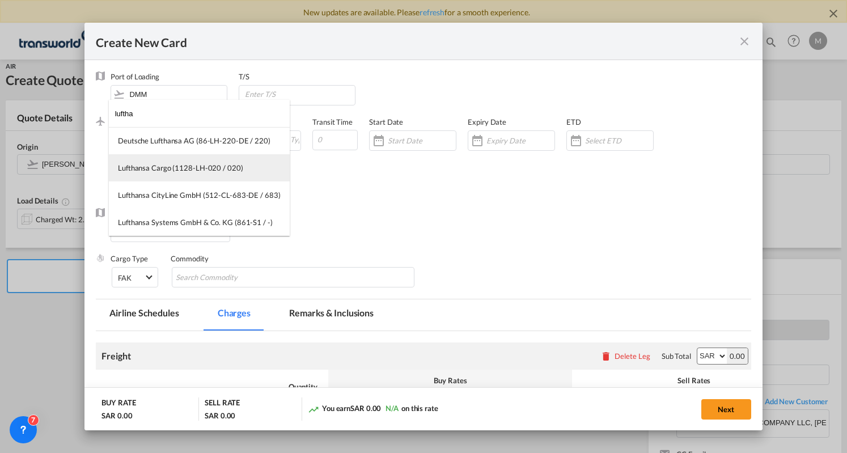
type input "luftha"
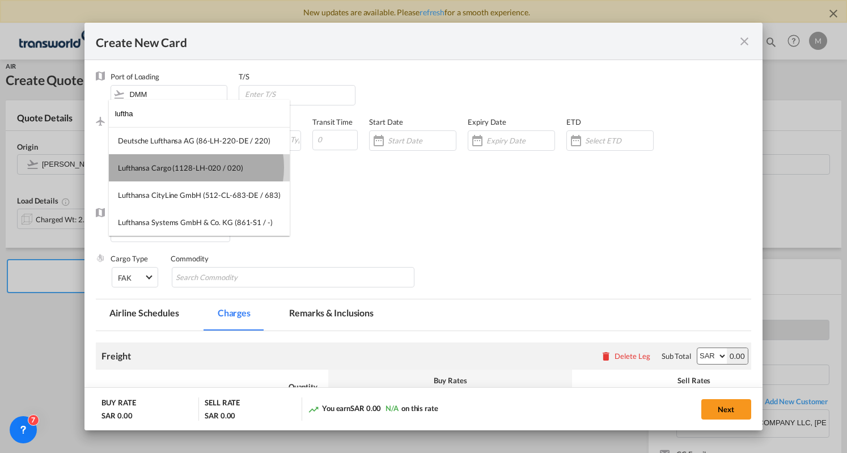
click at [194, 167] on div "Lufthansa Cargo (1128-LH-020 / 020)" at bounding box center [180, 168] width 125 height 10
click at [194, 167] on body "New updates are available. Please refresh for a smooth experience. Analytics Da…" at bounding box center [423, 226] width 847 height 453
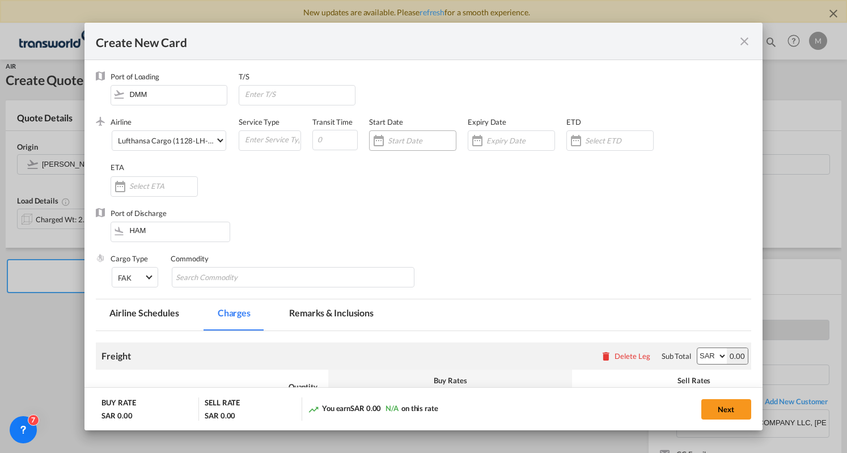
click at [378, 140] on div "Create New Card ..." at bounding box center [379, 140] width 18 height 23
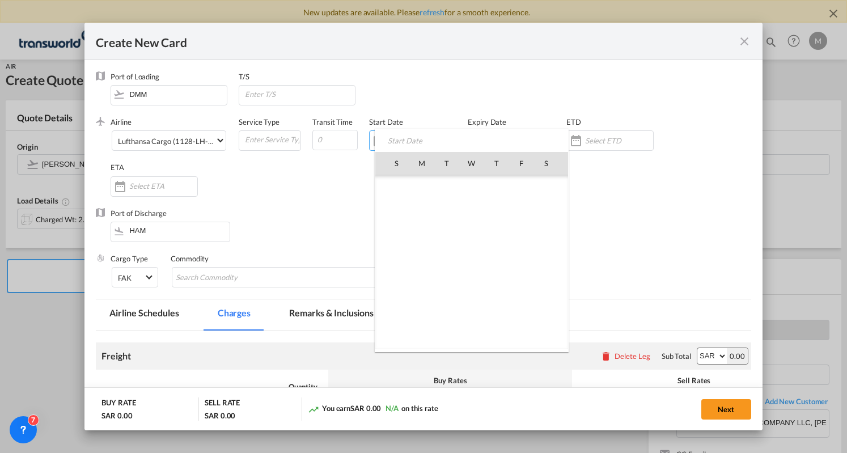
scroll to position [262822, 0]
click at [422, 212] on span "6" at bounding box center [422, 213] width 24 height 24
type input "[DATE]"
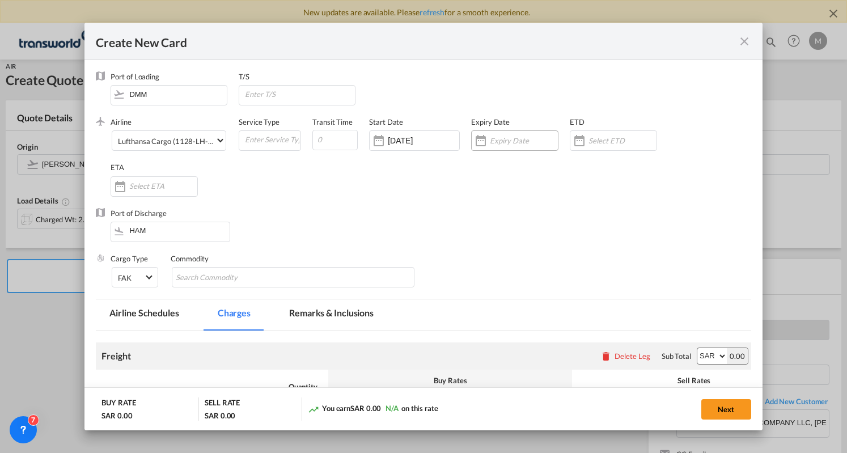
click at [484, 138] on div "Create New Card ..." at bounding box center [481, 140] width 18 height 23
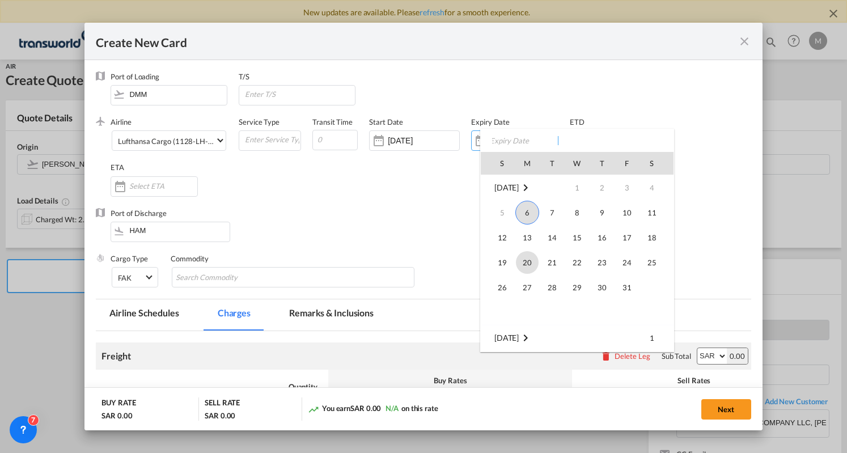
click at [534, 259] on span "20" at bounding box center [527, 262] width 23 height 23
type input "[DATE]"
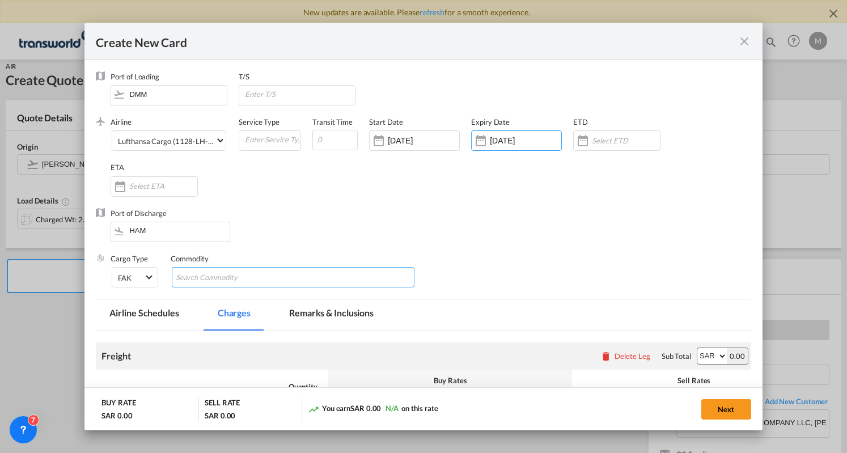
click at [211, 269] on input "Search Commodity" at bounding box center [228, 278] width 104 height 18
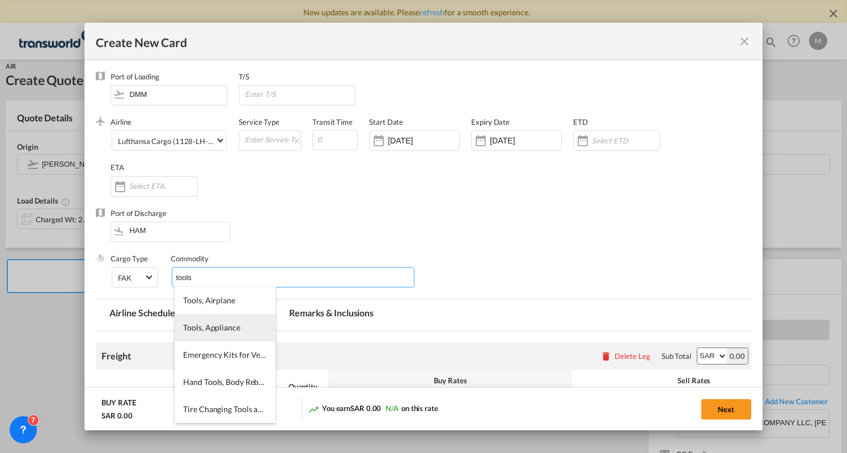
type input "tools"
click at [216, 324] on span "Tools, Appliance" at bounding box center [211, 328] width 57 height 10
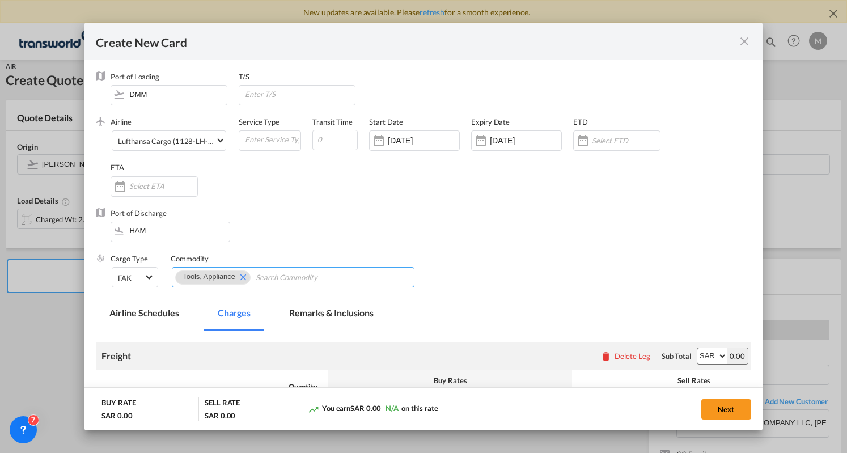
scroll to position [164, 0]
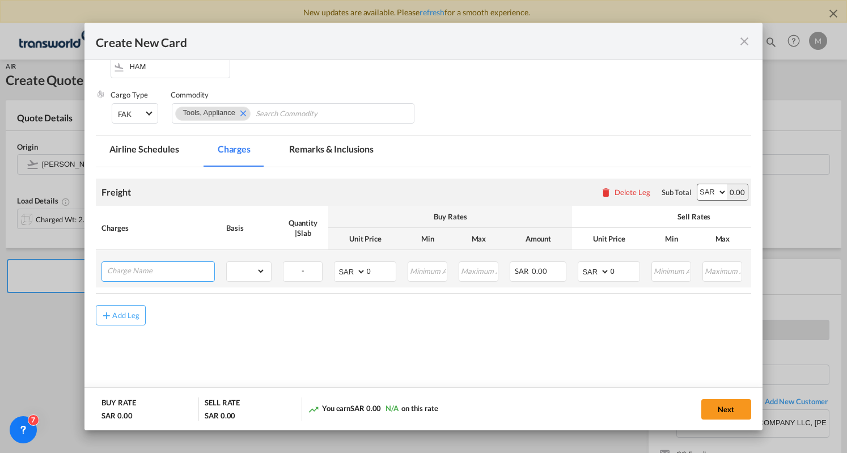
click at [155, 267] on input "Charge Name" at bounding box center [160, 270] width 107 height 17
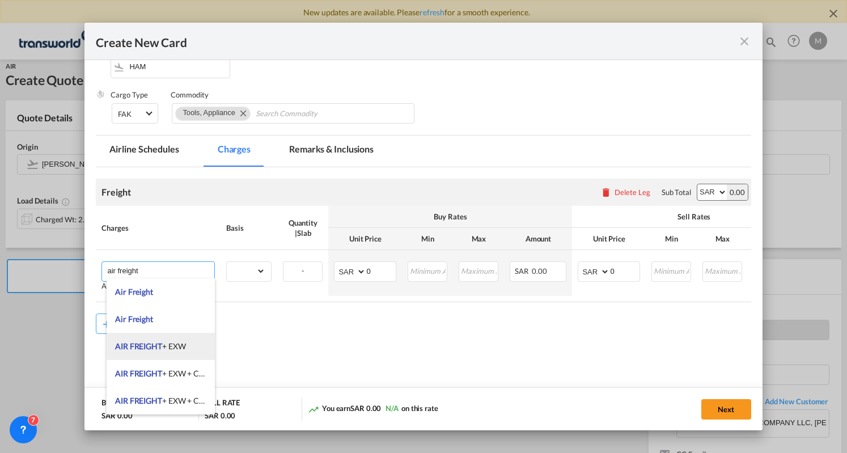
click at [172, 348] on span "AIR FREIGHT + EXW" at bounding box center [150, 346] width 70 height 10
type input "AIR FREIGHT + EXW"
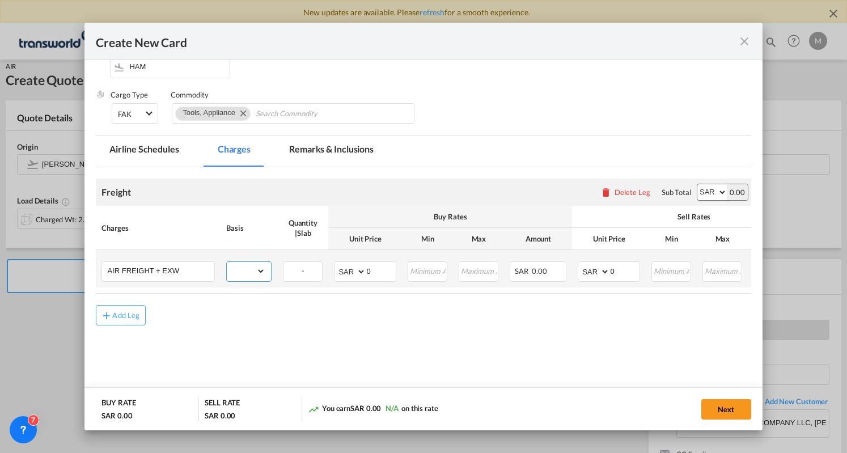
click at [265, 266] on select "gross_weight volumetric_weight per_shipment per_bl per_km % on air freight per_…" at bounding box center [246, 271] width 39 height 18
select select "per_shipment"
click at [227, 262] on select "gross_weight volumetric_weight per_shipment per_bl per_km % on air freight per_…" at bounding box center [246, 271] width 39 height 18
click at [357, 272] on select "AED AFN ALL AMD ANG AOA ARS AUD AWG AZN BAM BBD BDT BGN BHD BIF BMD BND [PERSON…" at bounding box center [350, 272] width 29 height 16
select select "string:USD"
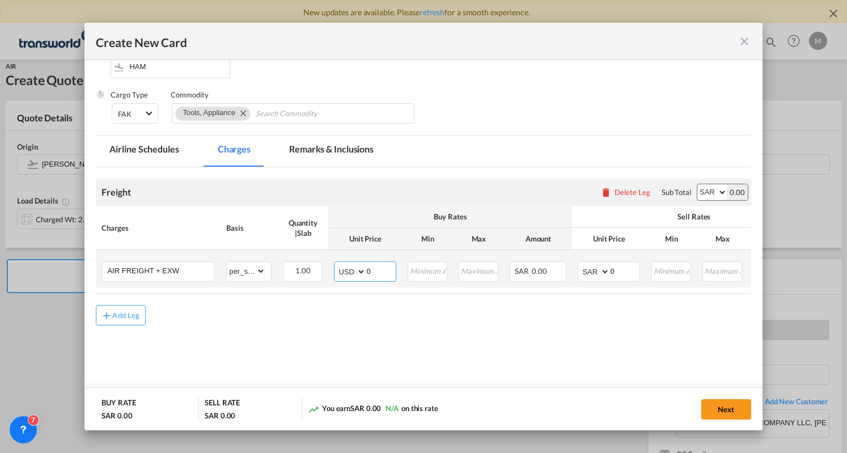
click at [336, 264] on select "AED AFN ALL AMD ANG AOA ARS AUD AWG AZN BAM BBD BDT BGN BHD BIF BMD BND [PERSON…" at bounding box center [350, 272] width 29 height 16
drag, startPoint x: 377, startPoint y: 273, endPoint x: 346, endPoint y: 285, distance: 33.1
click at [346, 285] on td "AED AFN ALL AMD ANG AOA ARS AUD AWG AZN BAM BBD BDT BGN BHD BIF BMD BND [PERSON…" at bounding box center [365, 268] width 74 height 37
type input "5200"
click at [601, 273] on select "AED AFN ALL AMD ANG AOA ARS AUD AWG AZN BAM BBD BDT BGN BHD BIF BMD BND [PERSON…" at bounding box center [594, 272] width 29 height 16
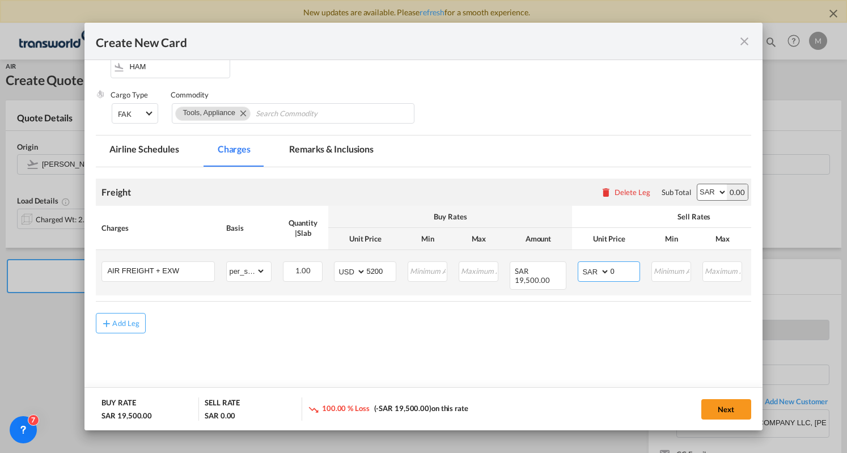
select select "string:USD"
click at [599, 276] on md-input-container "AED AFN ALL AMD ANG AOA ARS AUD AWG AZN BAM BBD BDT BGN BHD BIF BMD BND [PERSON…" at bounding box center [609, 271] width 62 height 20
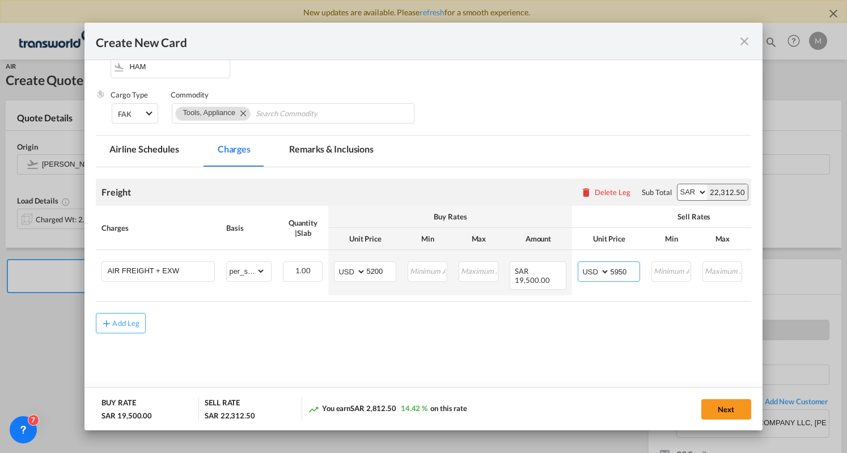
type input "5950"
click at [641, 306] on air-lcl-rate-modification "Freight Please enter leg name Leg Name Already Exists Delete Leg Sub Total AED …" at bounding box center [423, 250] width 655 height 167
click at [741, 415] on button "Next" at bounding box center [726, 409] width 50 height 20
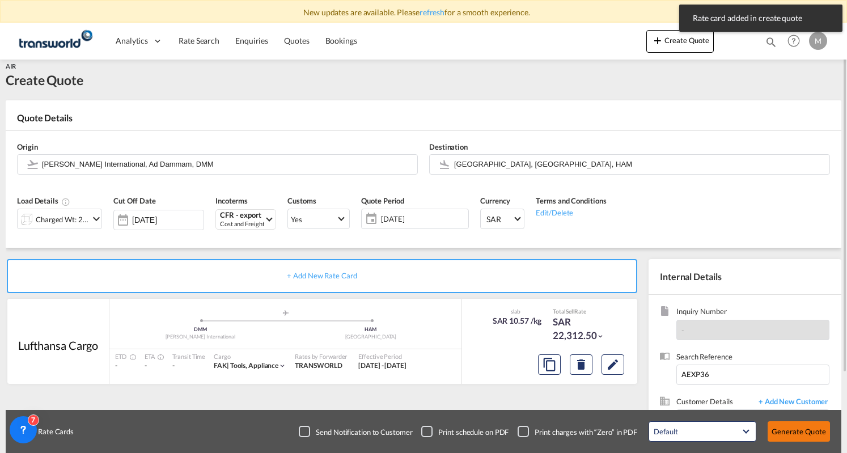
click at [806, 428] on button "Generate Quote" at bounding box center [799, 431] width 62 height 20
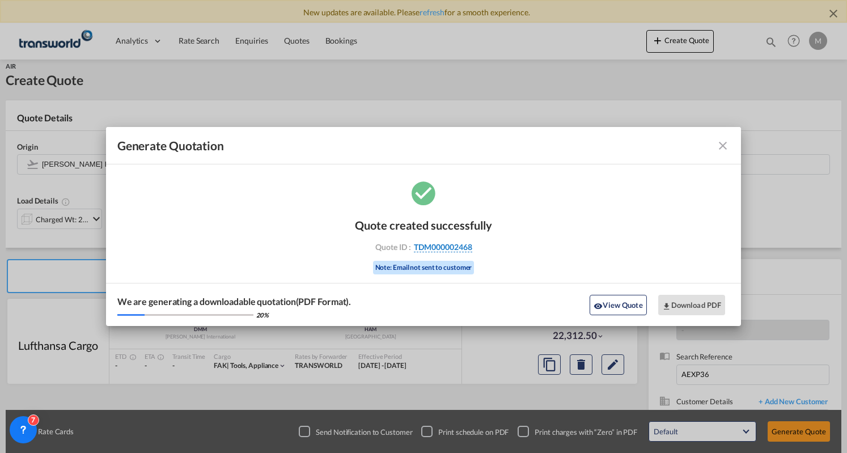
click at [456, 248] on span "TDM000002468" at bounding box center [443, 247] width 58 height 10
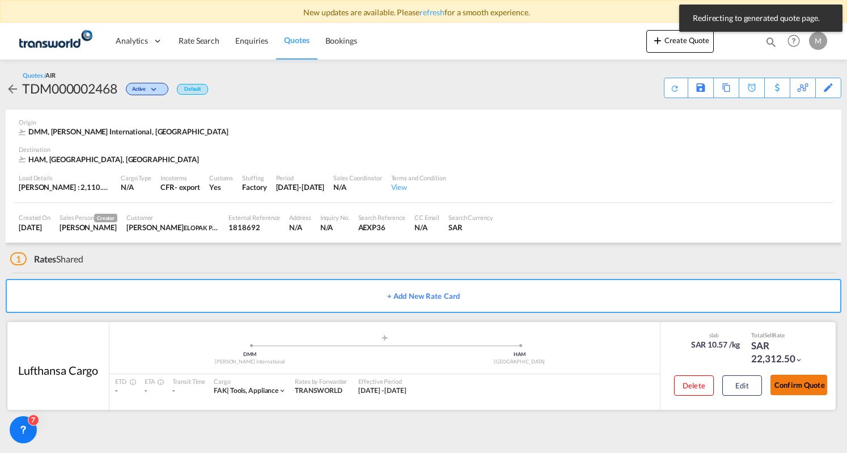
click at [807, 388] on button "Confirm Quote" at bounding box center [799, 385] width 57 height 20
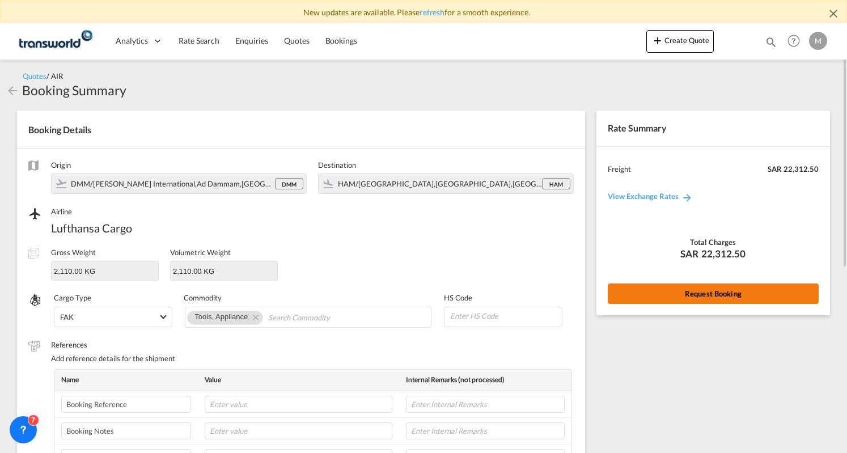
click at [741, 291] on button "Request Booking" at bounding box center [713, 294] width 211 height 20
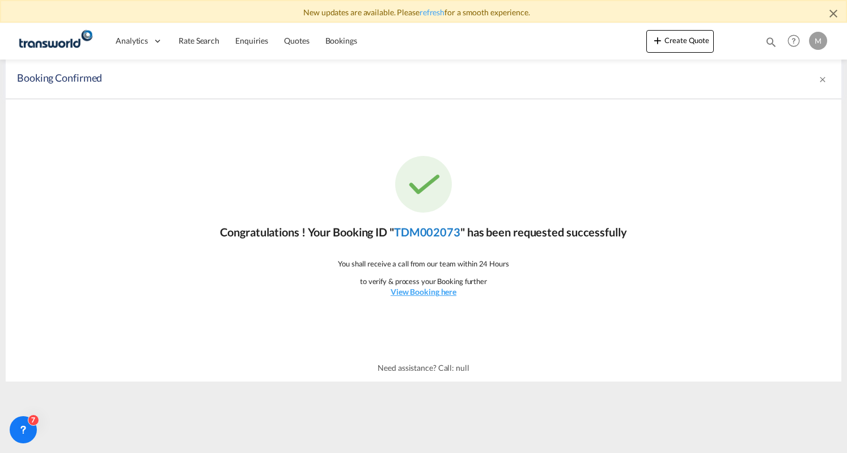
click at [445, 232] on link "TDM002073" at bounding box center [427, 232] width 66 height 14
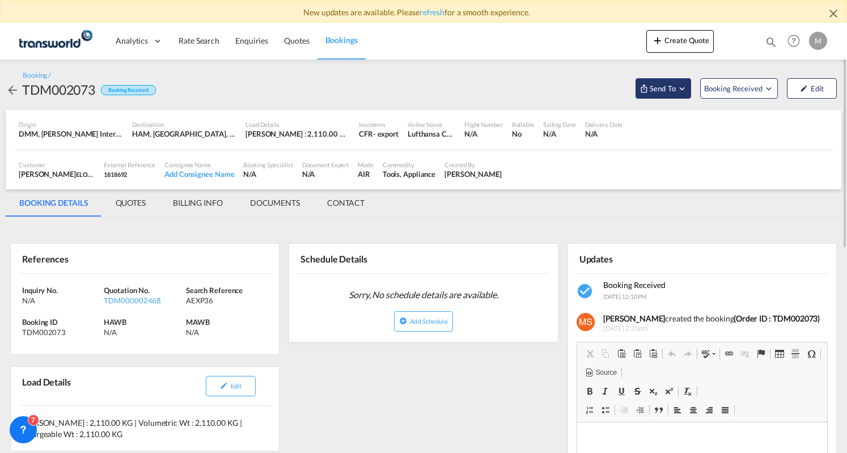
click at [674, 91] on span "Send To" at bounding box center [663, 88] width 28 height 11
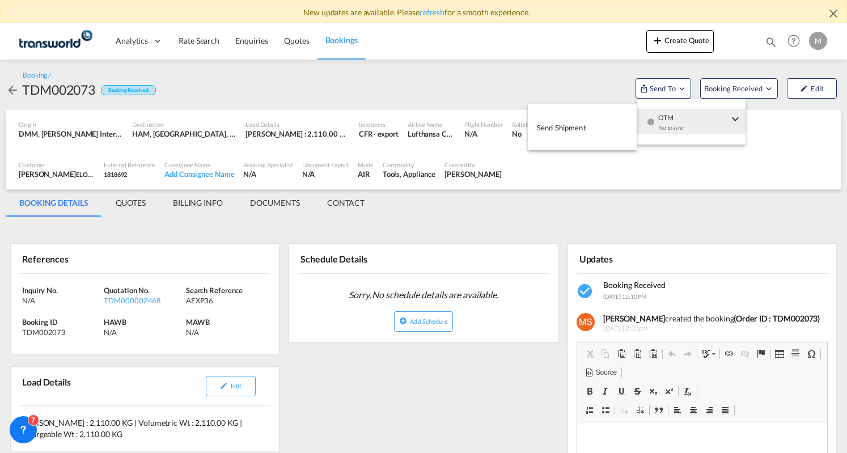
click at [652, 117] on div "button" at bounding box center [651, 126] width 10 height 34
click at [581, 127] on span "Send Shipment" at bounding box center [561, 128] width 49 height 18
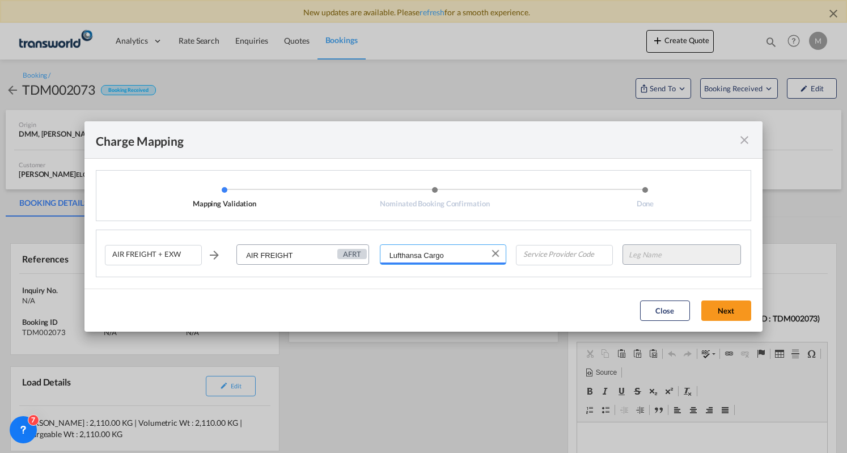
click at [474, 257] on input "Lufthansa Cargo" at bounding box center [443, 255] width 125 height 20
click at [449, 273] on span "LUFTHANSA CARGO / TWKS-[GEOGRAPHIC_DATA]" at bounding box center [481, 278] width 187 height 10
type input "LUFTHANSA CARGO / TWKS-[GEOGRAPHIC_DATA]"
click at [714, 259] on md-select "Leg Name HANDLING ORIGIN HANDLING DESTINATION OTHERS TL PICK UP CUSTOMS ORIGIN …" at bounding box center [682, 254] width 119 height 20
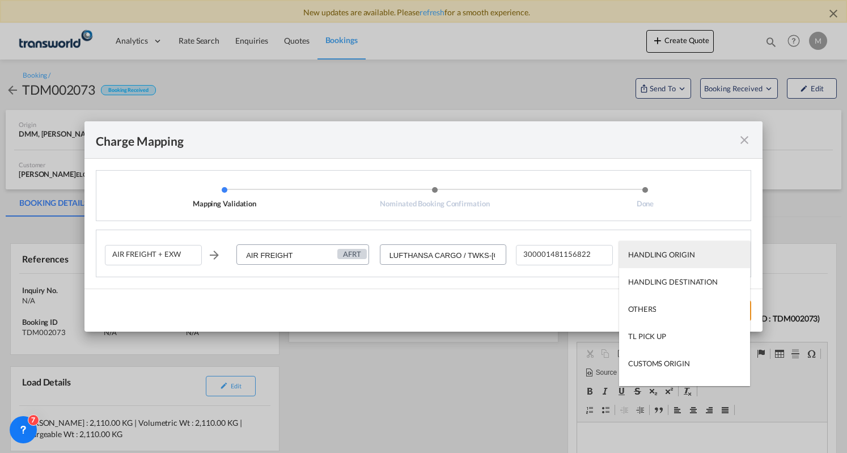
click at [678, 257] on div "HANDLING ORIGIN" at bounding box center [661, 255] width 67 height 10
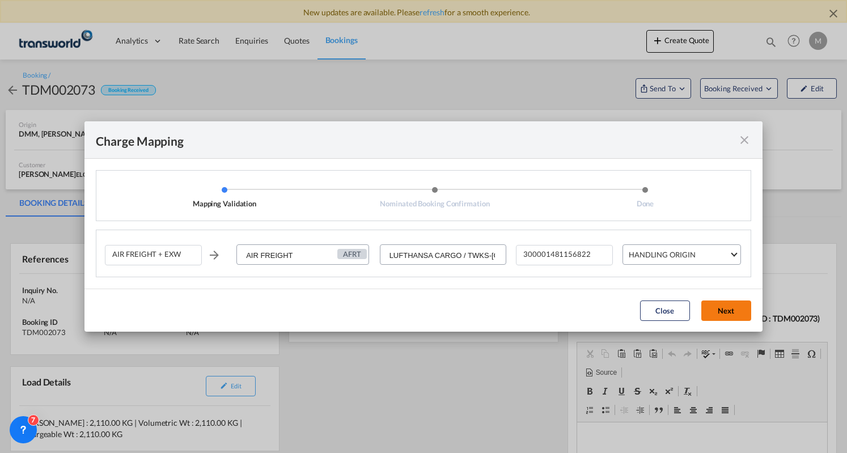
click at [728, 315] on button "Next" at bounding box center [726, 311] width 50 height 20
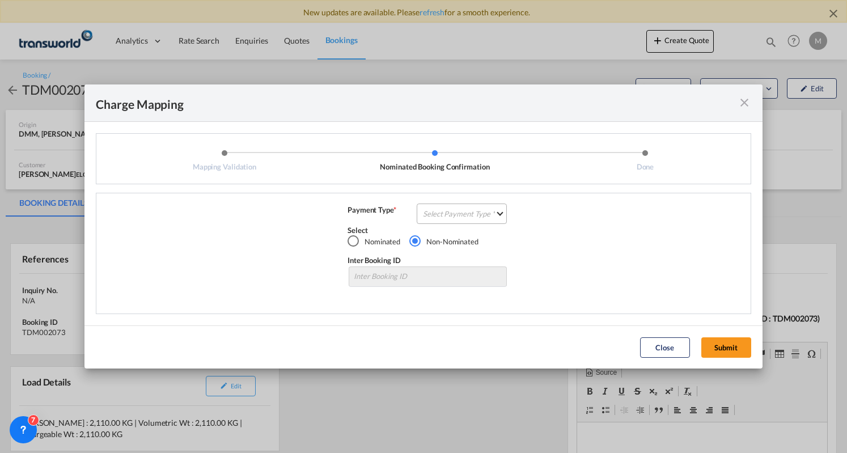
click at [482, 217] on md-select "Select Payment Type COLLECT PREPAID" at bounding box center [462, 214] width 90 height 20
click at [481, 221] on md-option "COLLECT" at bounding box center [465, 213] width 100 height 27
click at [738, 345] on button "Submit" at bounding box center [726, 347] width 50 height 20
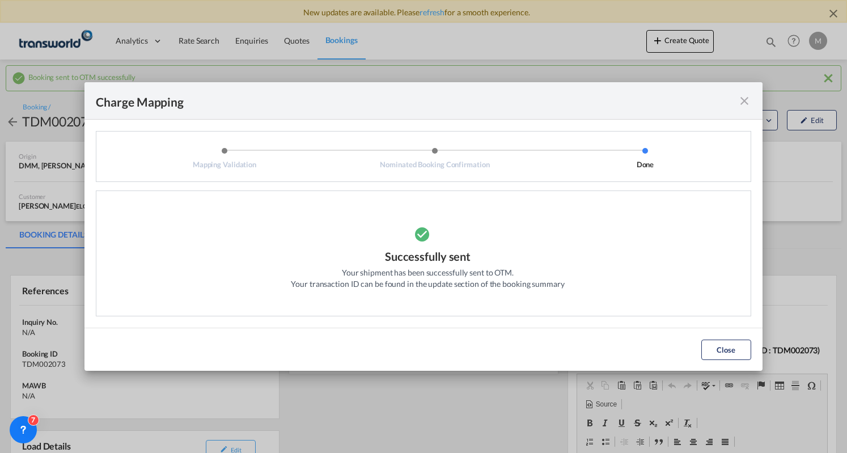
click at [745, 100] on md-icon "icon-close fg-AAA8AD cursor" at bounding box center [745, 101] width 14 height 14
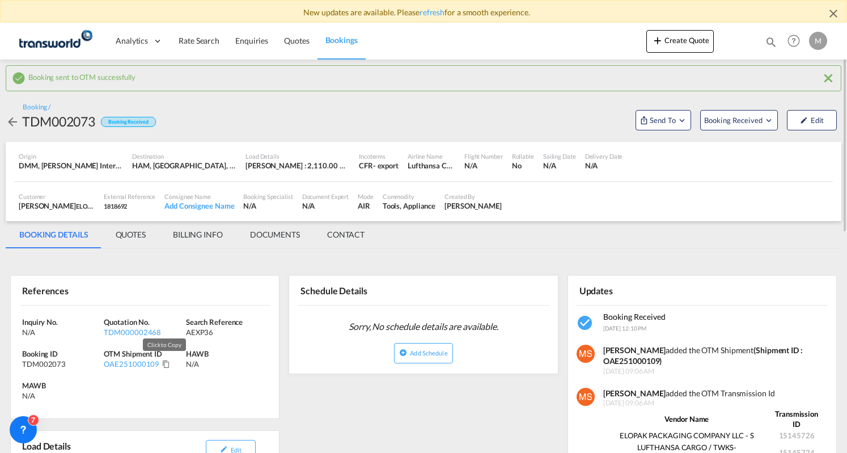
click at [163, 363] on md-icon "Click to Copy" at bounding box center [166, 364] width 8 height 8
